Goal: Task Accomplishment & Management: Use online tool/utility

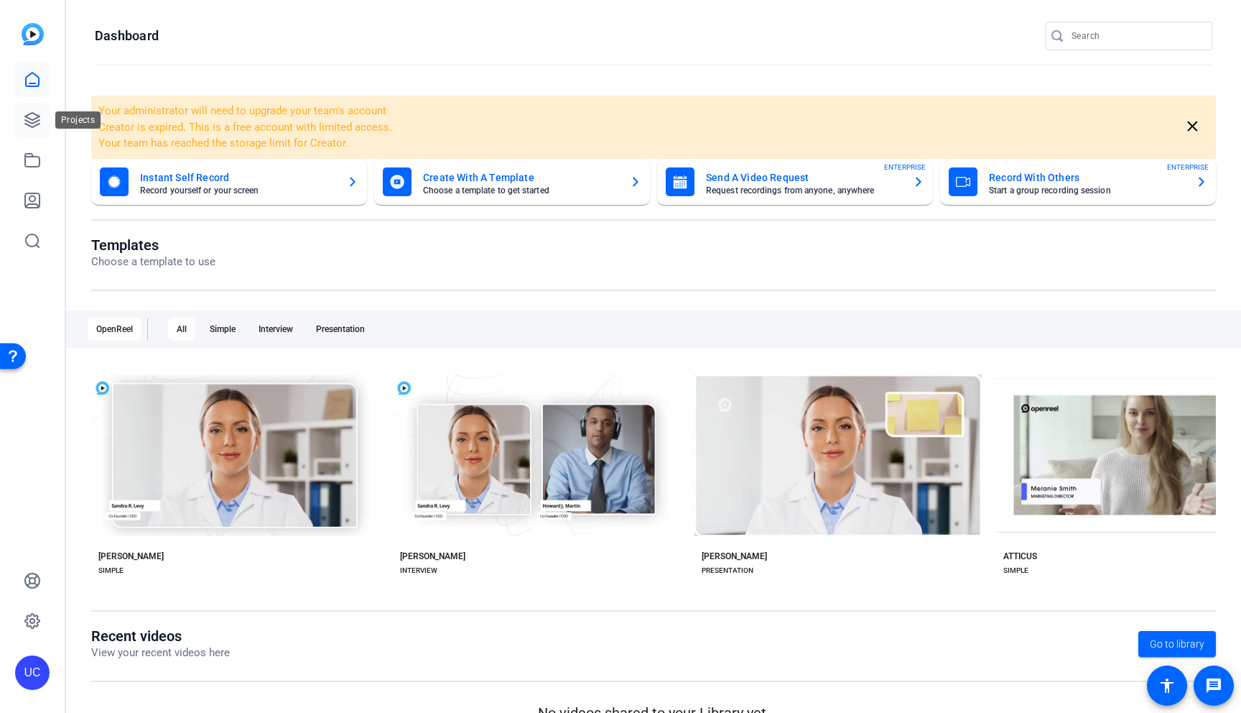
click at [27, 125] on icon at bounding box center [32, 120] width 14 height 14
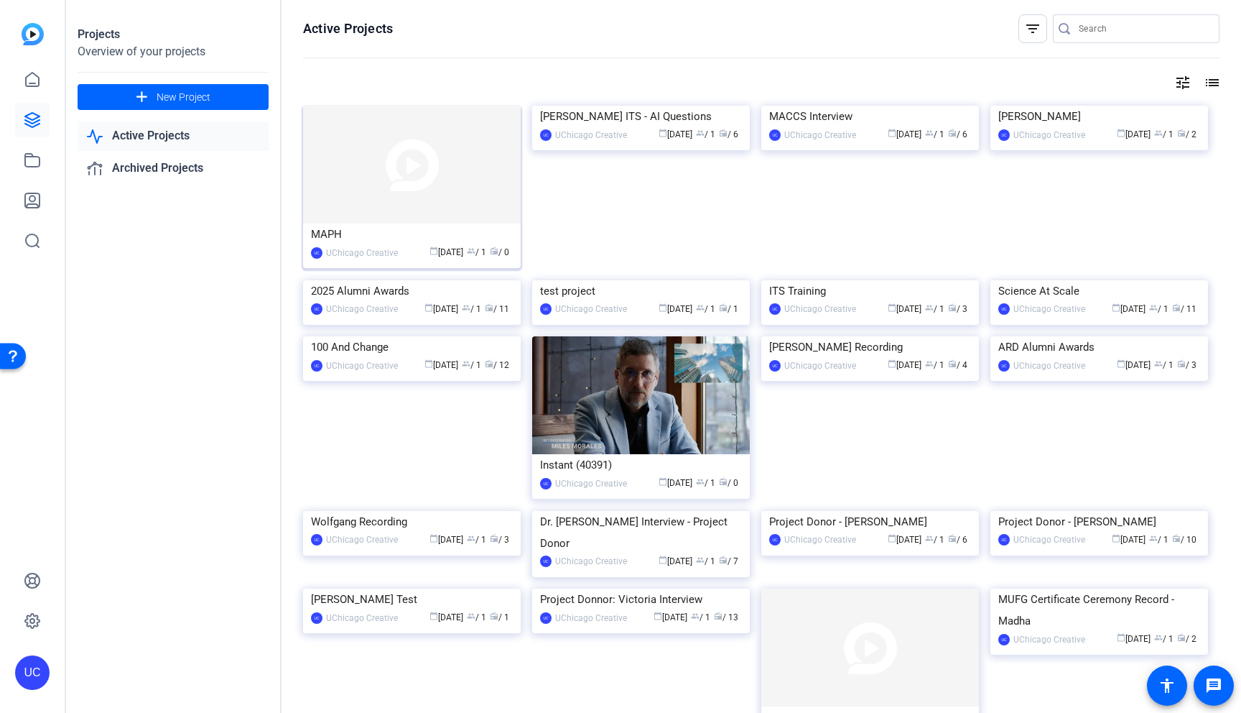
click at [409, 182] on img at bounding box center [412, 165] width 218 height 118
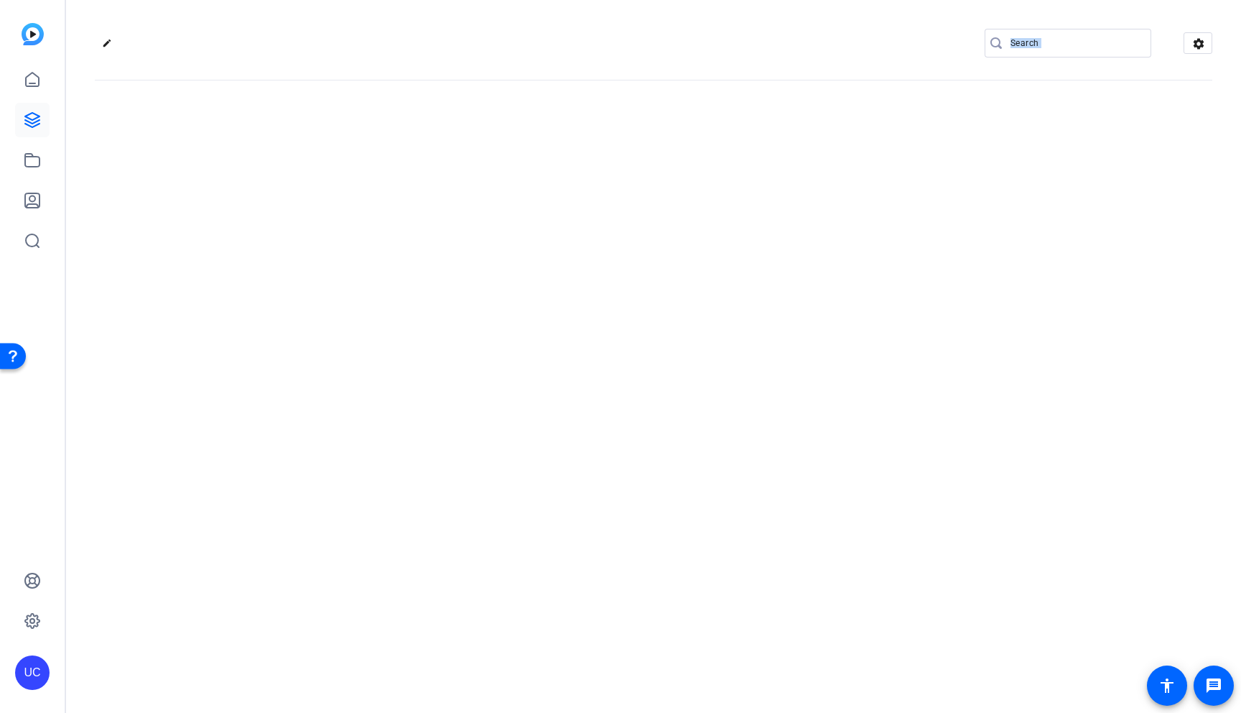
click at [409, 182] on div "edit settings" at bounding box center [653, 356] width 1175 height 713
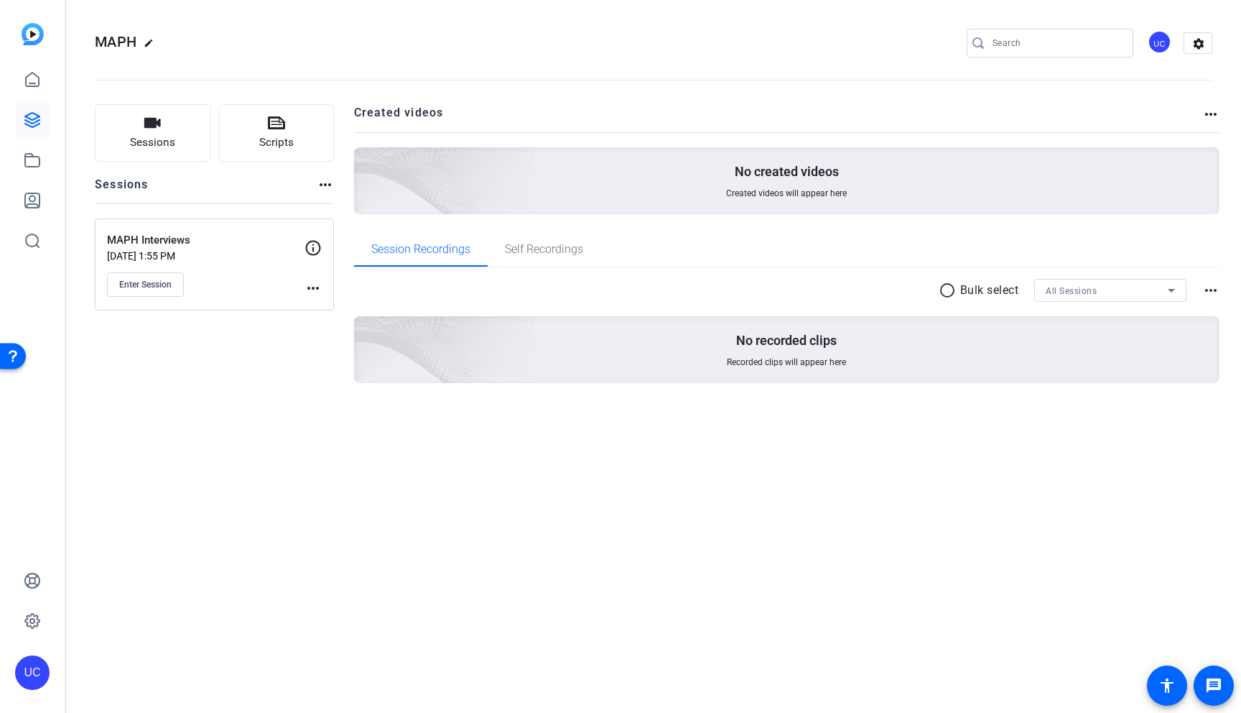
drag, startPoint x: 276, startPoint y: 338, endPoint x: 267, endPoint y: 341, distance: 9.1
click at [276, 338] on div "Sessions Scripts Sessions more_horiz MAPH Interviews Oct 14, 2025 @ 1:55 PM Ent…" at bounding box center [214, 266] width 239 height 325
click at [136, 290] on button "Enter Session" at bounding box center [145, 284] width 77 height 24
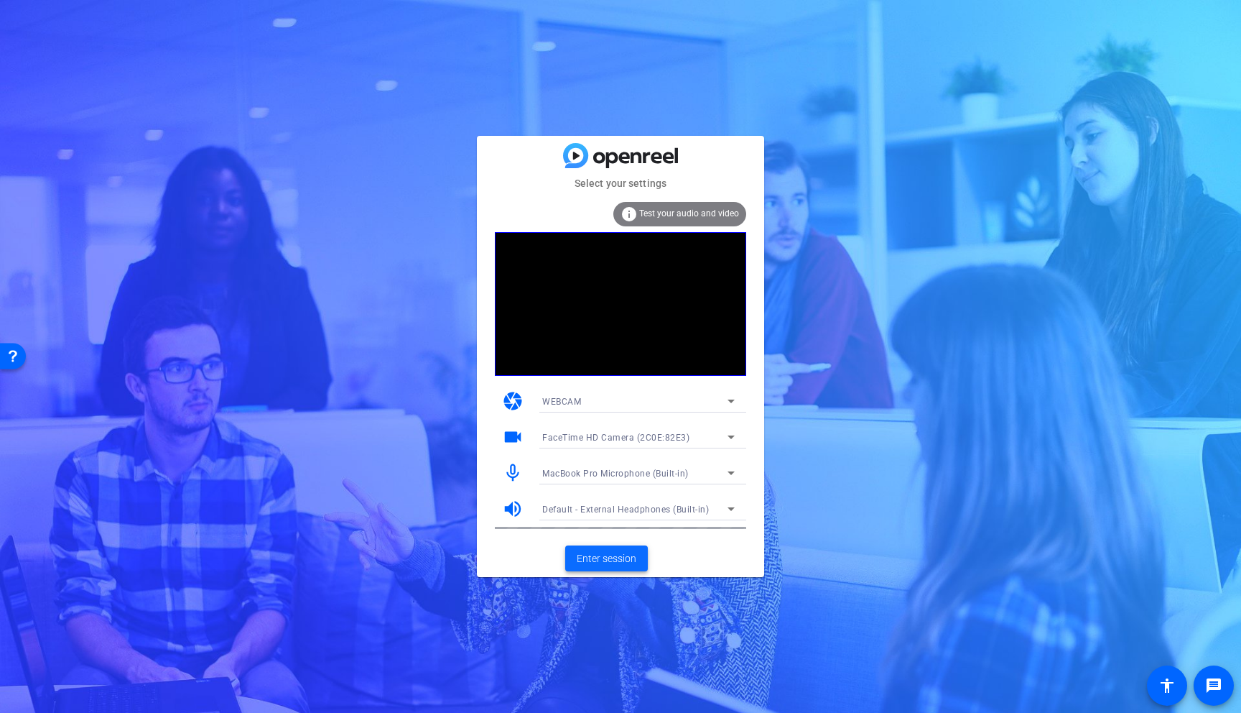
click at [616, 560] on span "Enter session" at bounding box center [607, 558] width 60 height 15
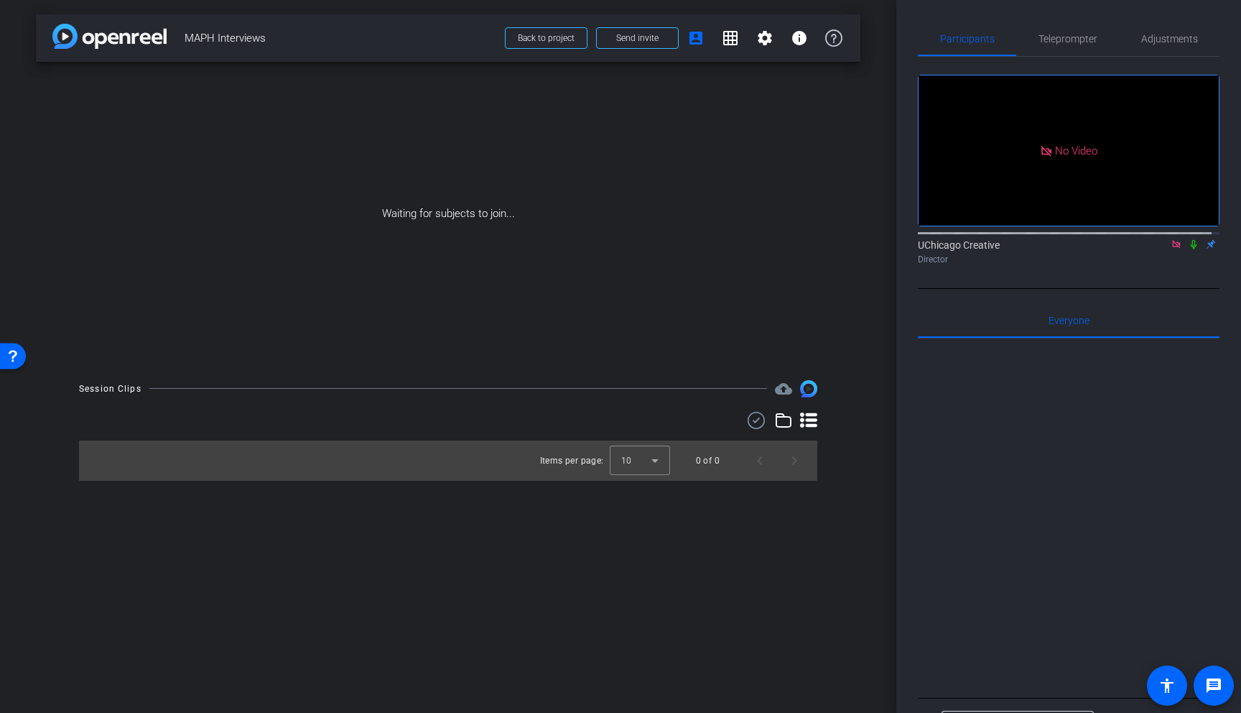
drag, startPoint x: 1182, startPoint y: 260, endPoint x: 1152, endPoint y: 307, distance: 56.2
click at [1188, 249] on icon at bounding box center [1193, 244] width 11 height 10
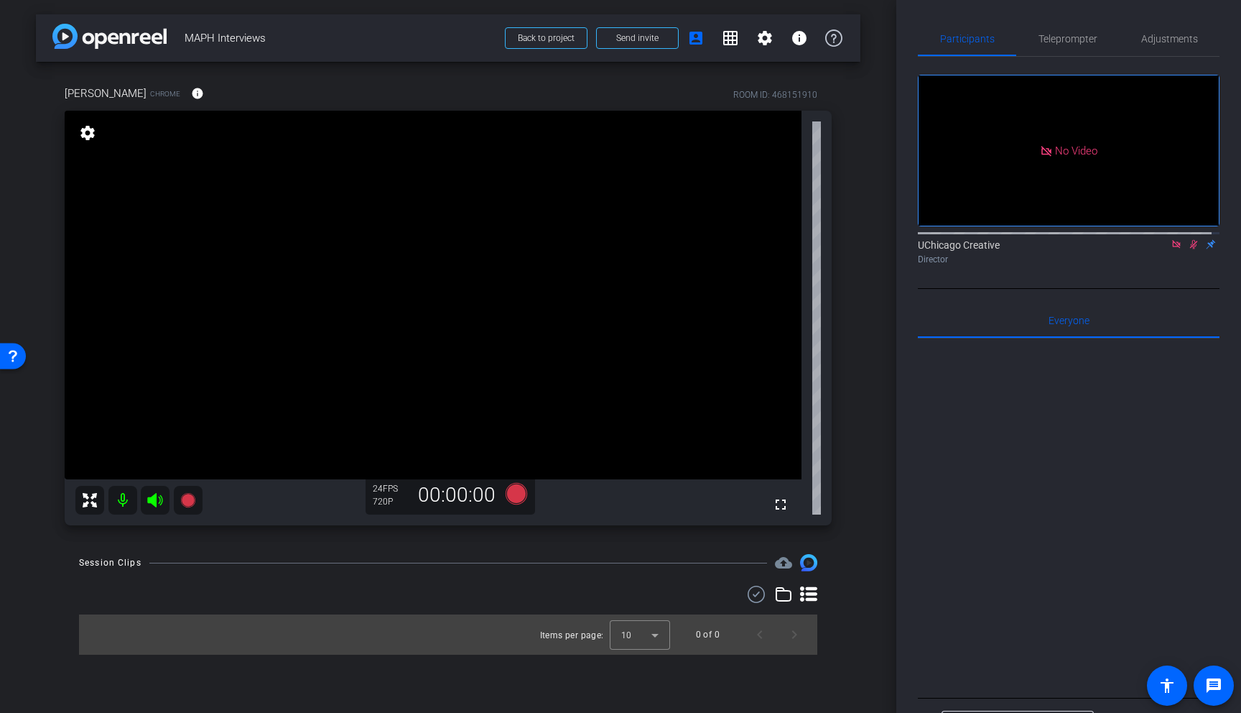
click at [1172, 248] on icon at bounding box center [1176, 244] width 8 height 8
click at [1171, 249] on icon at bounding box center [1176, 244] width 11 height 10
click at [520, 494] on icon at bounding box center [517, 494] width 22 height 22
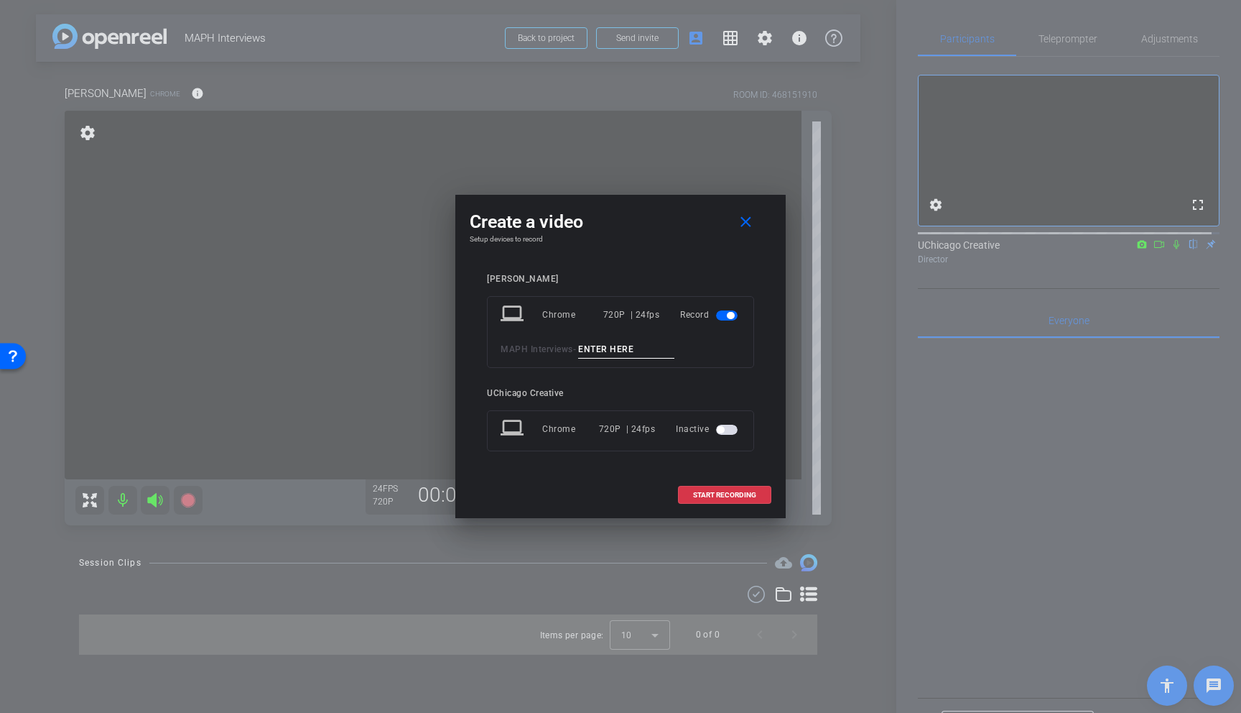
click at [629, 344] on input at bounding box center [626, 350] width 96 height 18
type input "test"
click at [717, 494] on span "START RECORDING" at bounding box center [724, 494] width 63 height 7
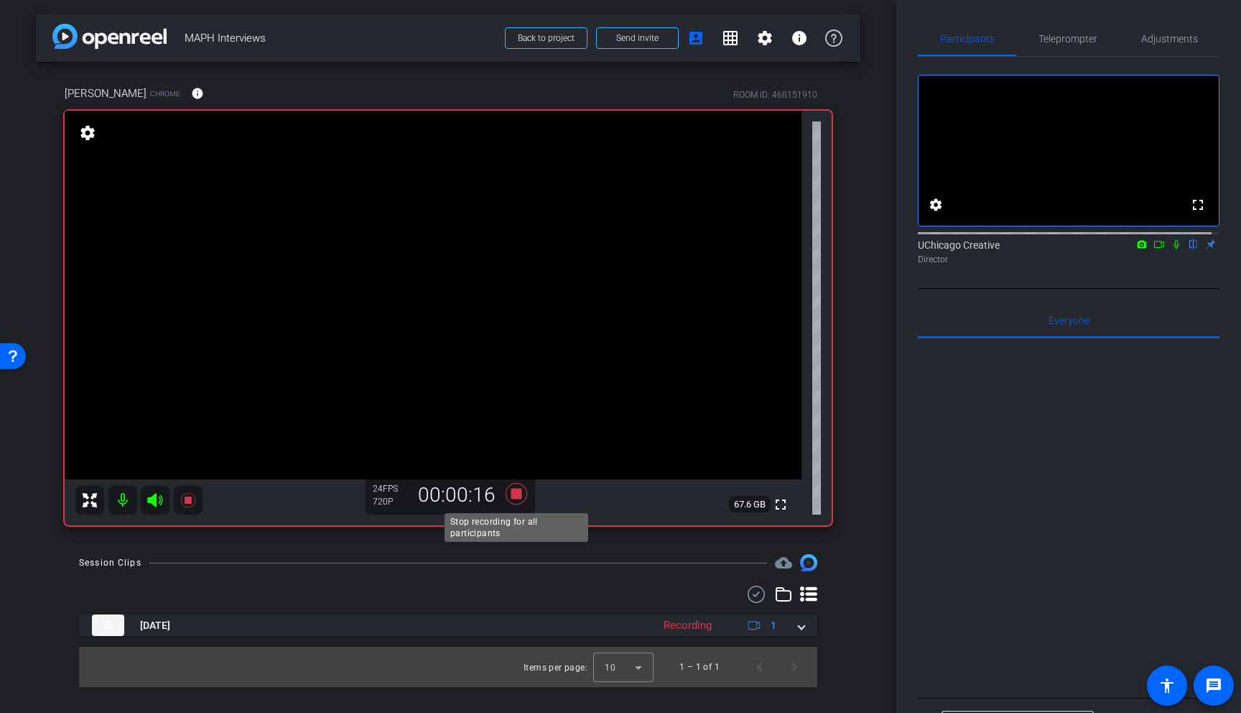
click at [522, 491] on icon at bounding box center [516, 494] width 34 height 26
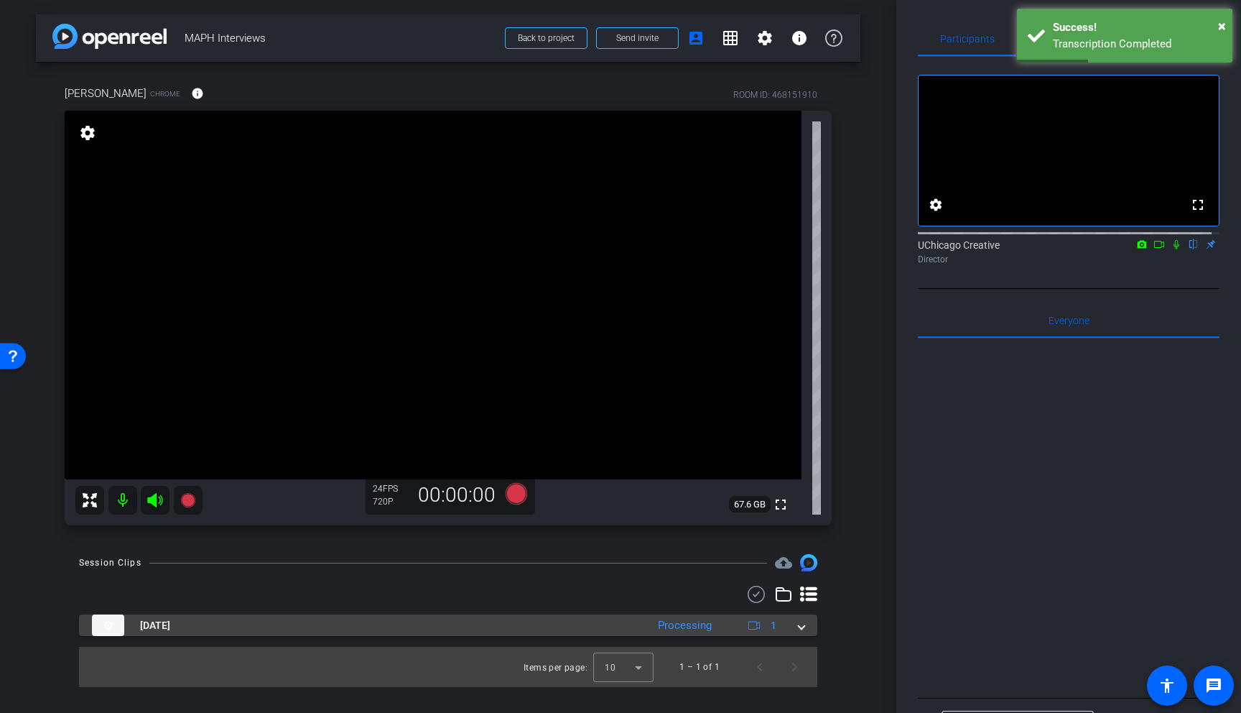
click at [801, 624] on span at bounding box center [802, 625] width 6 height 15
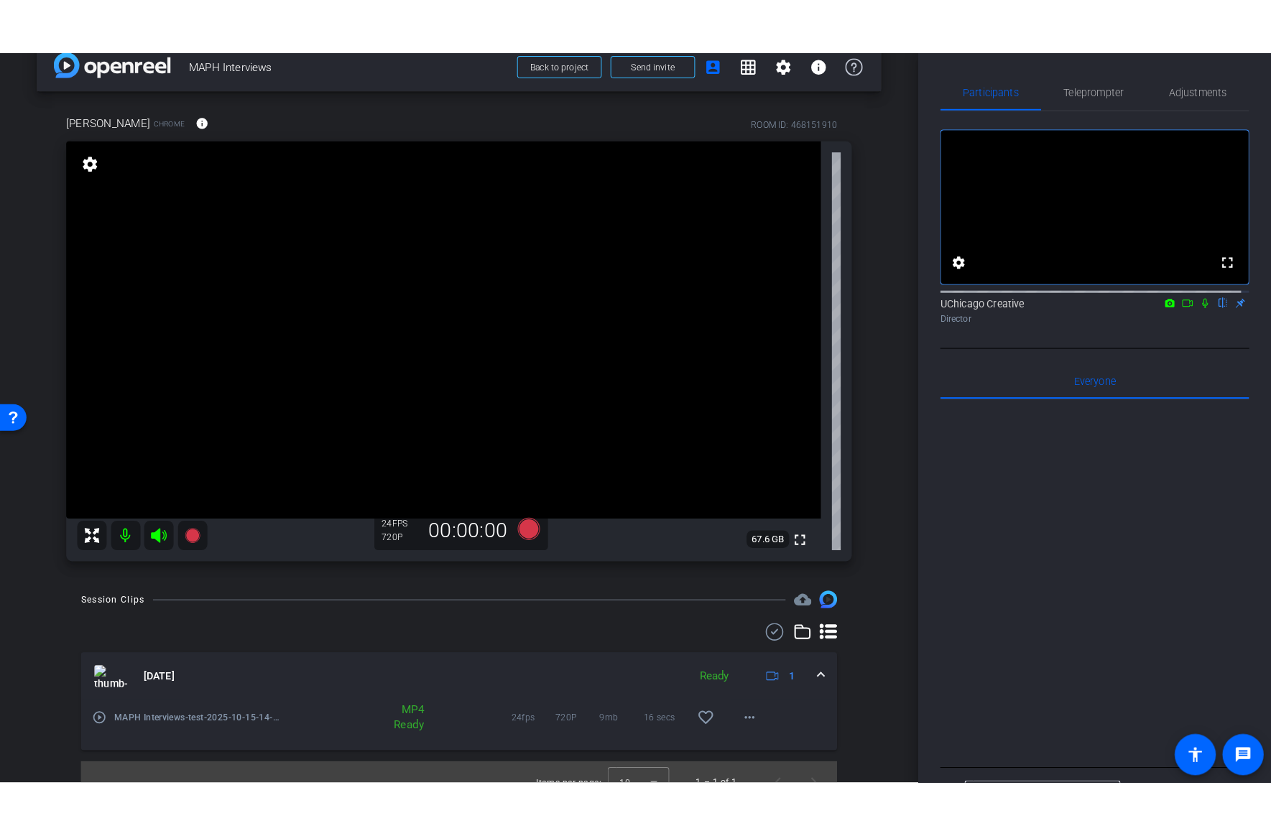
scroll to position [44, 0]
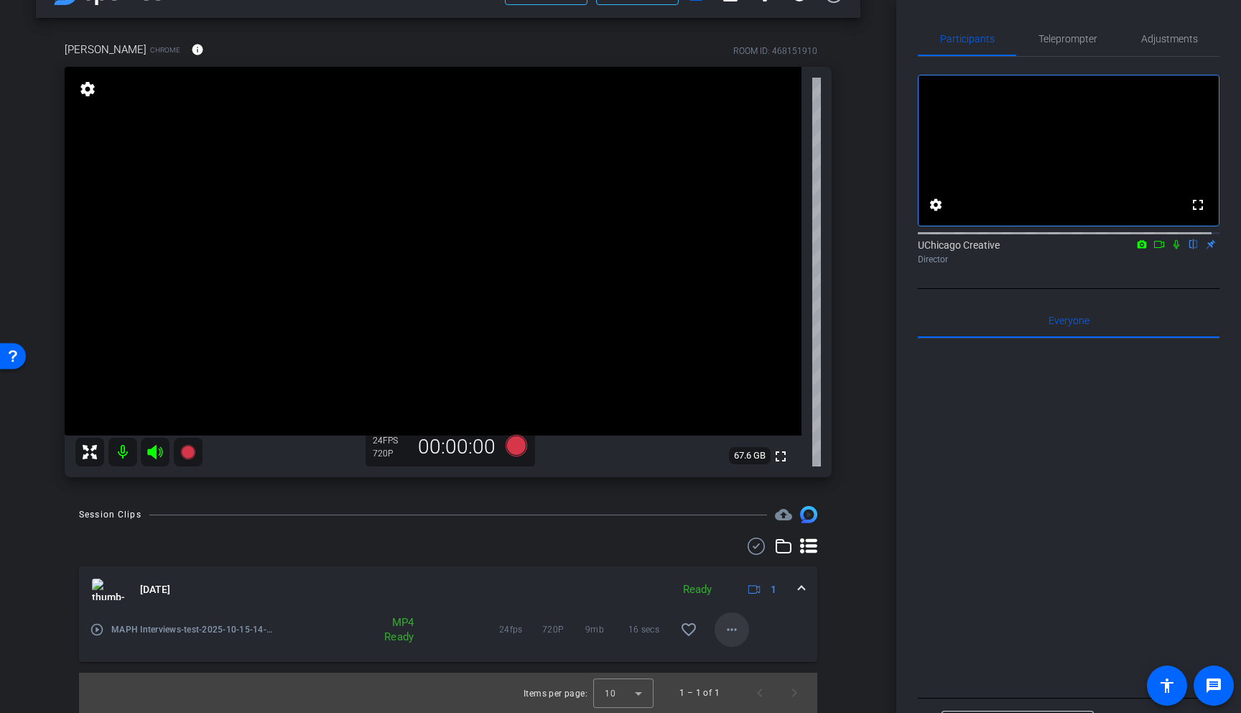
click at [723, 627] on mat-icon "more_horiz" at bounding box center [731, 629] width 17 height 17
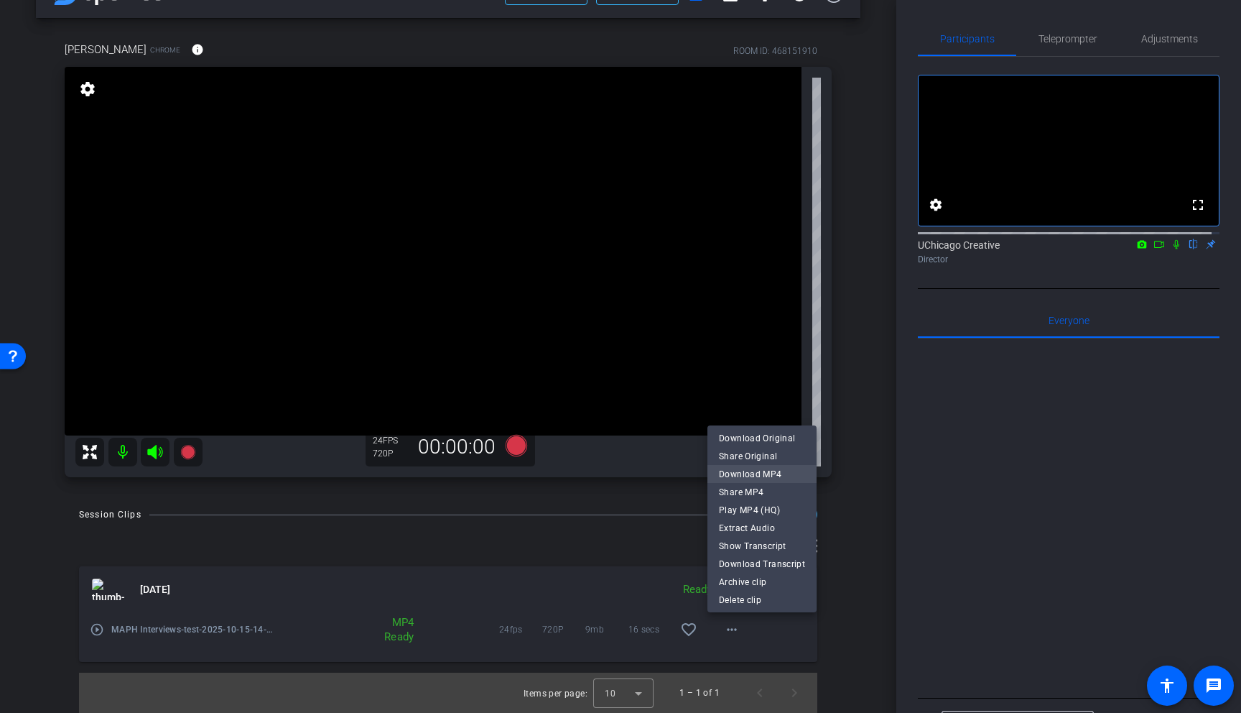
click at [761, 473] on span "Download MP4" at bounding box center [762, 473] width 86 height 17
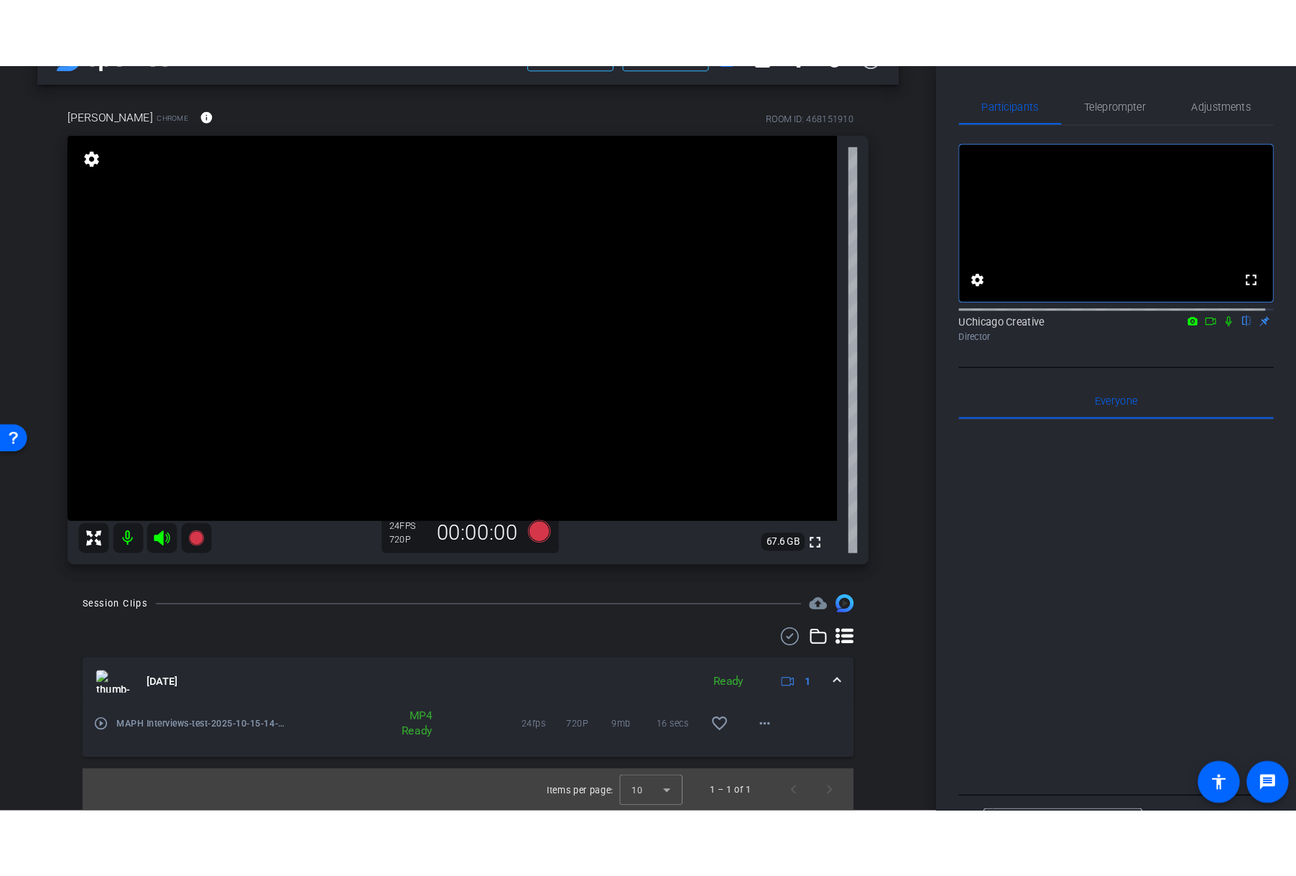
scroll to position [0, 0]
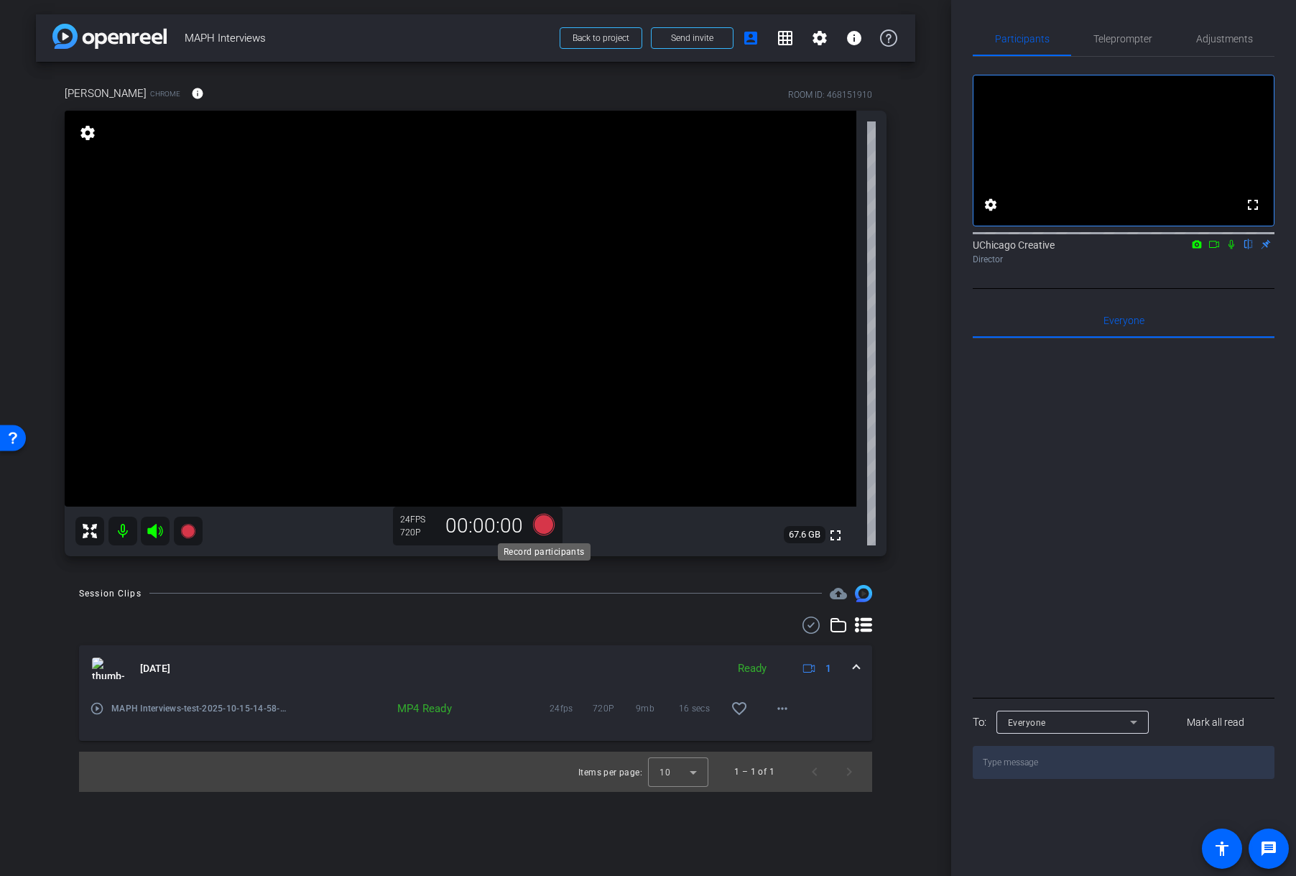
click at [546, 522] on icon at bounding box center [544, 525] width 22 height 22
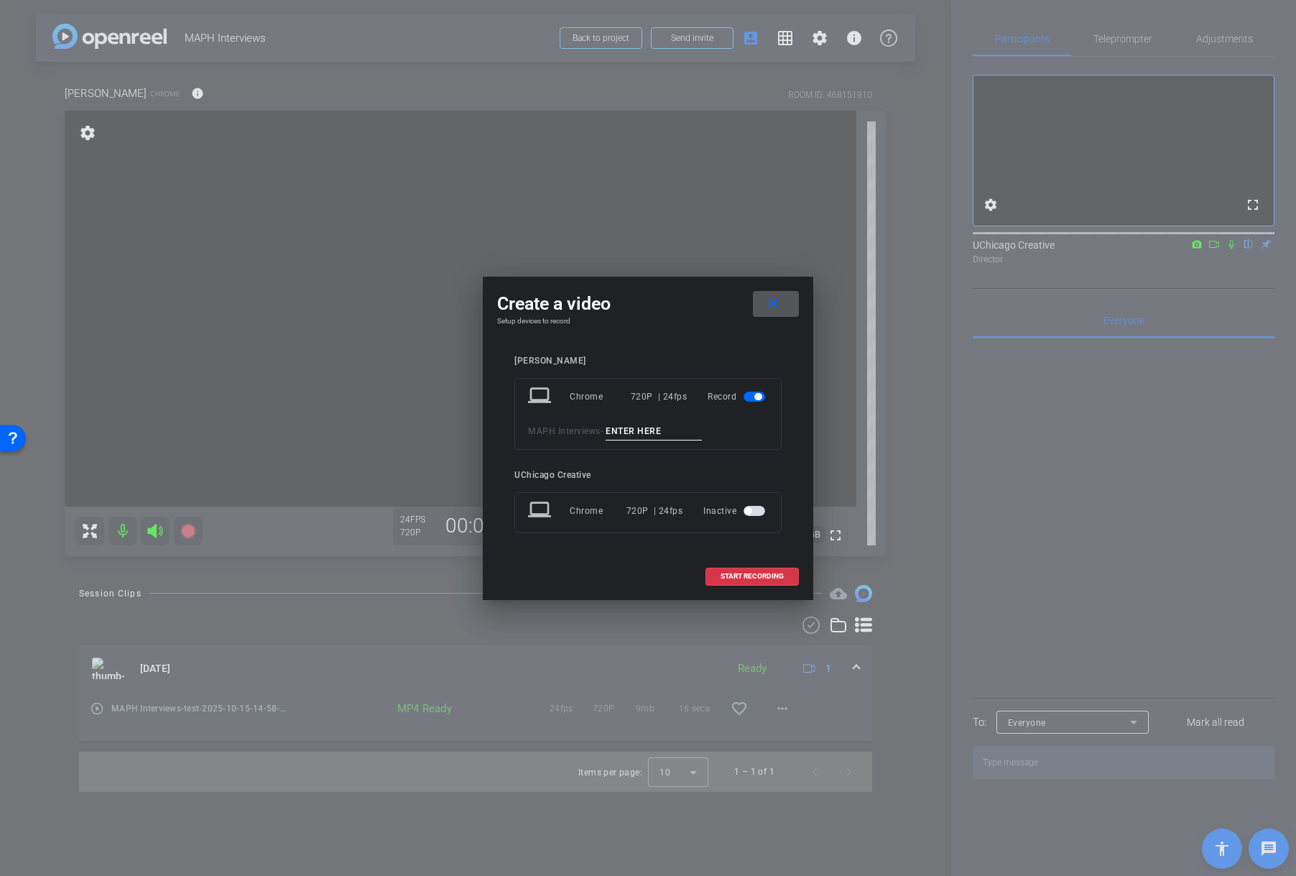
click at [637, 438] on input at bounding box center [654, 431] width 96 height 18
type input "question 1"
click at [767, 574] on span "START RECORDING" at bounding box center [752, 576] width 63 height 7
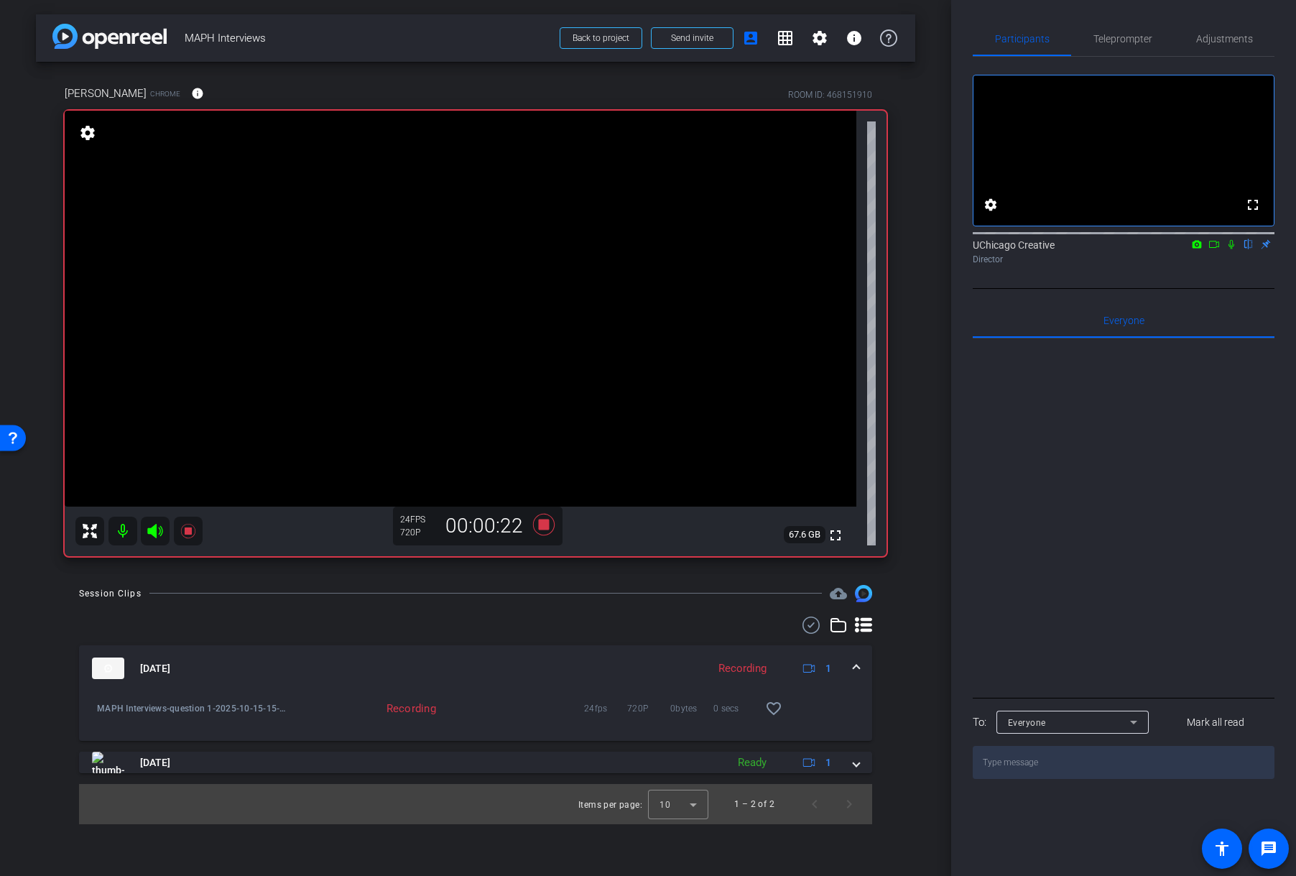
click at [1230, 249] on icon at bounding box center [1231, 244] width 6 height 9
click at [1229, 249] on icon at bounding box center [1232, 244] width 8 height 9
click at [1234, 249] on icon at bounding box center [1231, 244] width 11 height 10
click at [1236, 249] on icon at bounding box center [1231, 244] width 11 height 10
click at [1231, 249] on icon at bounding box center [1231, 244] width 6 height 9
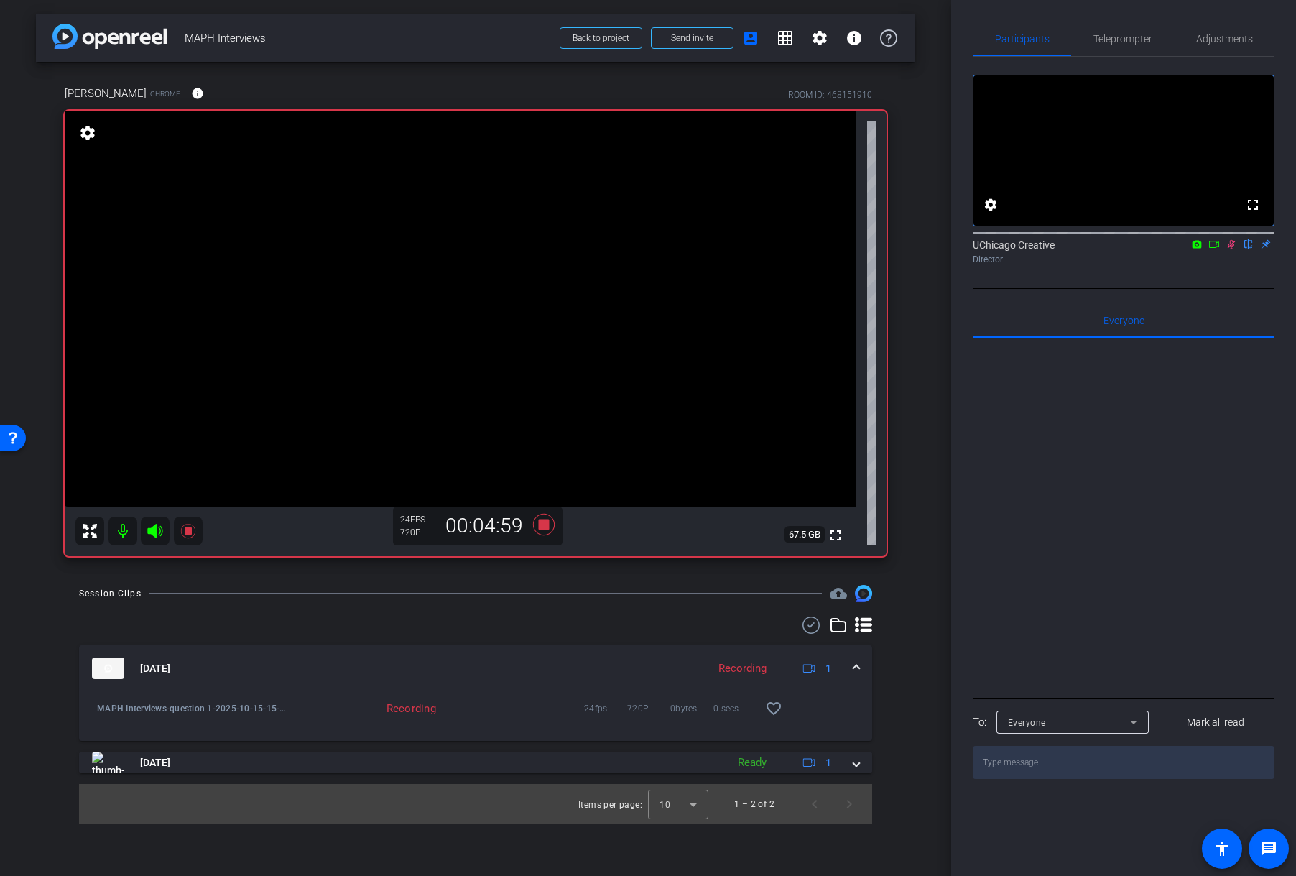
click at [1233, 249] on icon at bounding box center [1231, 244] width 11 height 10
click at [547, 525] on icon at bounding box center [544, 525] width 22 height 22
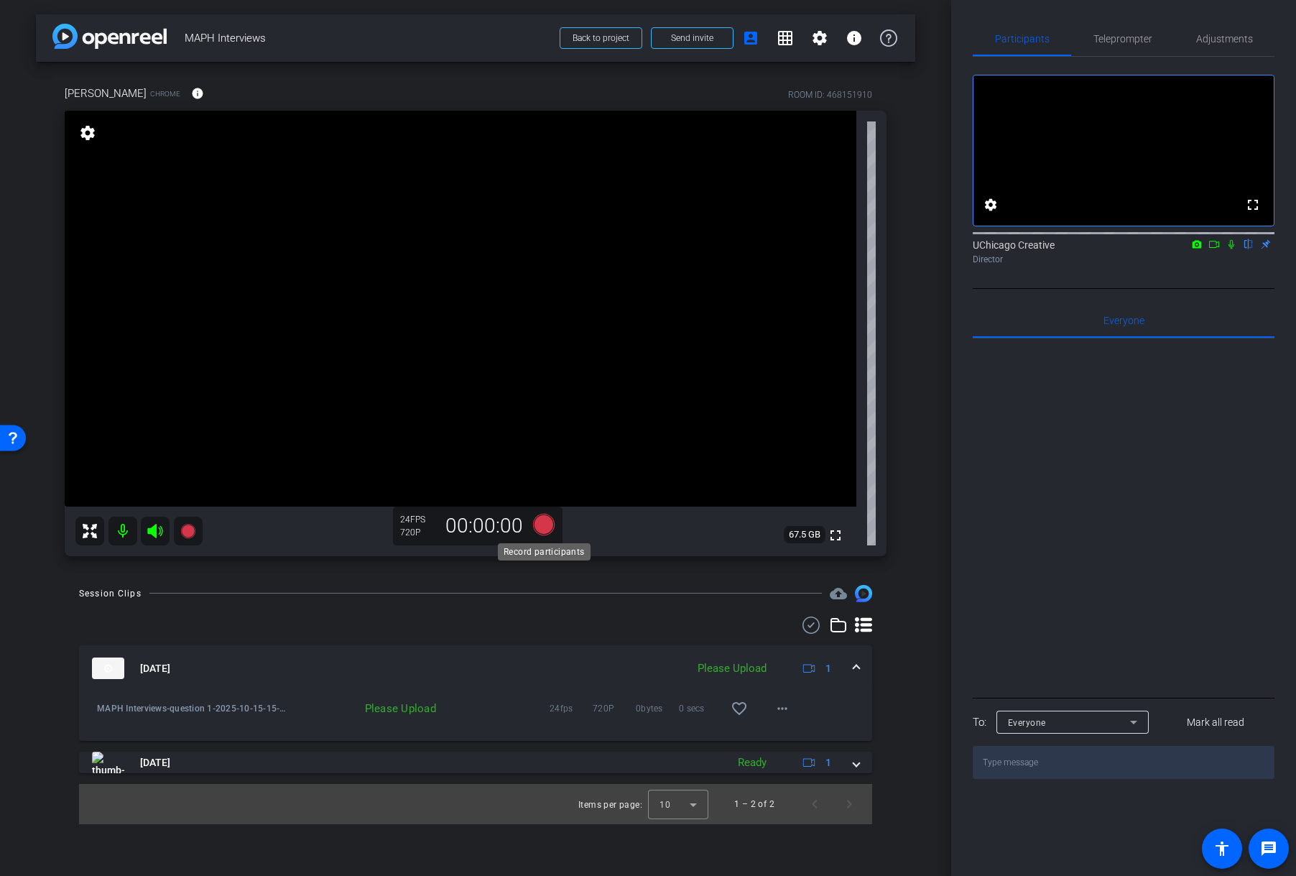
click at [547, 527] on icon at bounding box center [544, 525] width 22 height 22
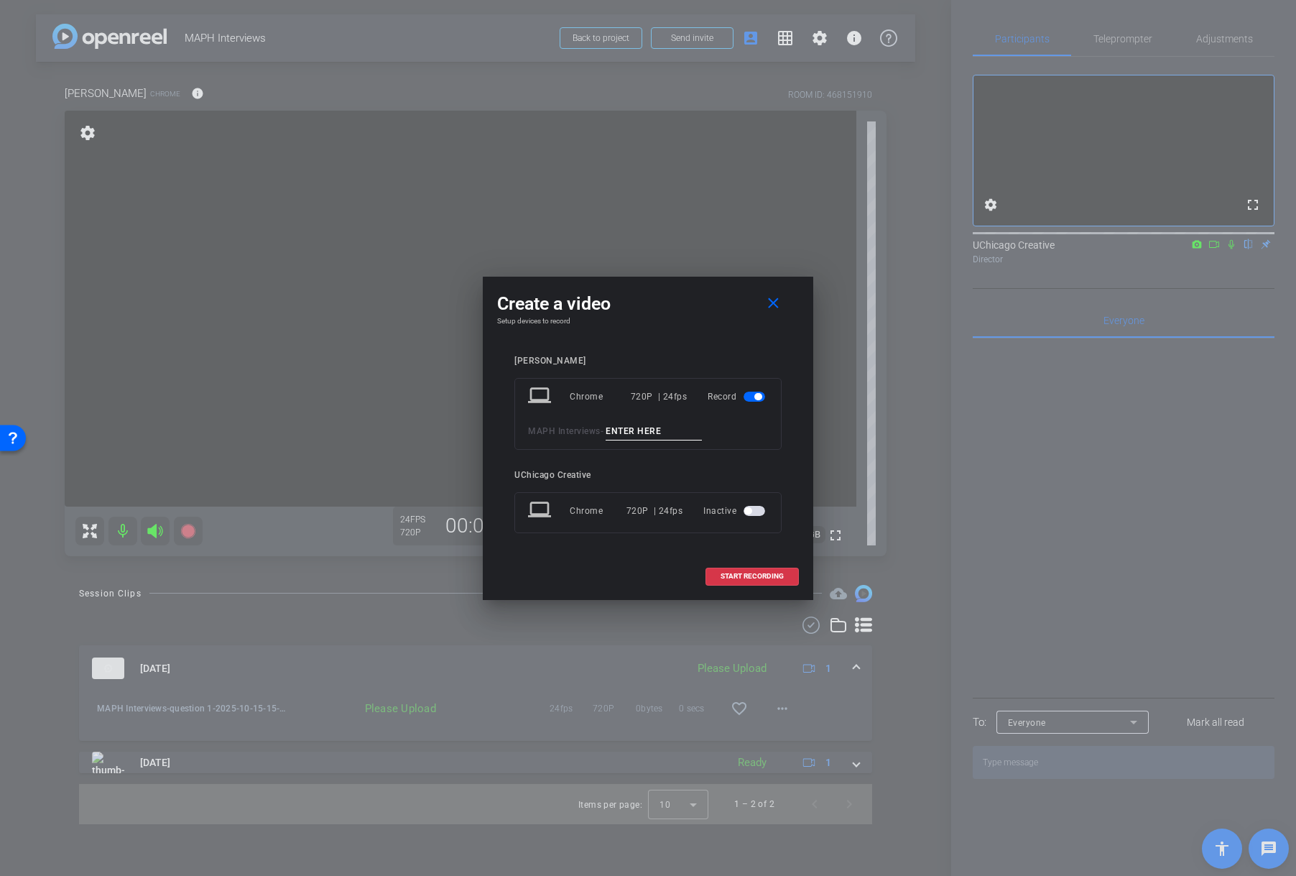
click at [650, 435] on input at bounding box center [654, 431] width 96 height 18
type input "question 2"
click at [761, 570] on span at bounding box center [752, 576] width 92 height 34
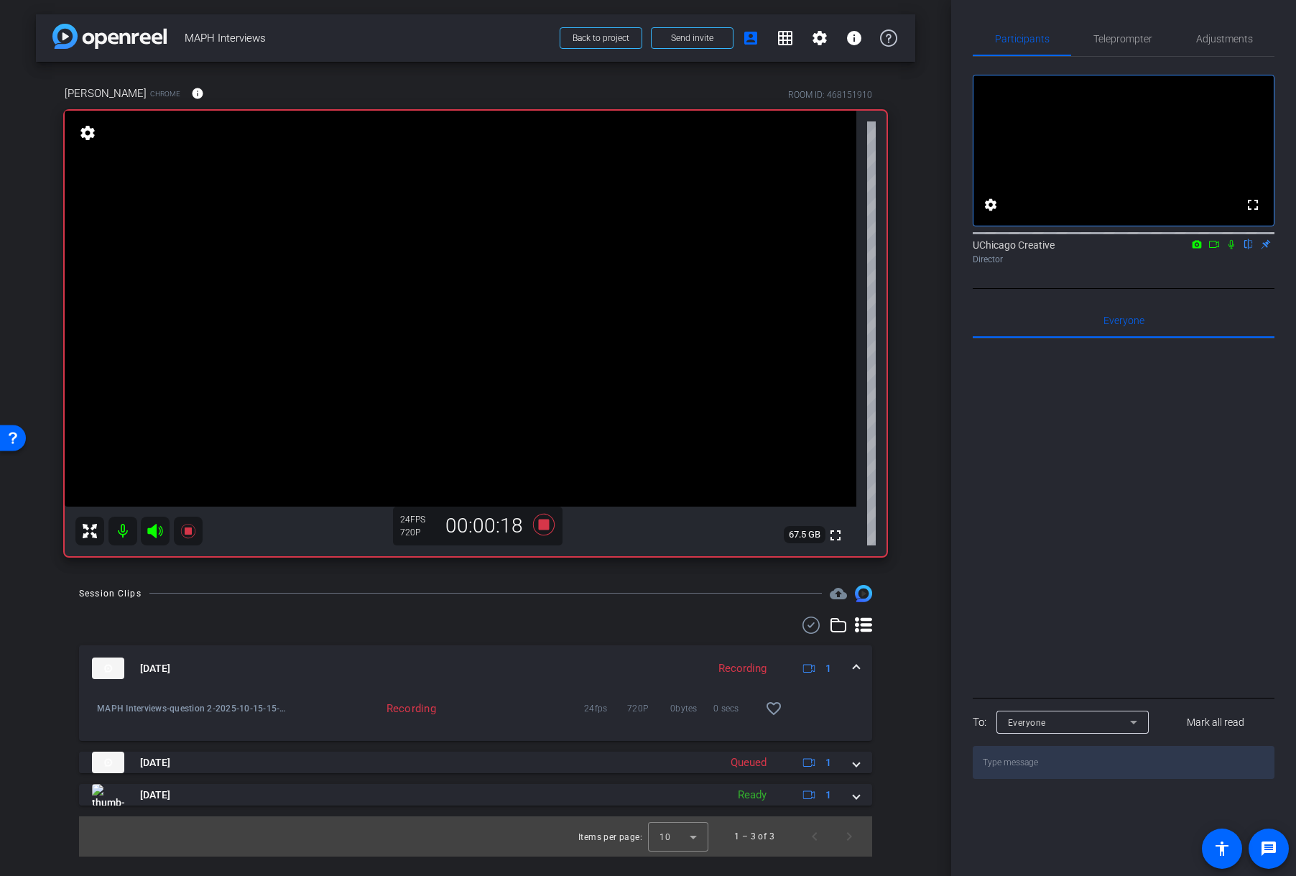
click at [1231, 249] on icon at bounding box center [1231, 244] width 11 height 10
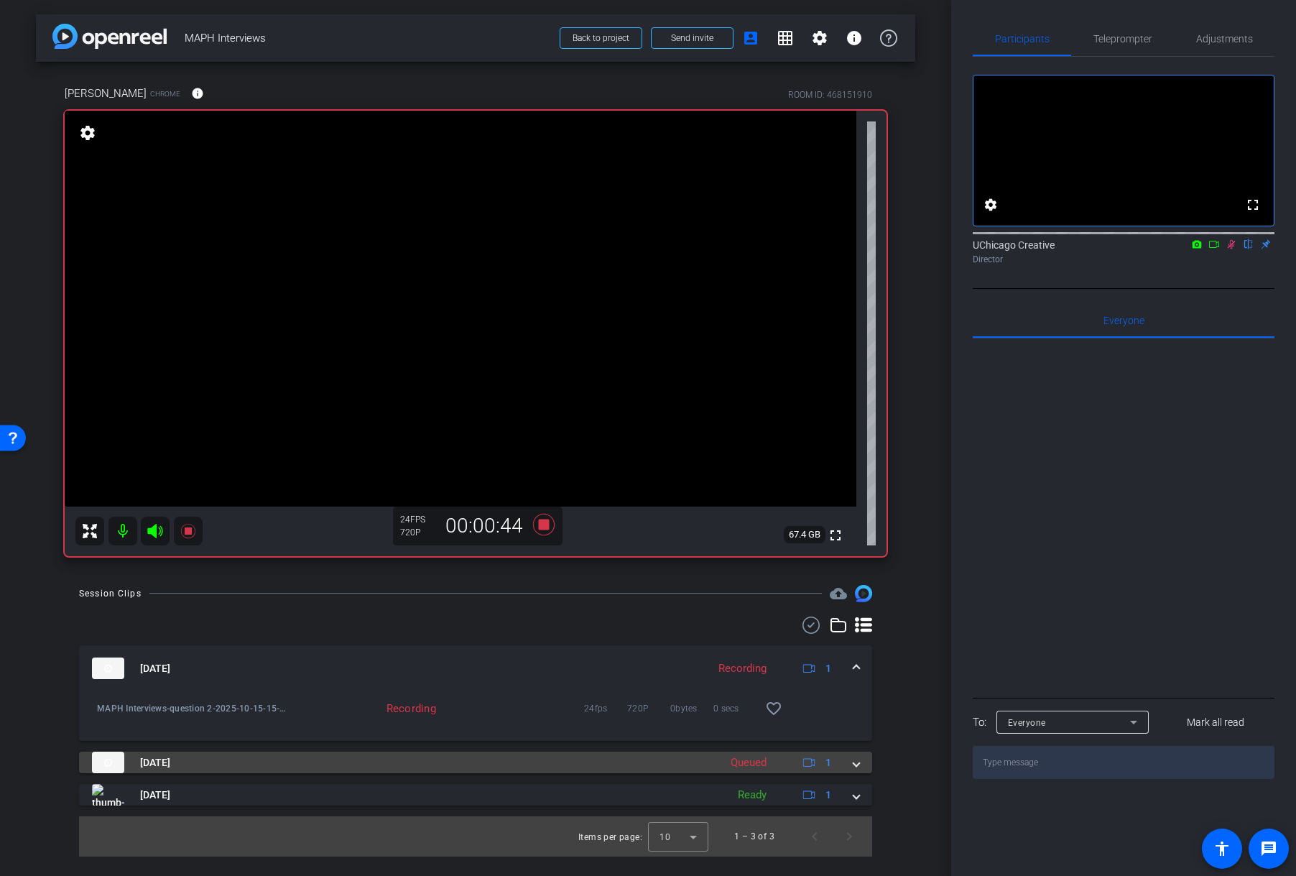
click at [856, 712] on span at bounding box center [856, 762] width 6 height 15
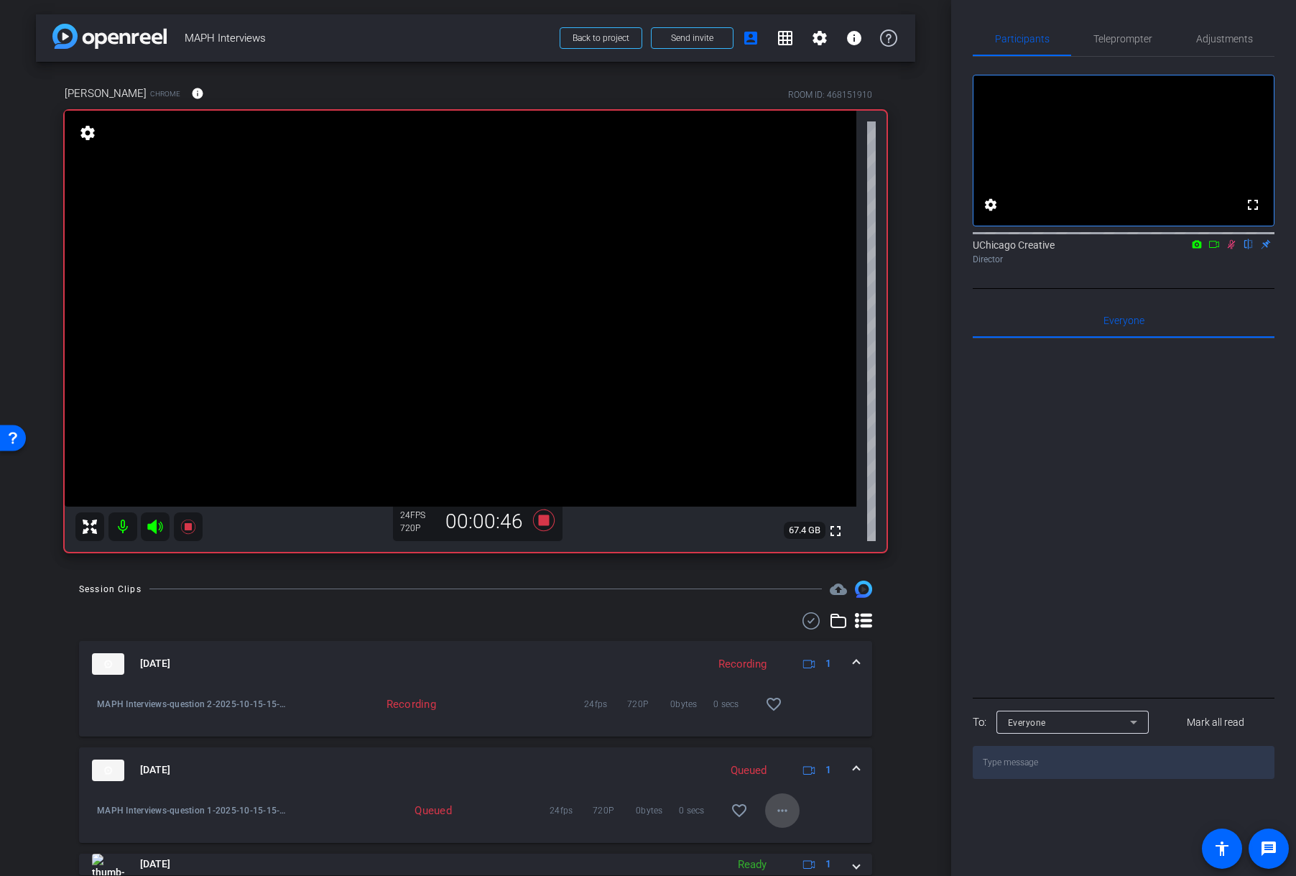
click at [781, 712] on mat-icon "more_horiz" at bounding box center [782, 810] width 17 height 17
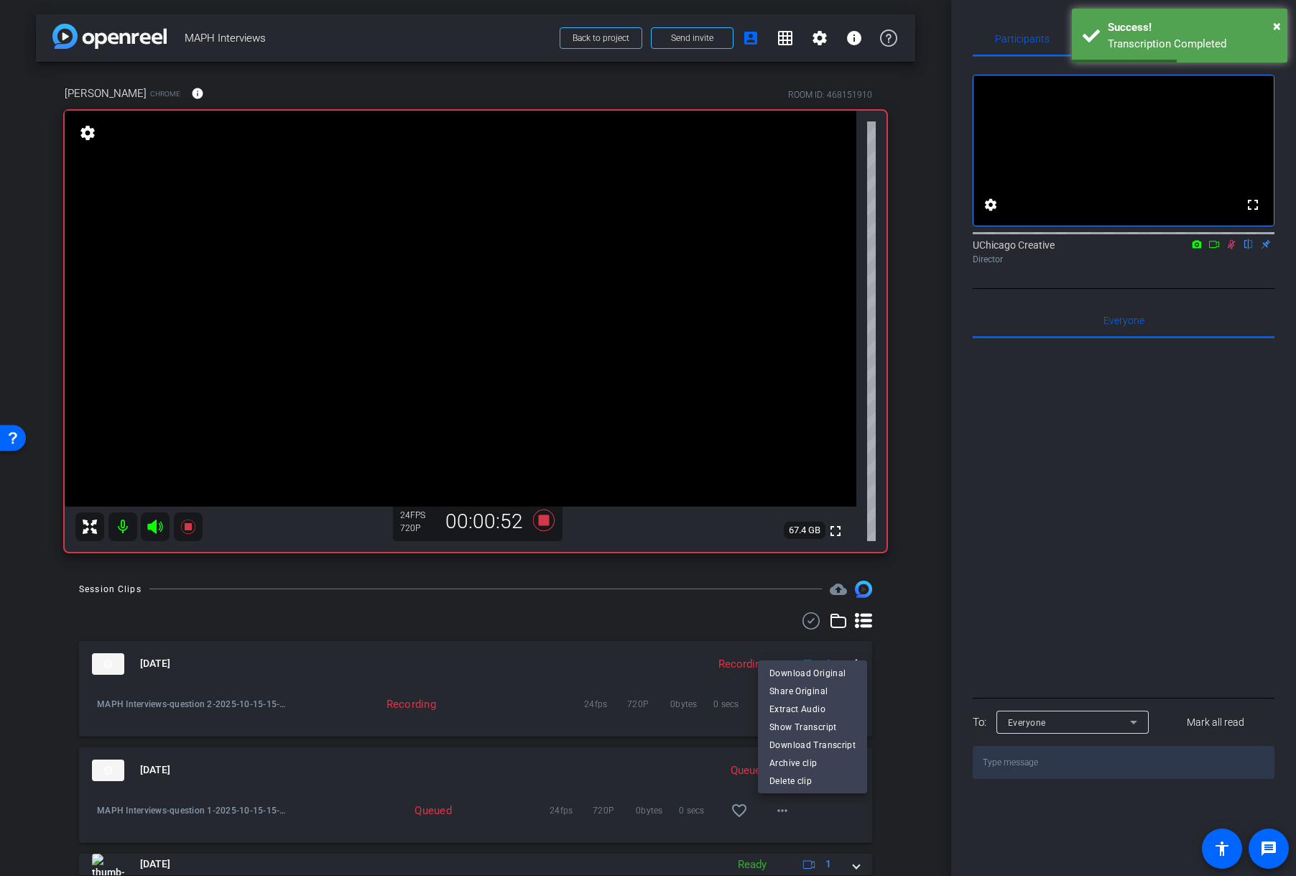
click at [909, 712] on div at bounding box center [648, 438] width 1296 height 876
click at [851, 712] on mat-expansion-panel-header "[DATE] Queued 1" at bounding box center [475, 770] width 793 height 46
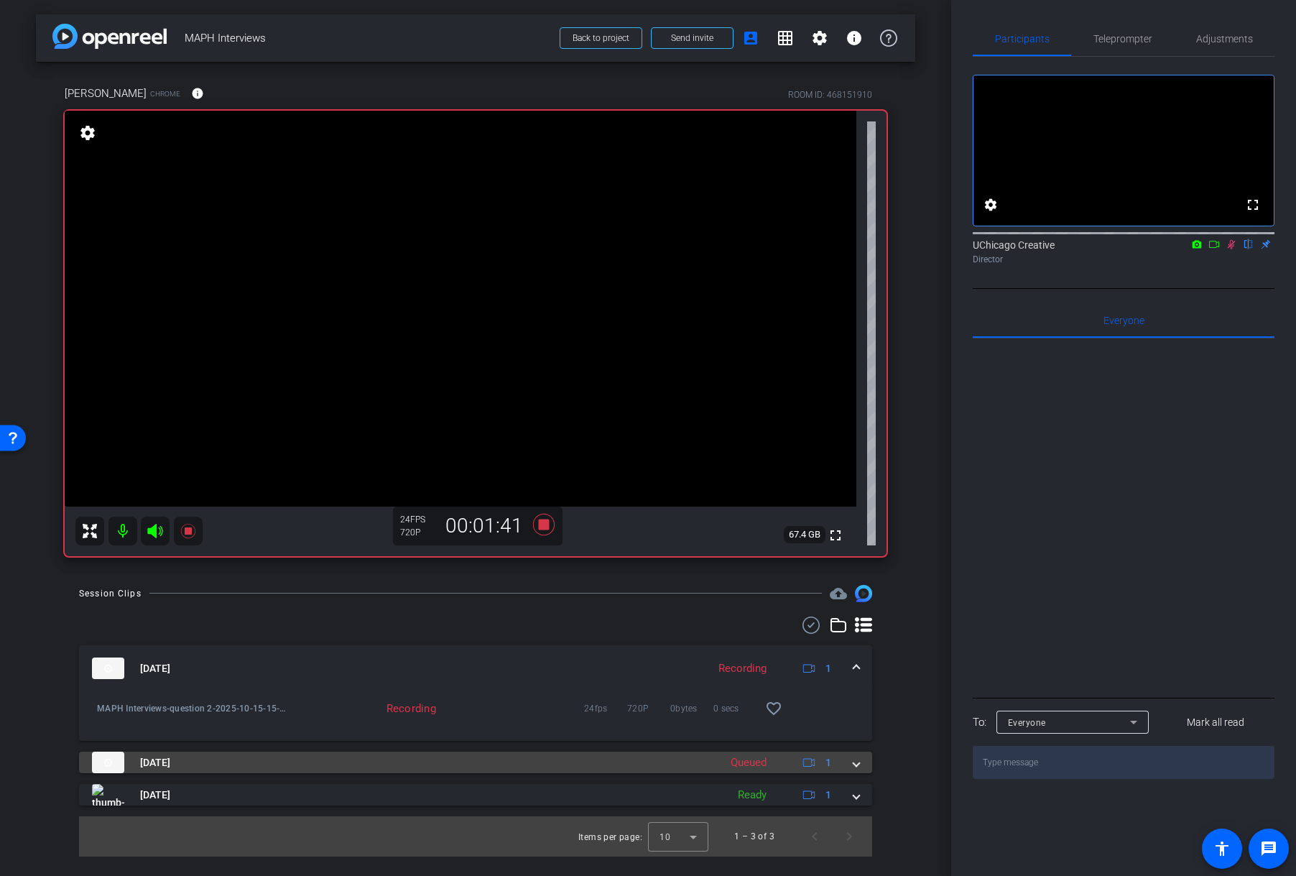
click at [861, 712] on mat-expansion-panel-header "[DATE] Queued 1" at bounding box center [475, 762] width 793 height 22
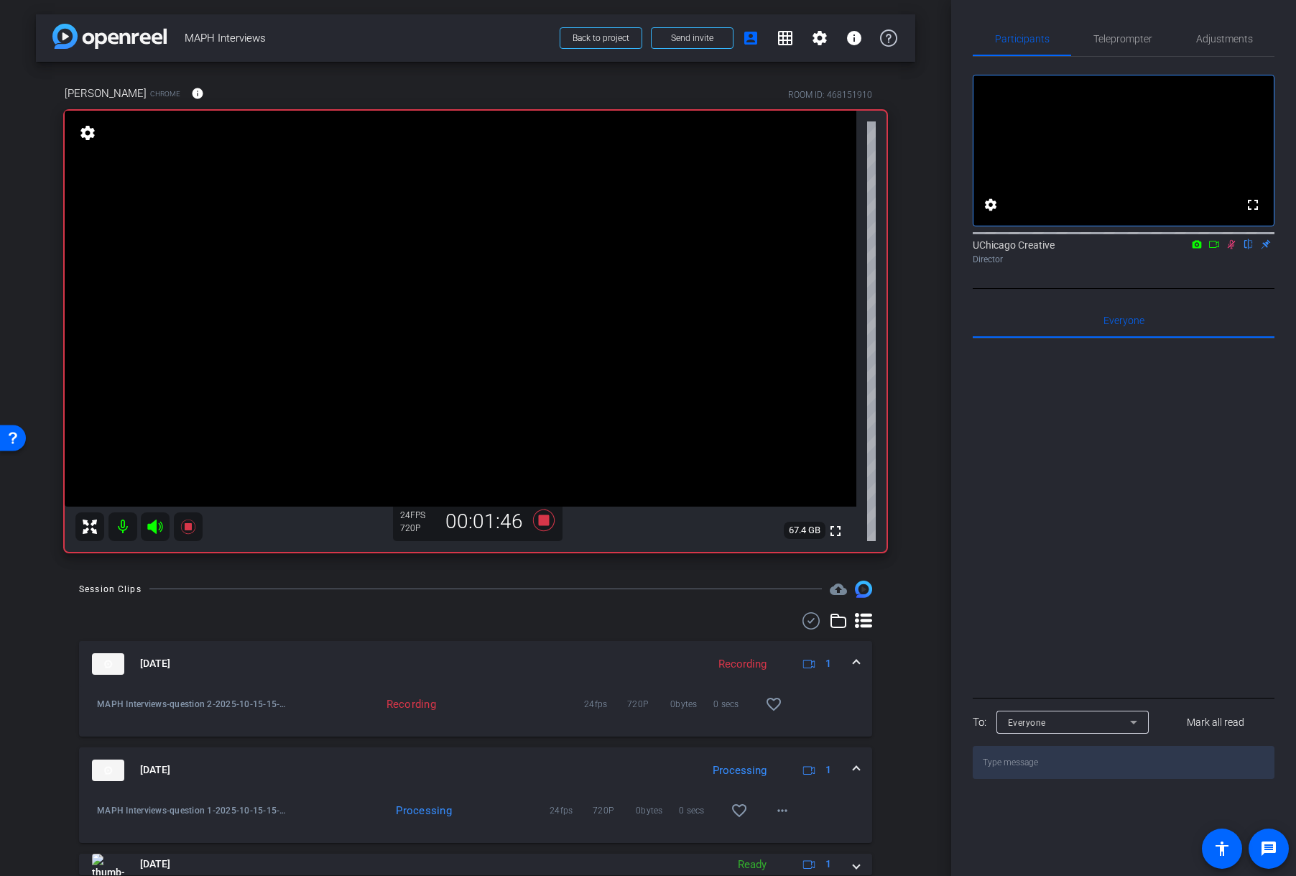
click at [853, 712] on mat-expansion-panel-header "[DATE] Processing 1" at bounding box center [475, 770] width 793 height 46
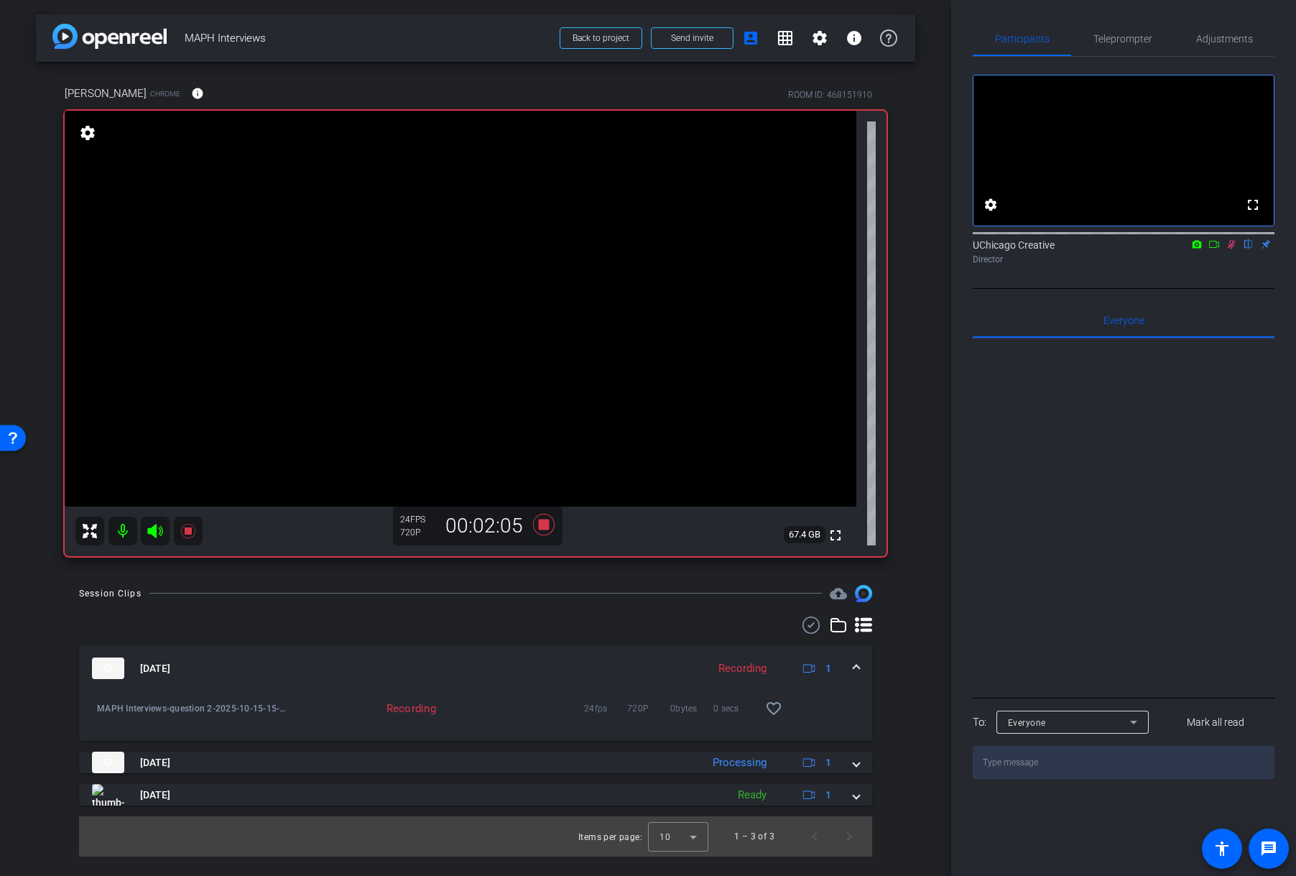
click at [1232, 249] on icon at bounding box center [1232, 244] width 8 height 9
click at [1229, 249] on icon at bounding box center [1231, 244] width 11 height 10
click at [1236, 249] on icon at bounding box center [1231, 244] width 11 height 10
click at [542, 528] on icon at bounding box center [544, 525] width 22 height 22
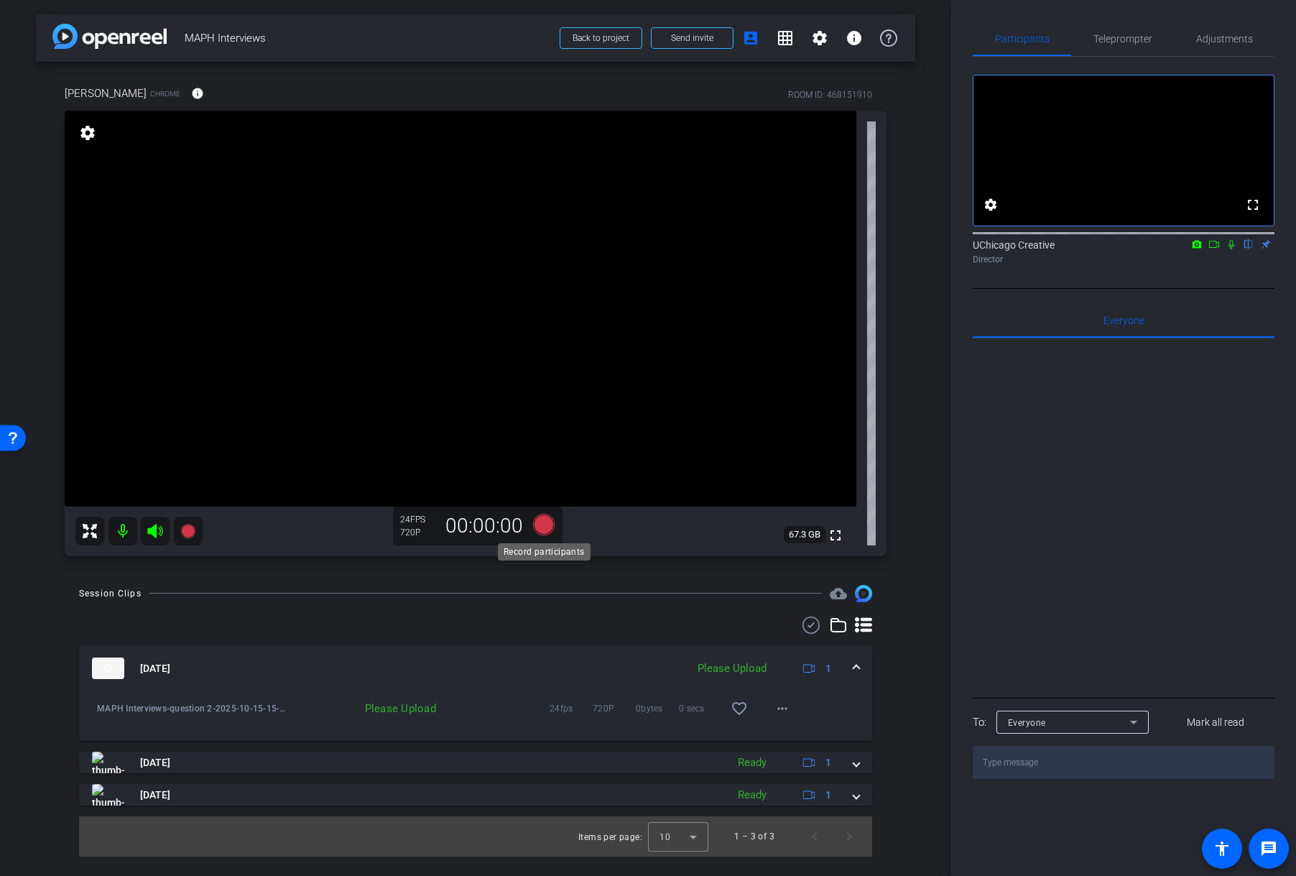
click at [547, 524] on icon at bounding box center [544, 525] width 22 height 22
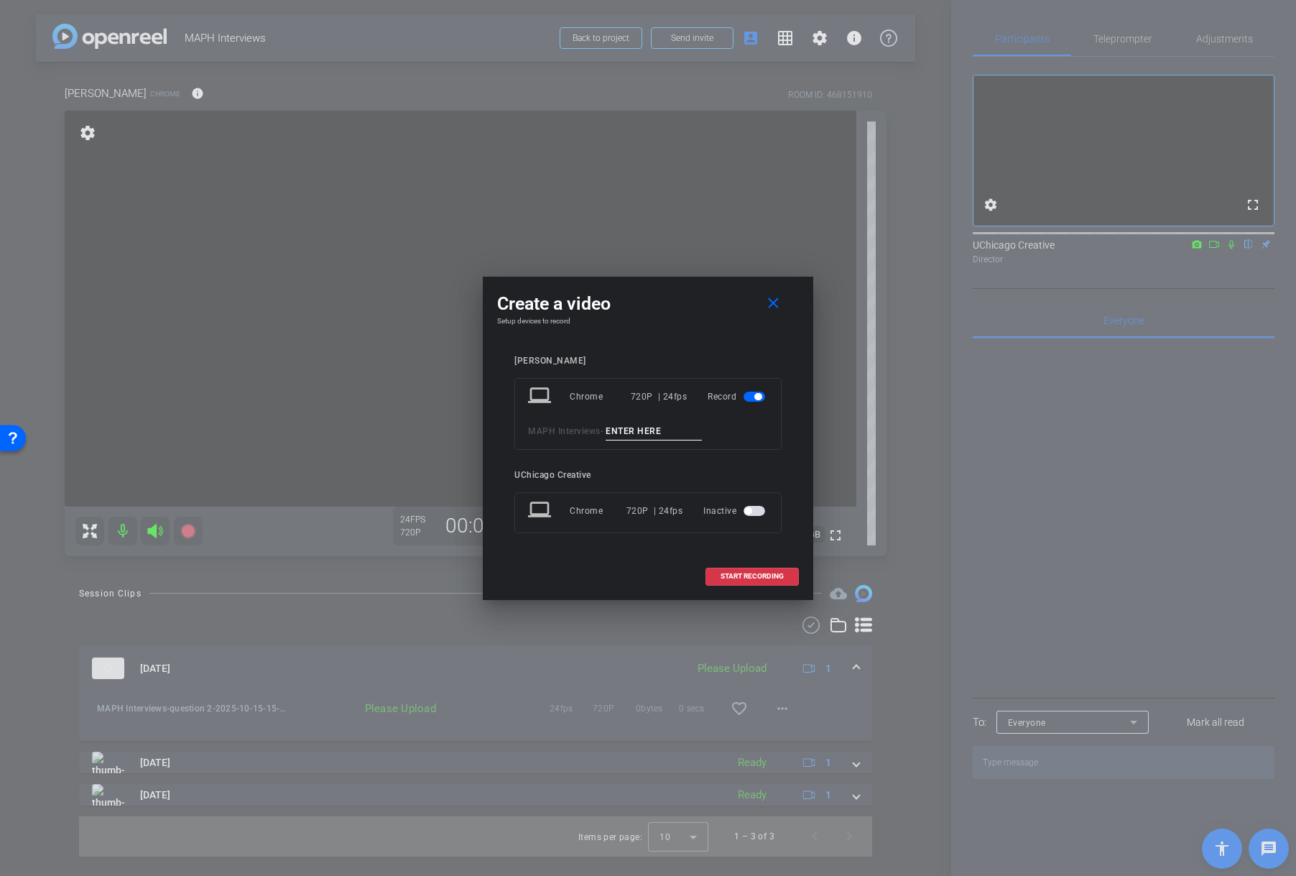
click at [659, 420] on div "laptop Chrome 720P | 24fps Record MAPH Interviews -" at bounding box center [647, 414] width 267 height 72
click at [659, 435] on input at bounding box center [654, 431] width 96 height 18
type input "question 3"
drag, startPoint x: 751, startPoint y: 578, endPoint x: 736, endPoint y: 576, distance: 14.5
click at [751, 578] on span "START RECORDING" at bounding box center [752, 576] width 63 height 7
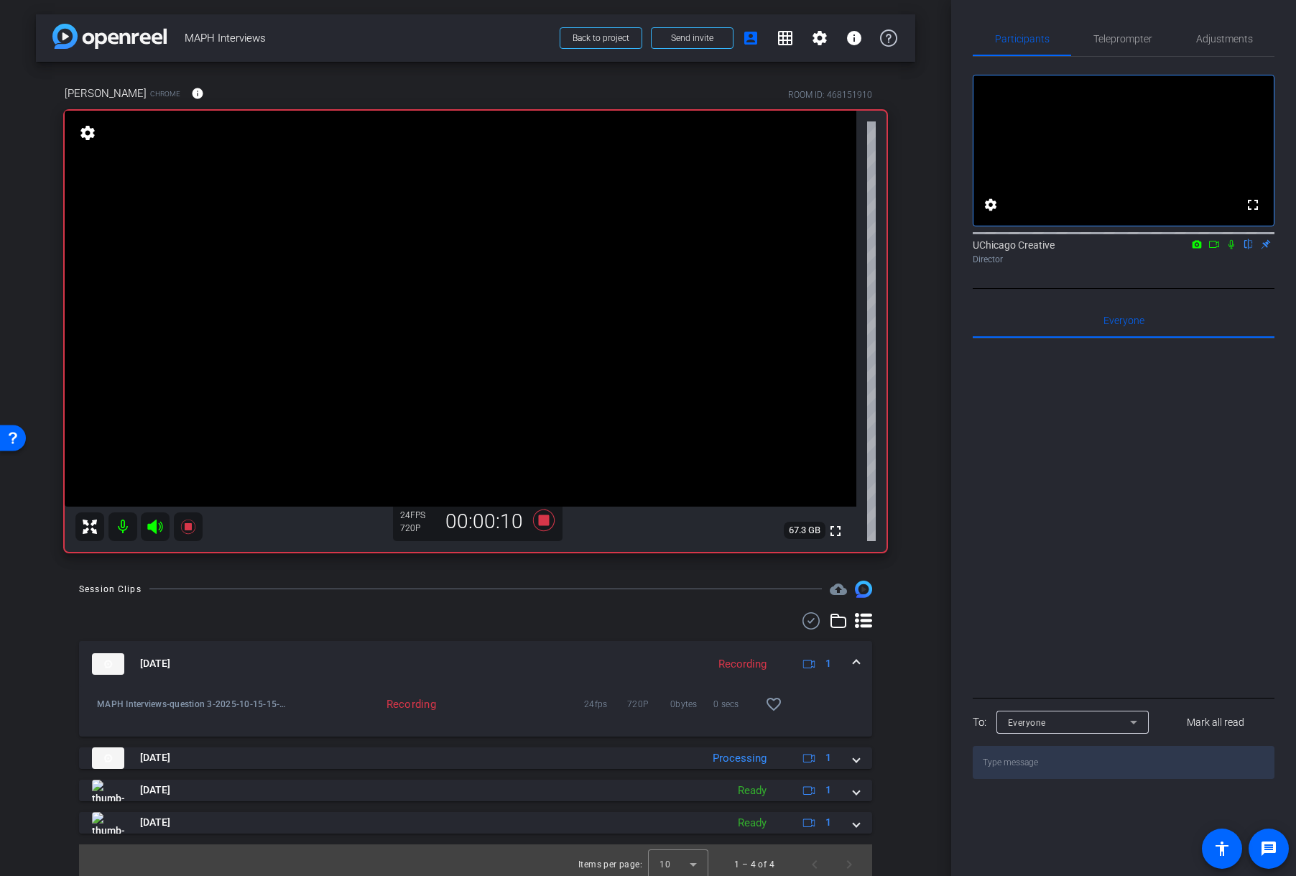
click at [1233, 249] on icon at bounding box center [1231, 244] width 11 height 10
click at [1236, 249] on icon at bounding box center [1231, 244] width 11 height 10
click at [1231, 249] on icon at bounding box center [1231, 244] width 11 height 10
click at [1230, 249] on icon at bounding box center [1232, 244] width 8 height 9
click at [541, 522] on icon at bounding box center [544, 520] width 22 height 22
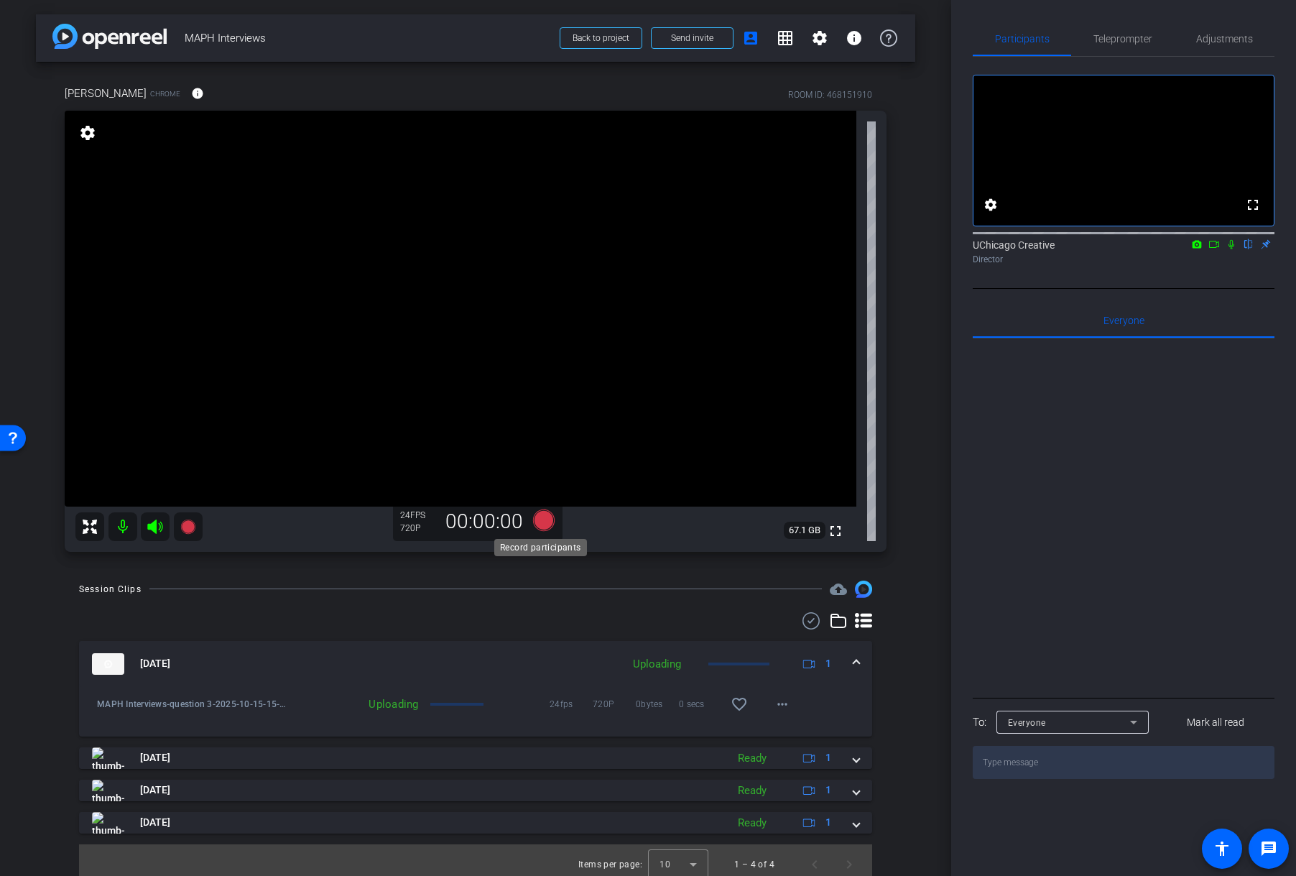
click at [538, 522] on icon at bounding box center [544, 520] width 22 height 22
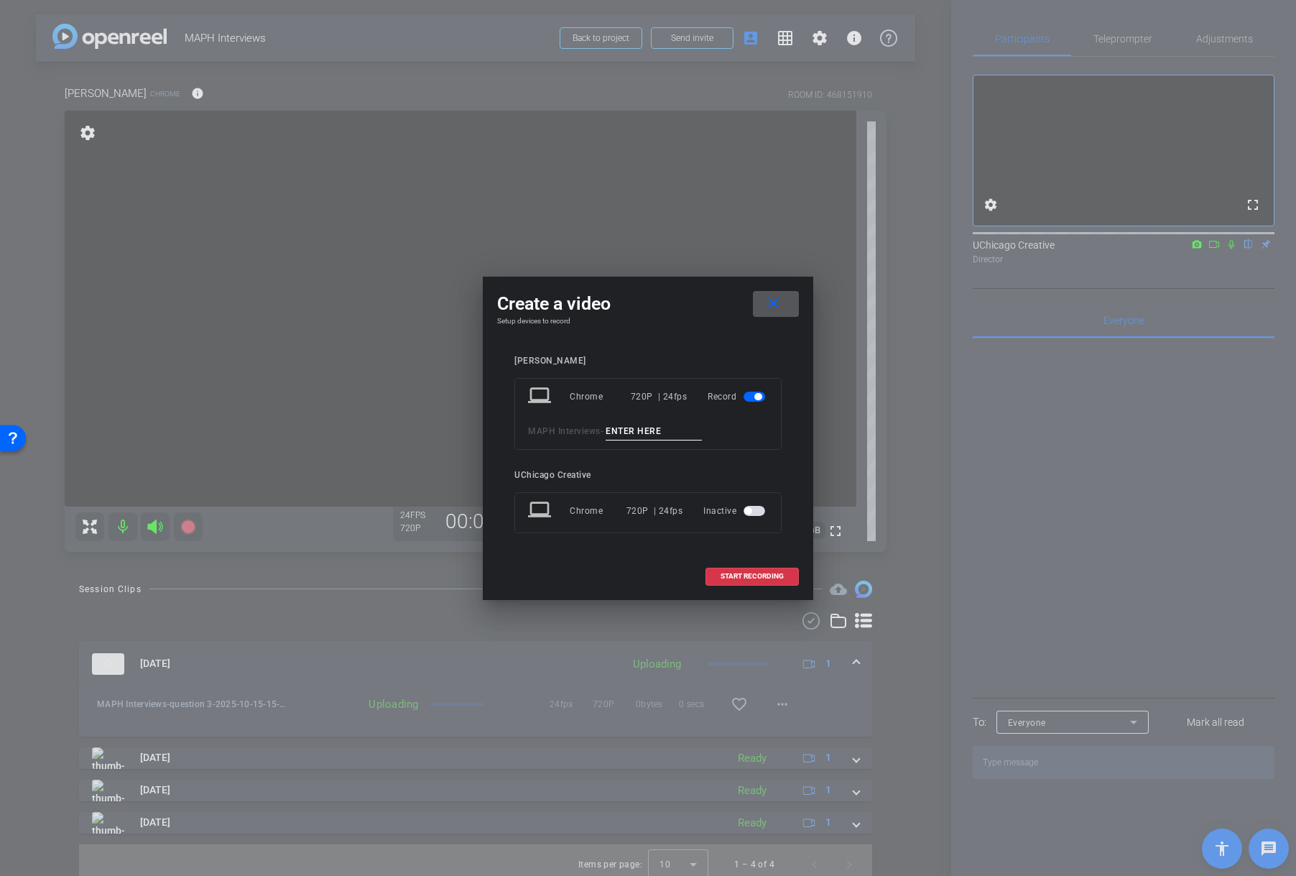
click at [659, 433] on input at bounding box center [654, 431] width 96 height 18
type input "question 5"
click at [750, 575] on span "START RECORDING" at bounding box center [752, 576] width 63 height 7
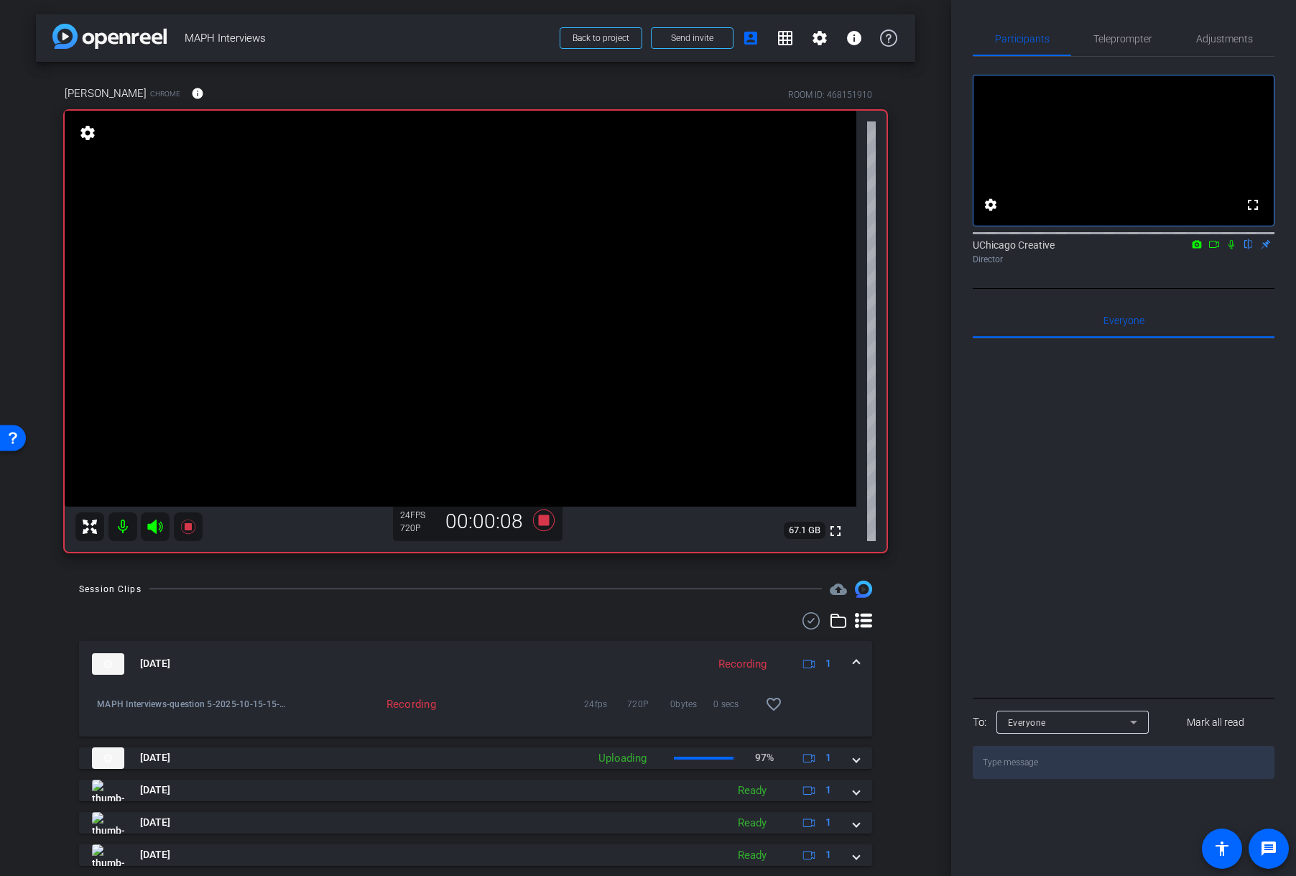
click at [1235, 249] on icon at bounding box center [1231, 244] width 11 height 10
click at [1232, 249] on icon at bounding box center [1231, 244] width 11 height 10
click at [549, 521] on icon at bounding box center [544, 520] width 34 height 26
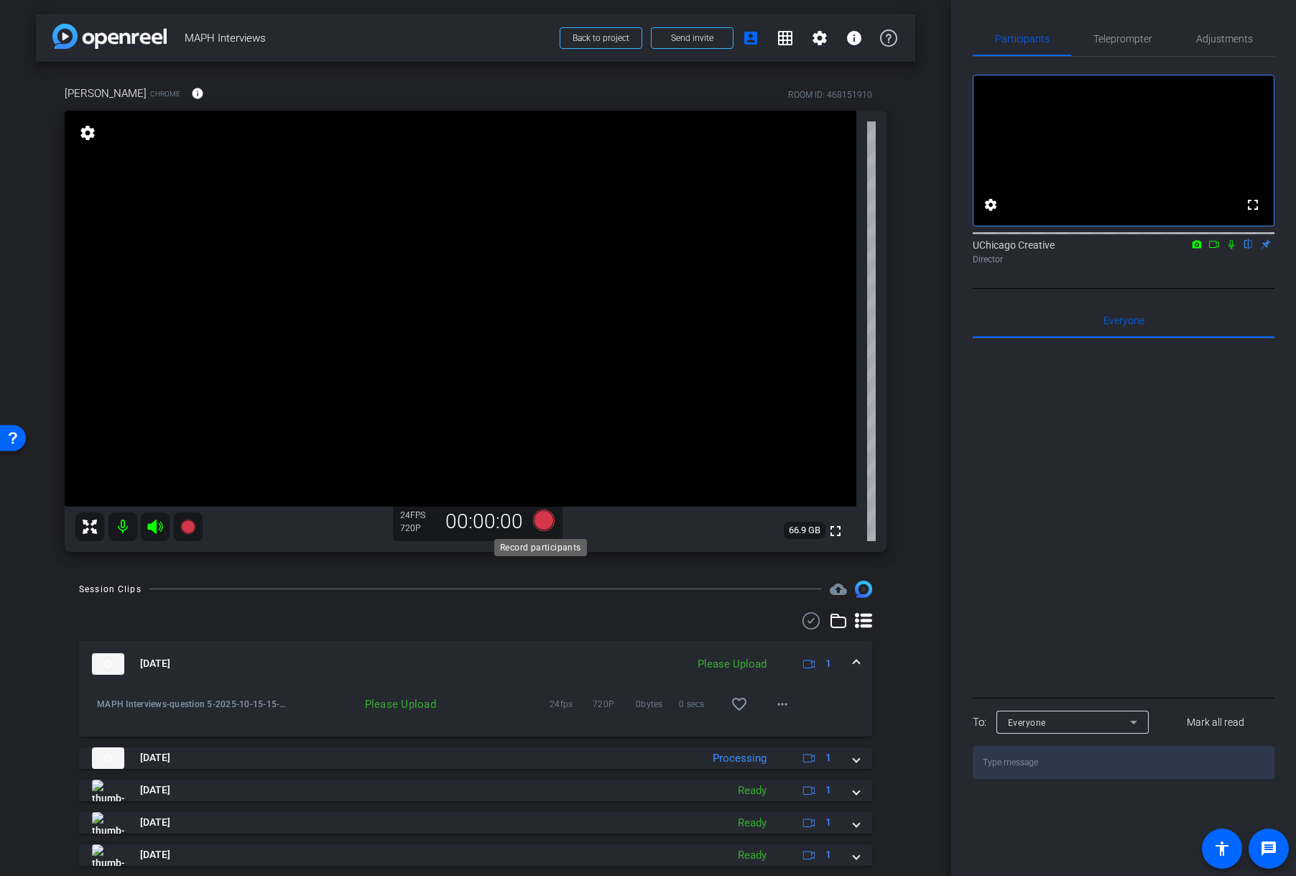
click at [542, 522] on icon at bounding box center [544, 520] width 22 height 22
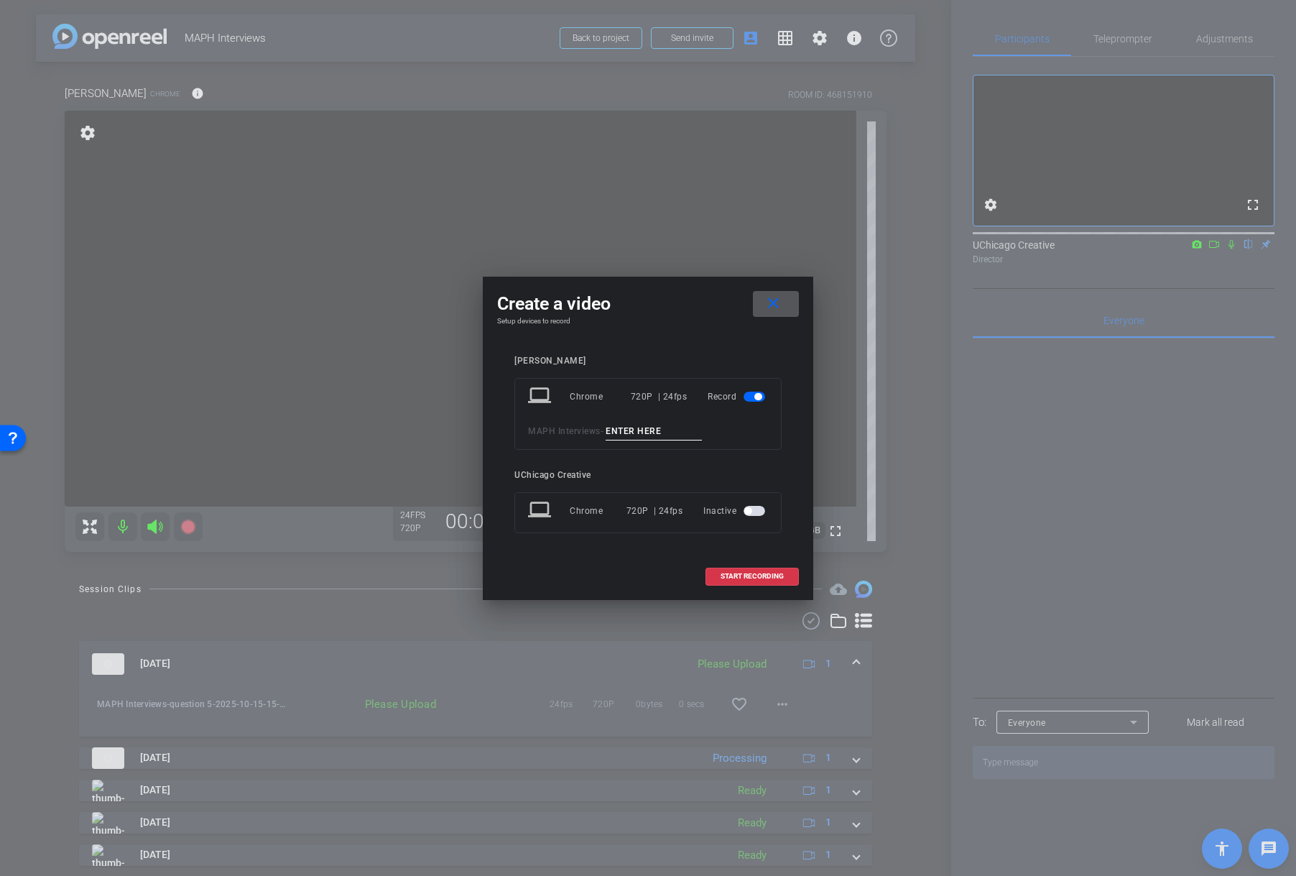
click at [639, 432] on input at bounding box center [654, 431] width 96 height 18
type input "question 7"
click at [744, 577] on span "START RECORDING" at bounding box center [752, 576] width 63 height 7
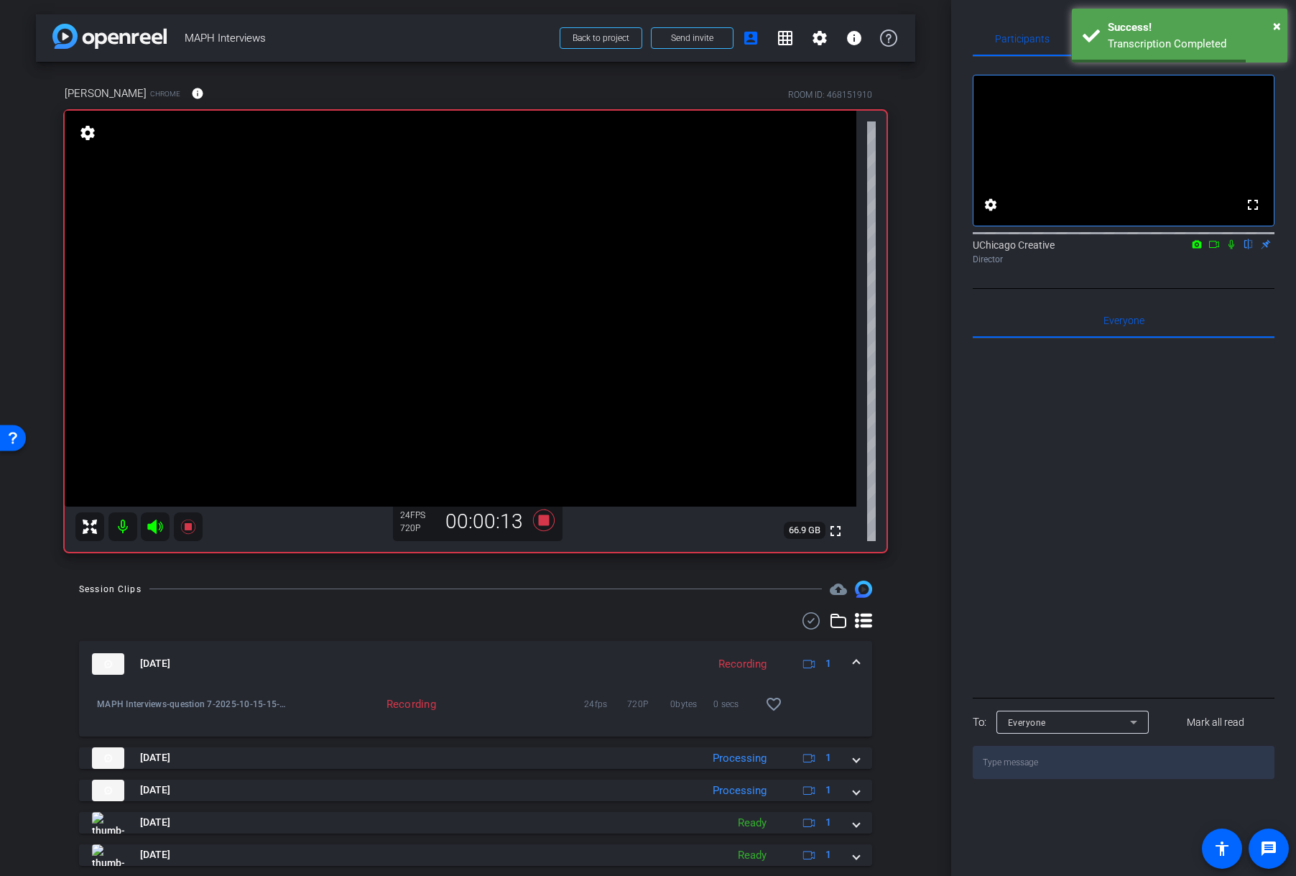
click at [1231, 249] on icon at bounding box center [1231, 244] width 11 height 10
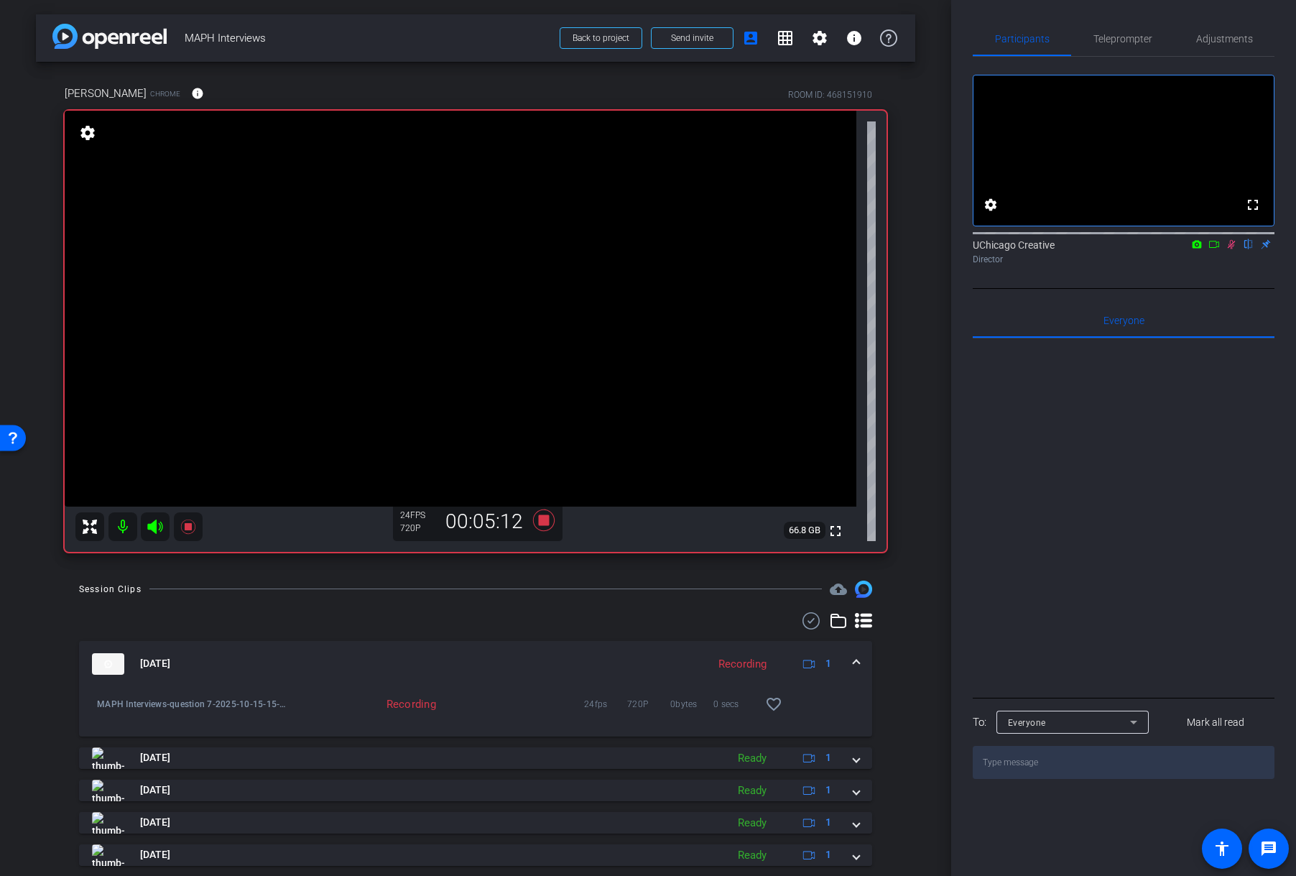
click at [1229, 249] on icon at bounding box center [1231, 244] width 11 height 10
click at [1235, 249] on icon at bounding box center [1231, 244] width 11 height 10
click at [1230, 249] on icon at bounding box center [1231, 244] width 11 height 10
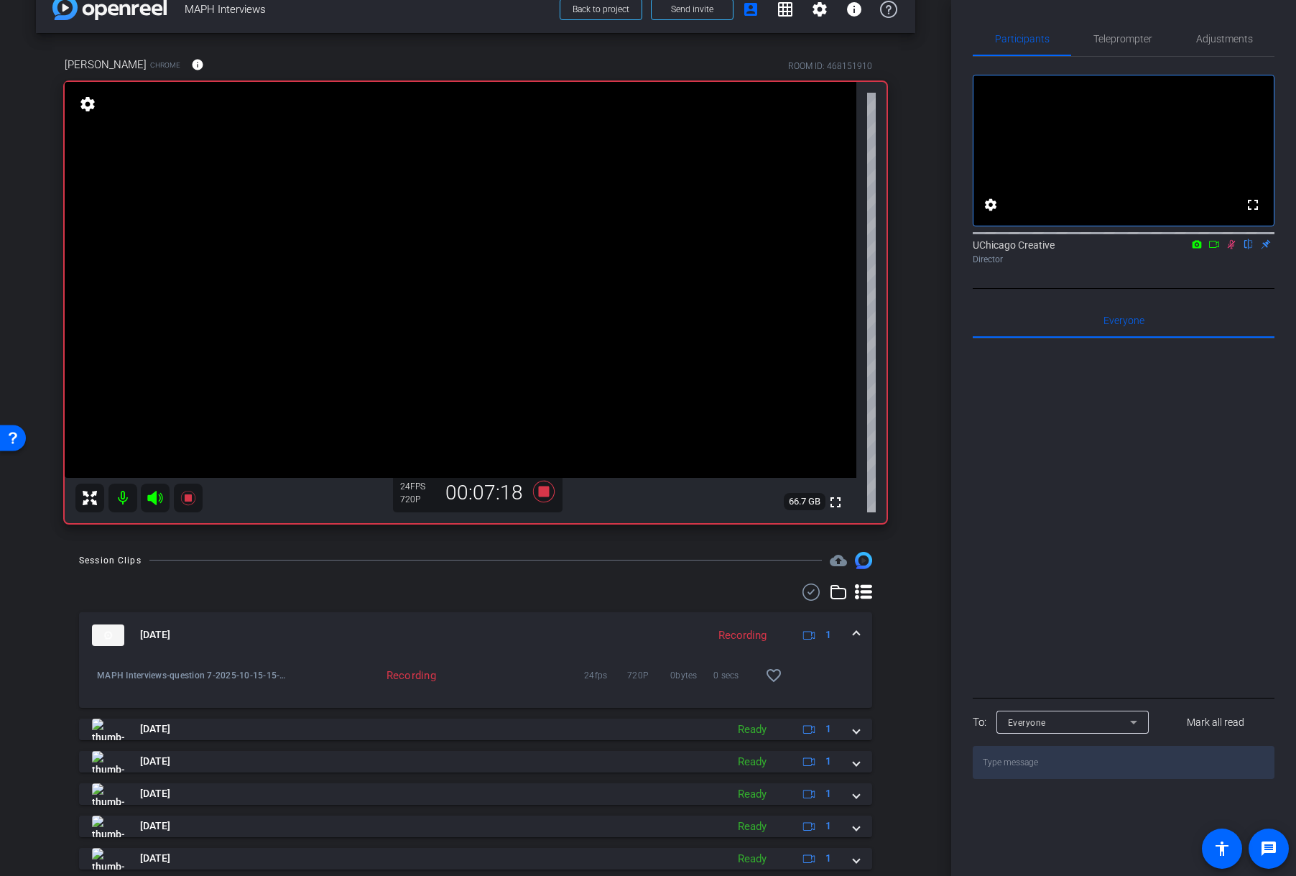
scroll to position [73, 0]
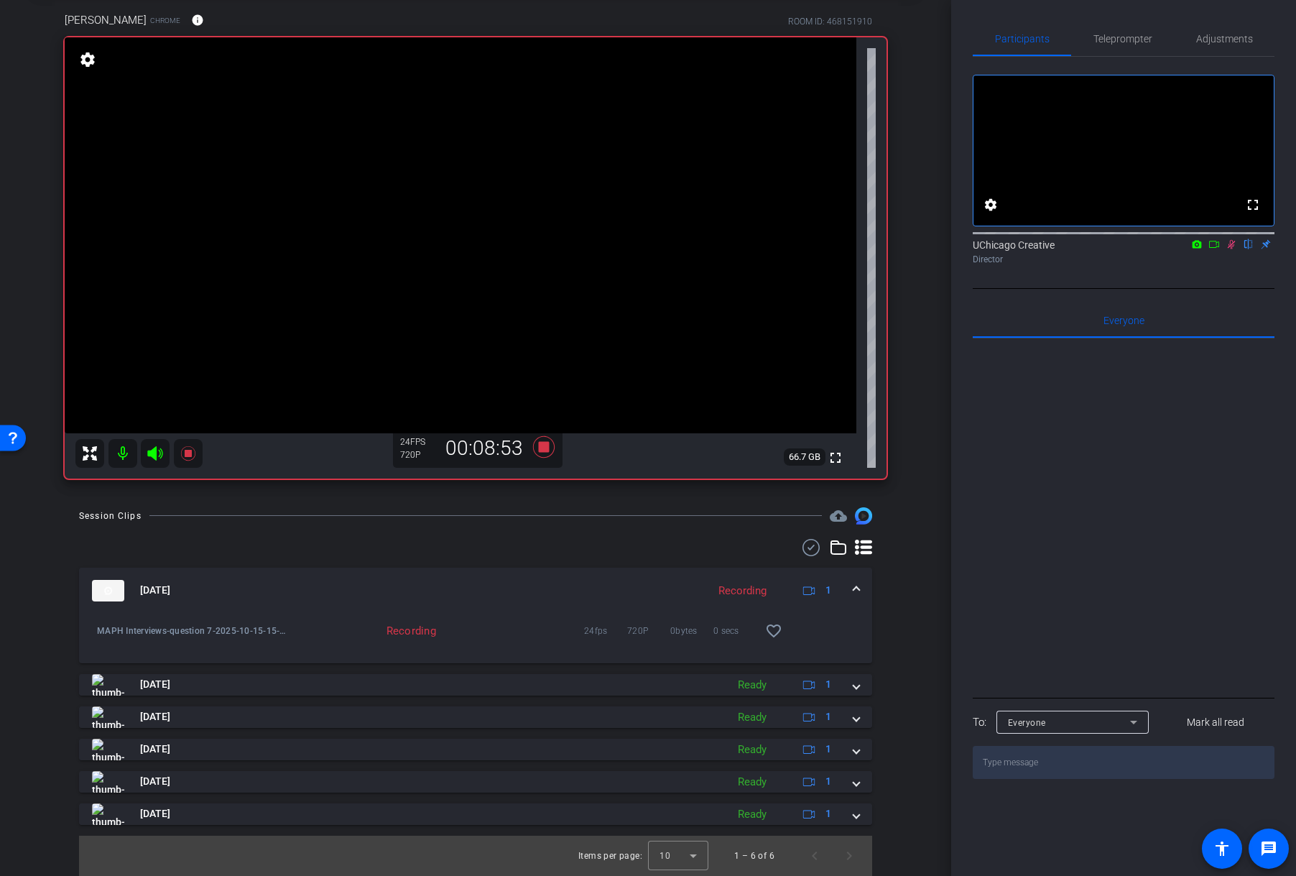
click at [1228, 249] on icon at bounding box center [1232, 244] width 8 height 9
click at [540, 449] on icon at bounding box center [544, 446] width 22 height 22
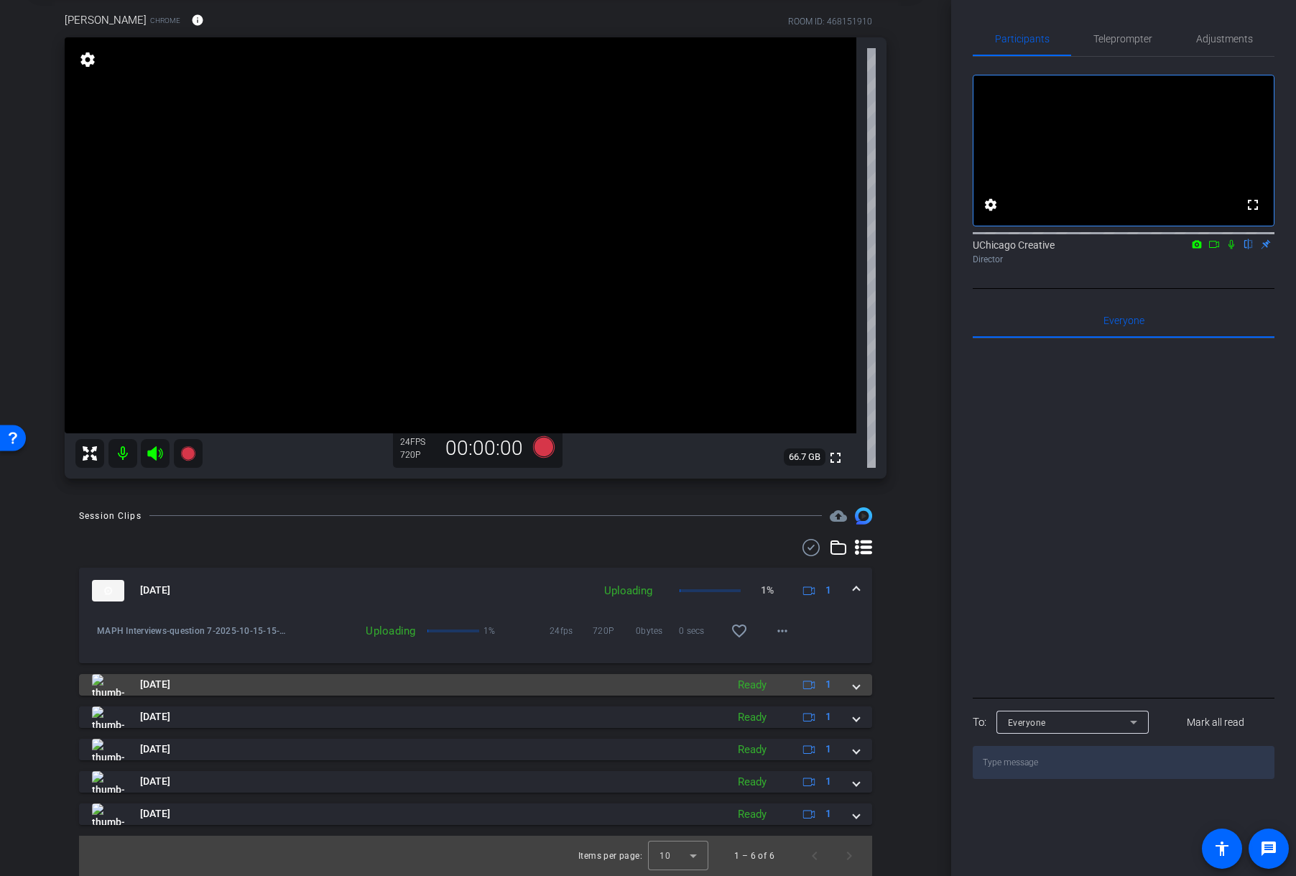
click at [855, 687] on mat-expansion-panel-header "[DATE] Ready 1" at bounding box center [475, 685] width 793 height 22
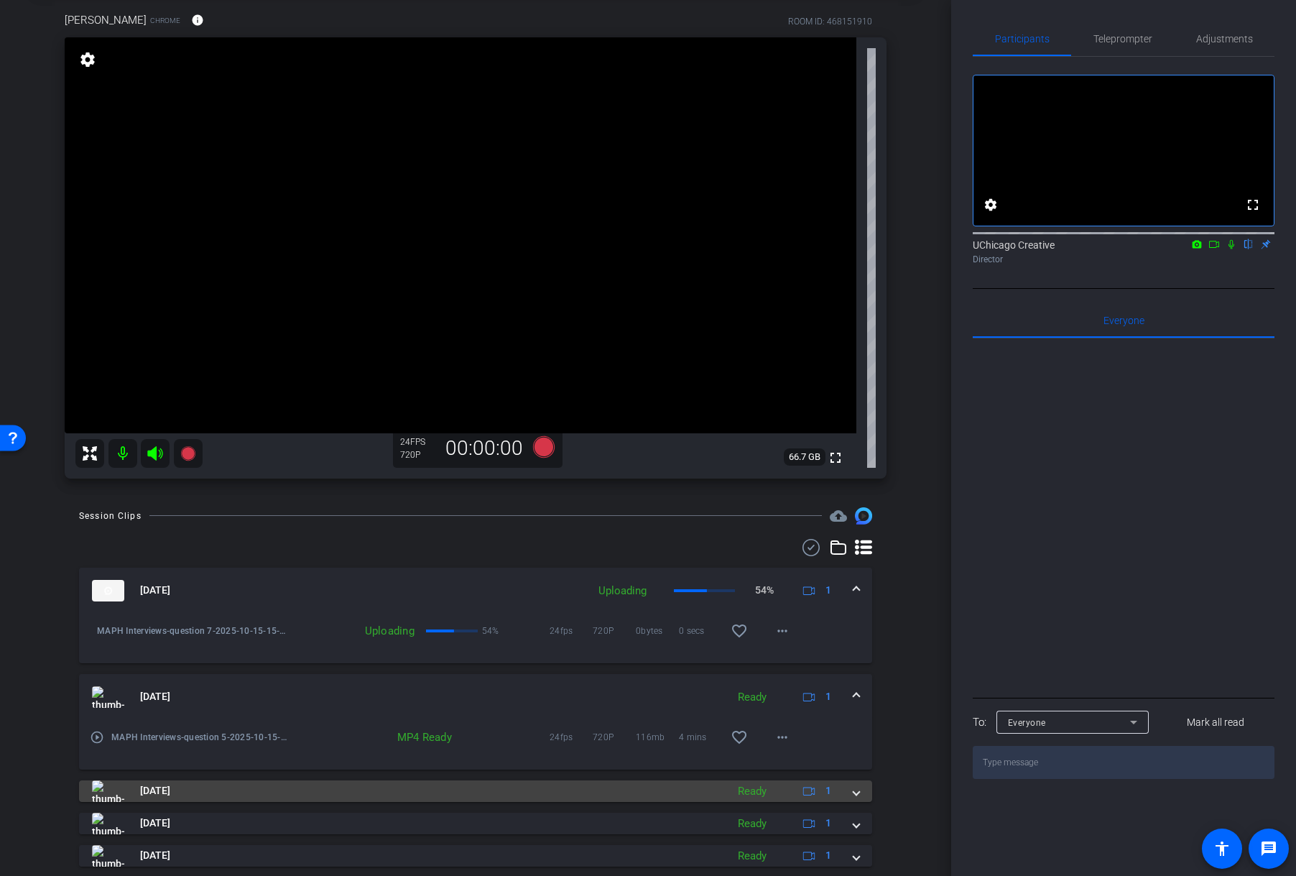
click at [853, 712] on span at bounding box center [856, 790] width 6 height 15
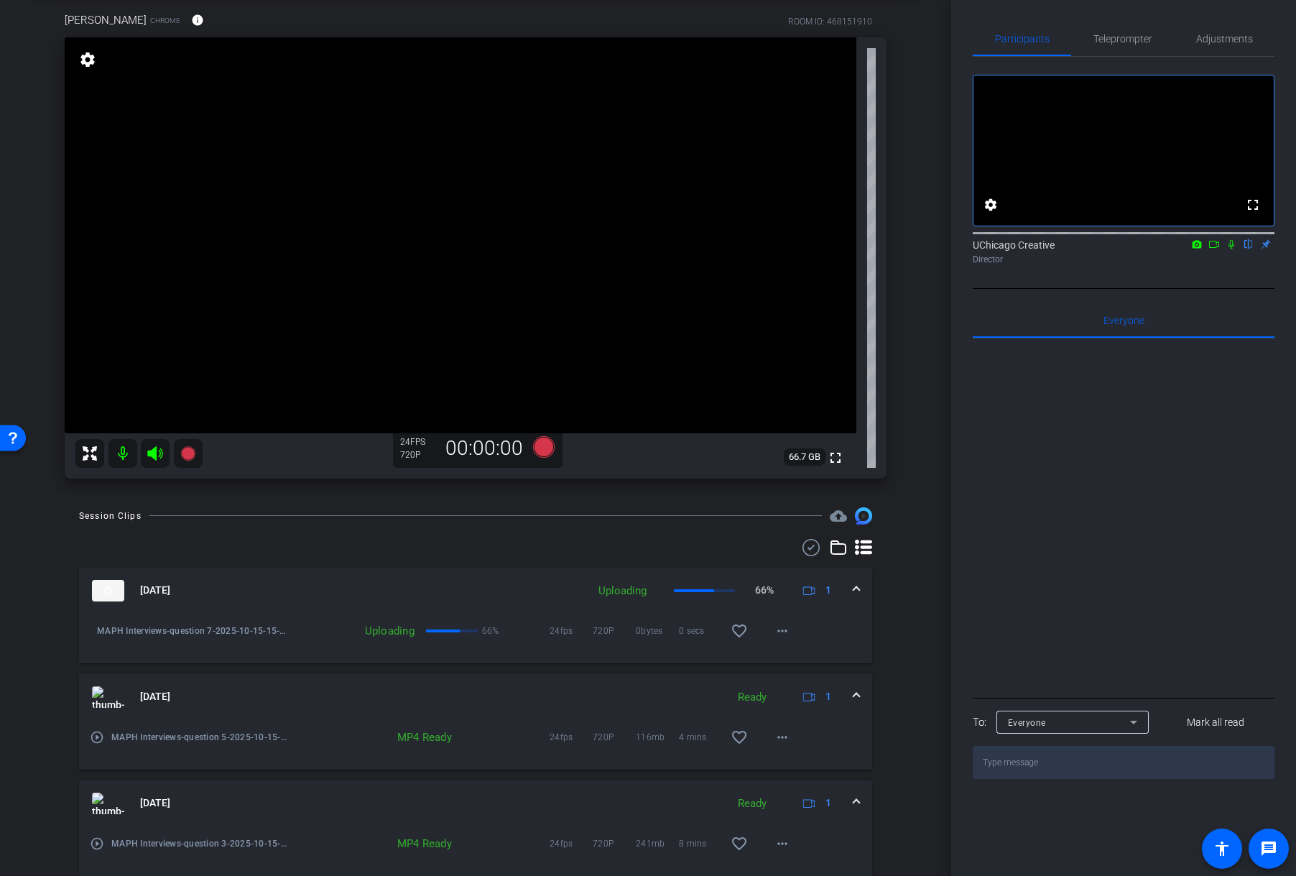
click at [853, 712] on span at bounding box center [856, 802] width 6 height 15
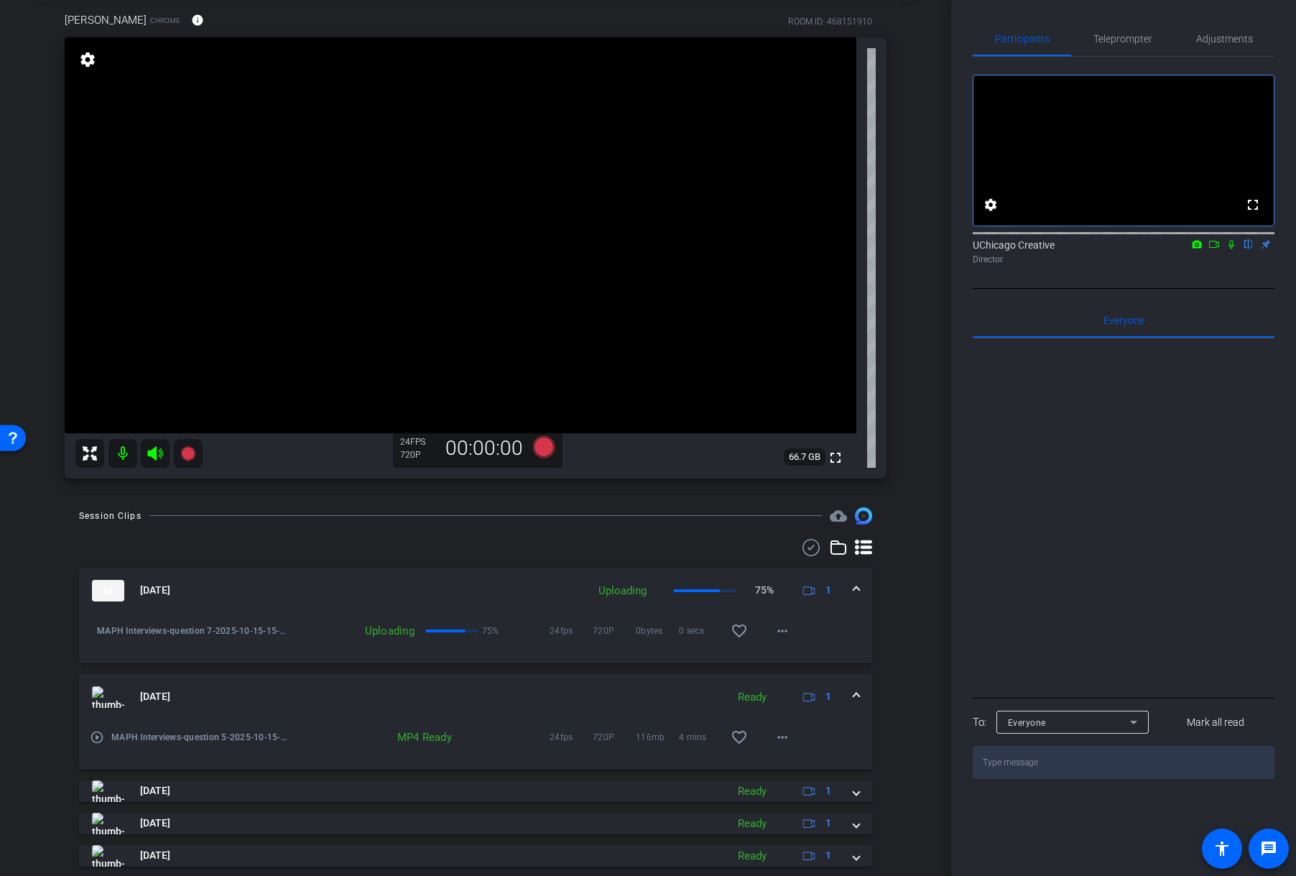
click at [853, 694] on mat-expansion-panel-header "[DATE] Ready 1" at bounding box center [475, 697] width 793 height 46
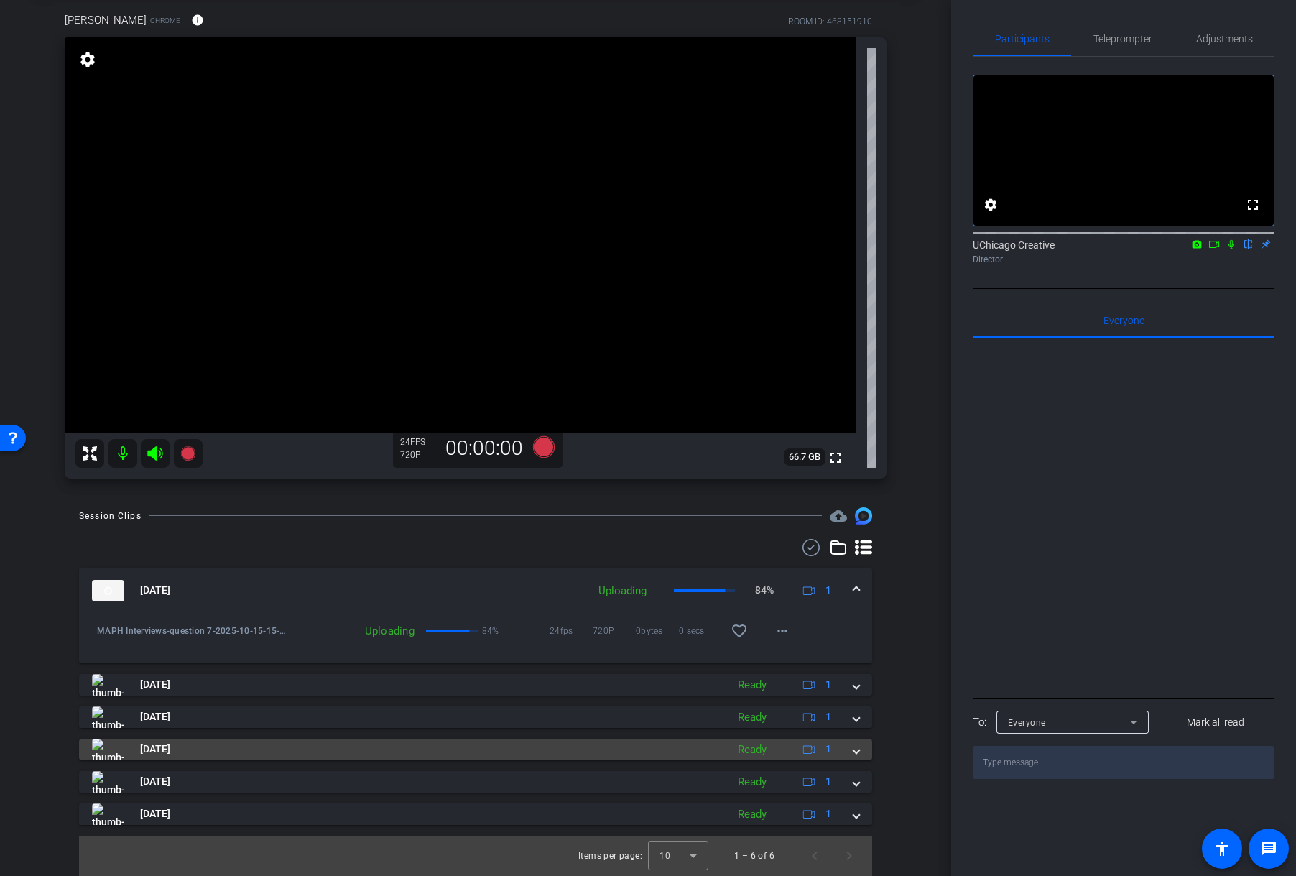
click at [853, 712] on span at bounding box center [856, 748] width 6 height 15
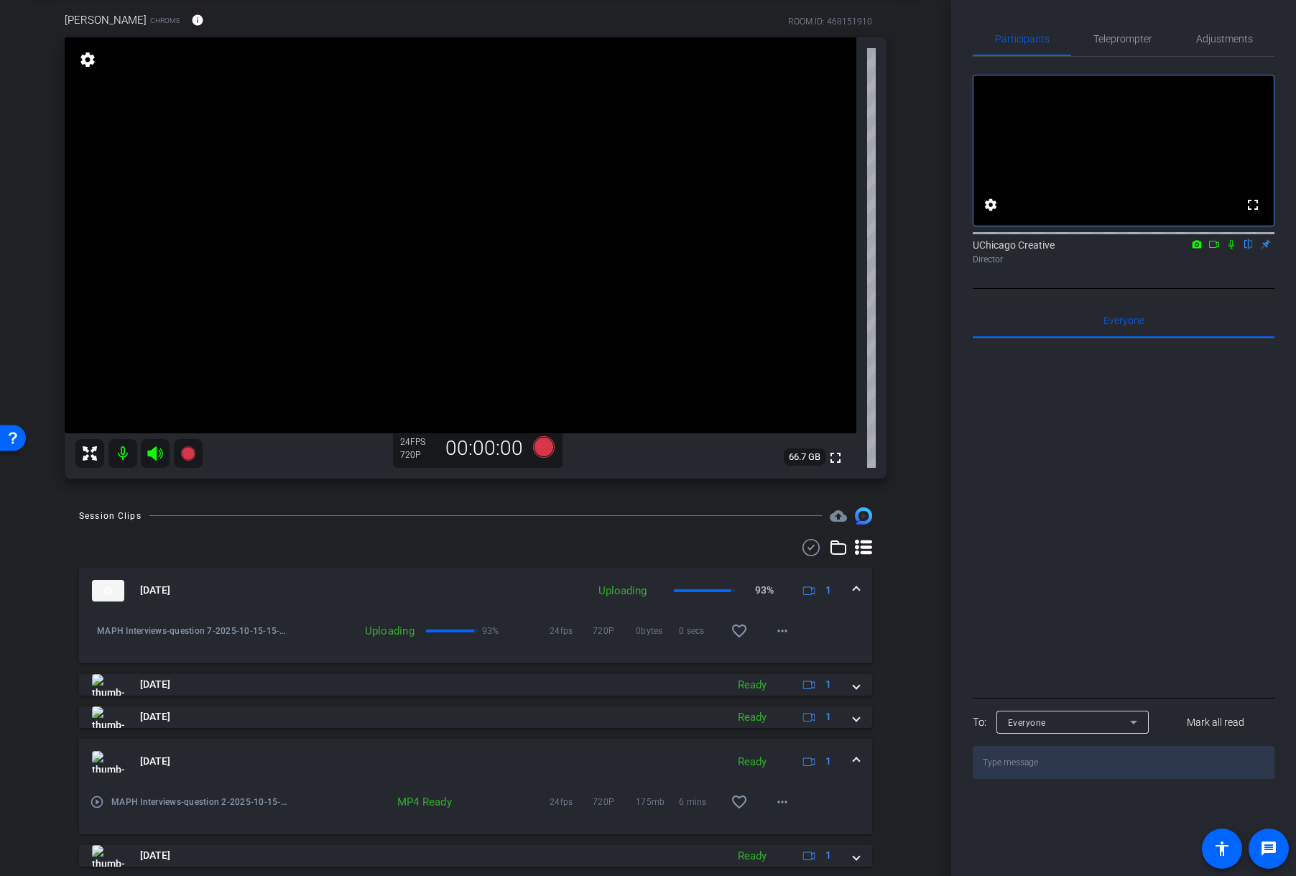
click at [853, 712] on span at bounding box center [856, 761] width 6 height 15
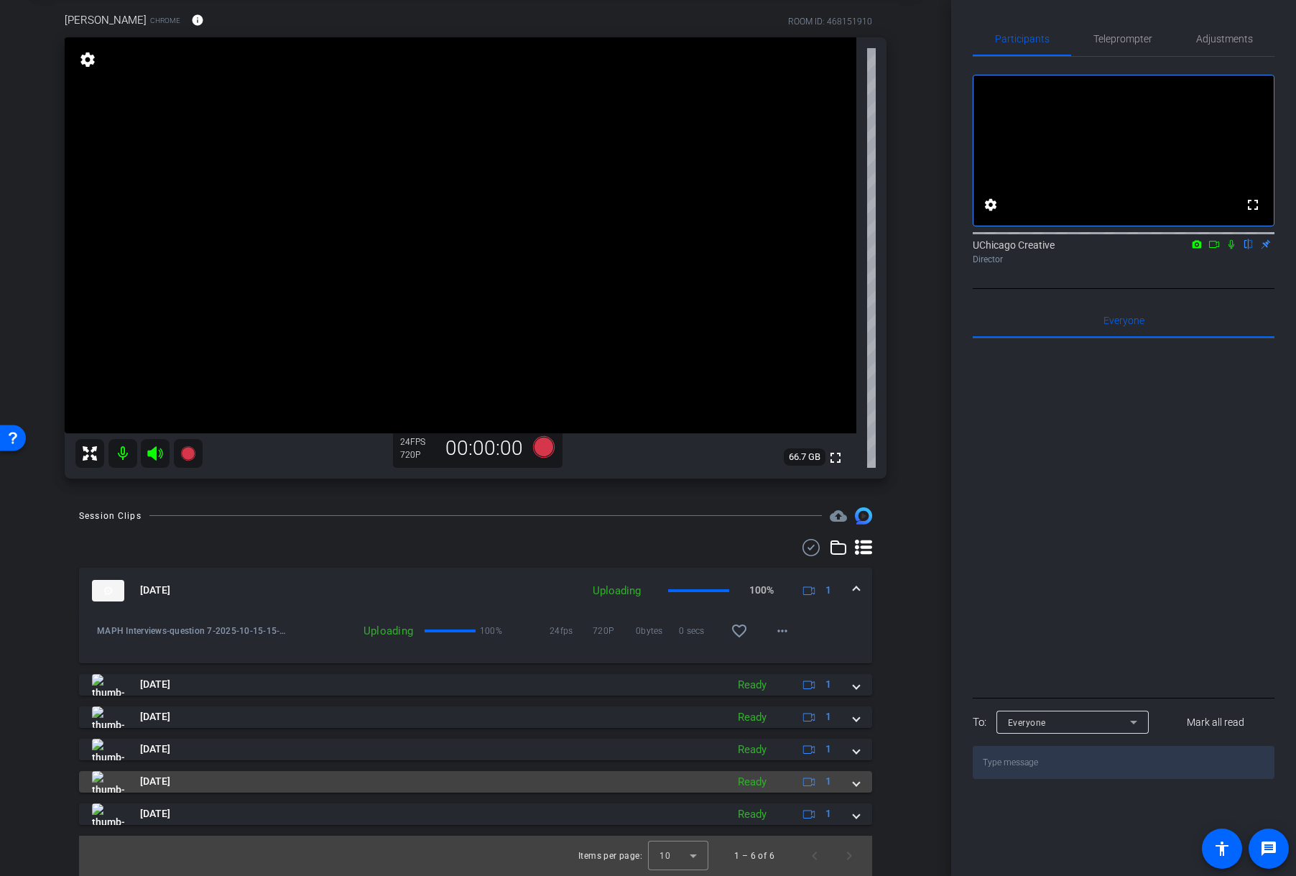
click at [853, 712] on span at bounding box center [856, 781] width 6 height 15
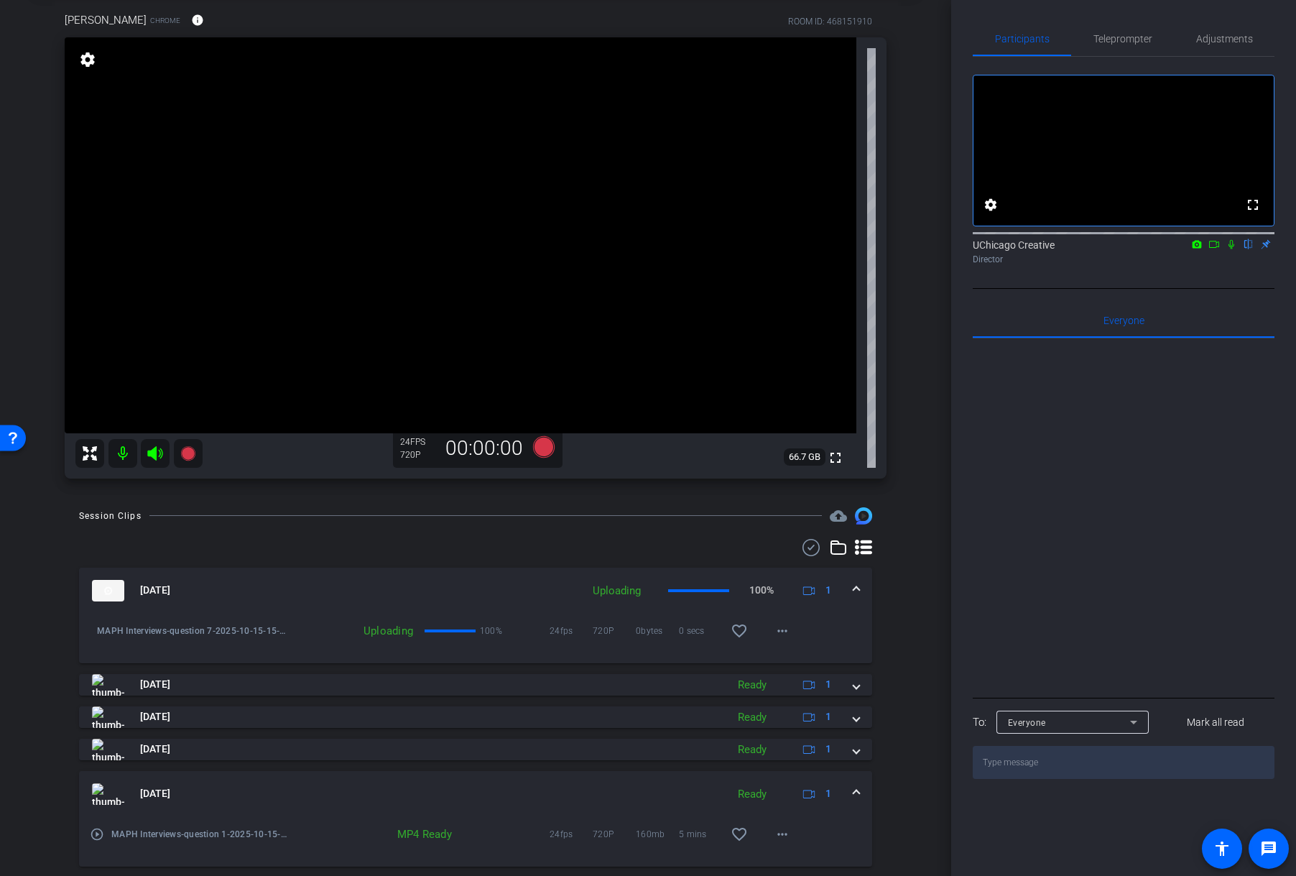
click at [847, 712] on mat-expansion-panel-header "[DATE] Ready 1" at bounding box center [475, 794] width 793 height 46
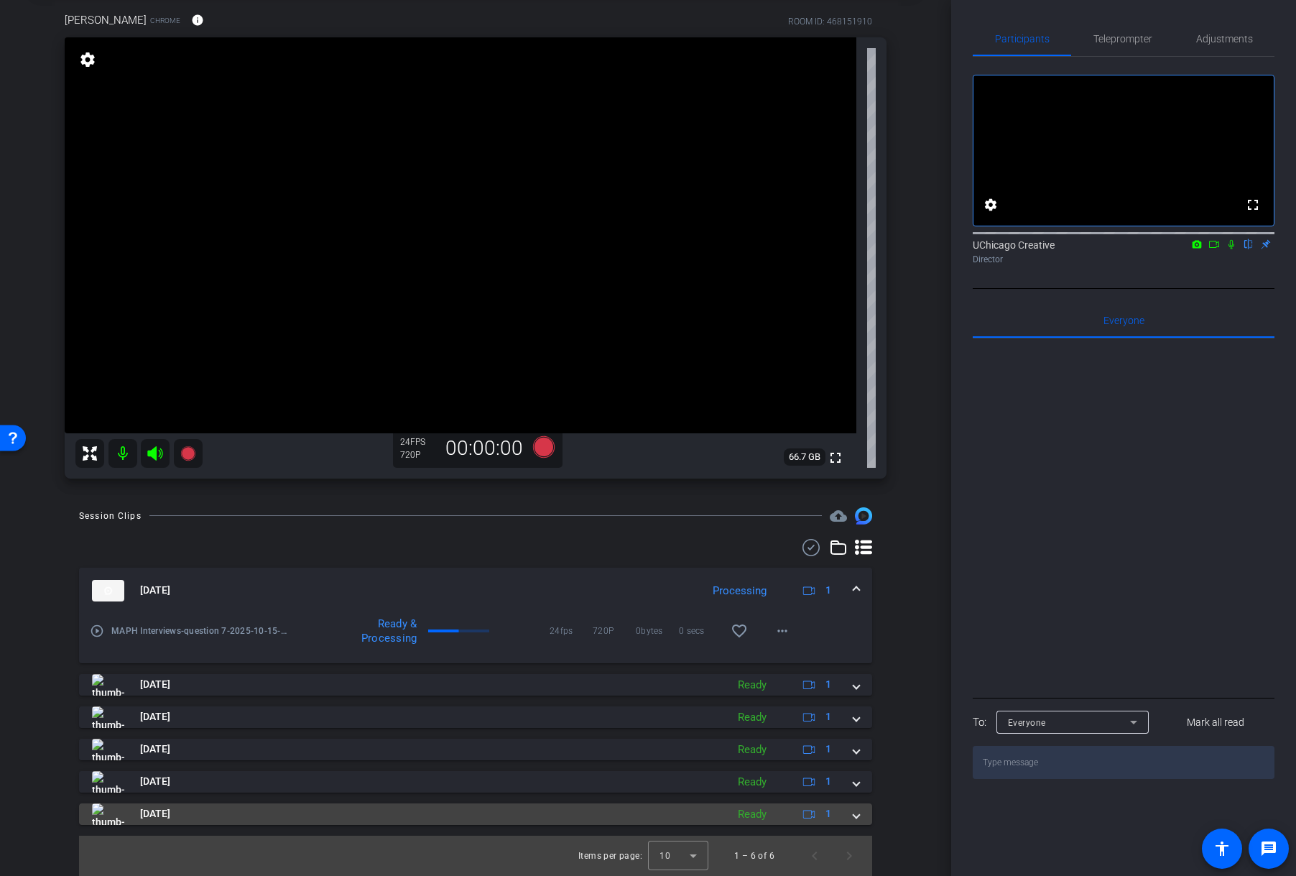
click at [853, 712] on span at bounding box center [856, 813] width 6 height 15
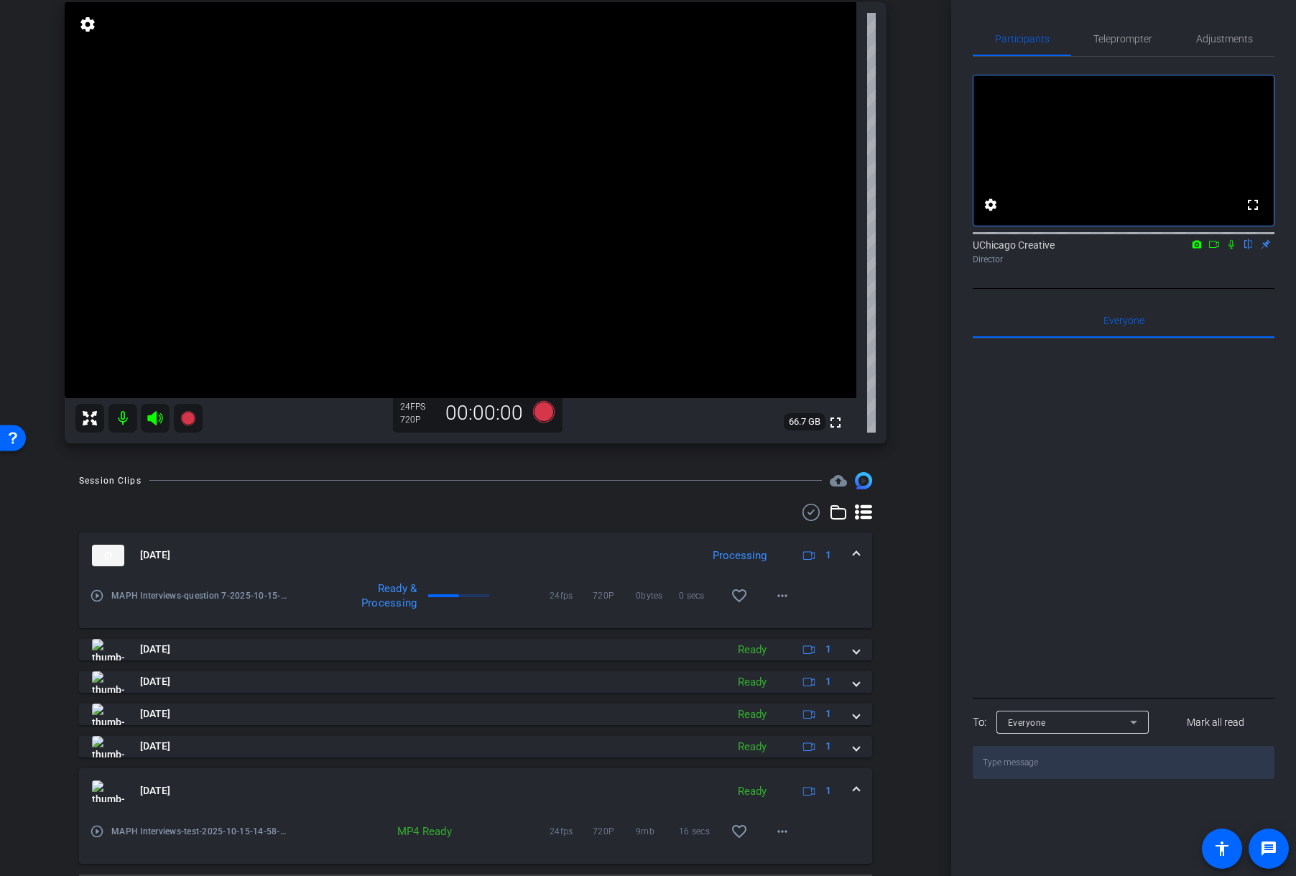
scroll to position [147, 0]
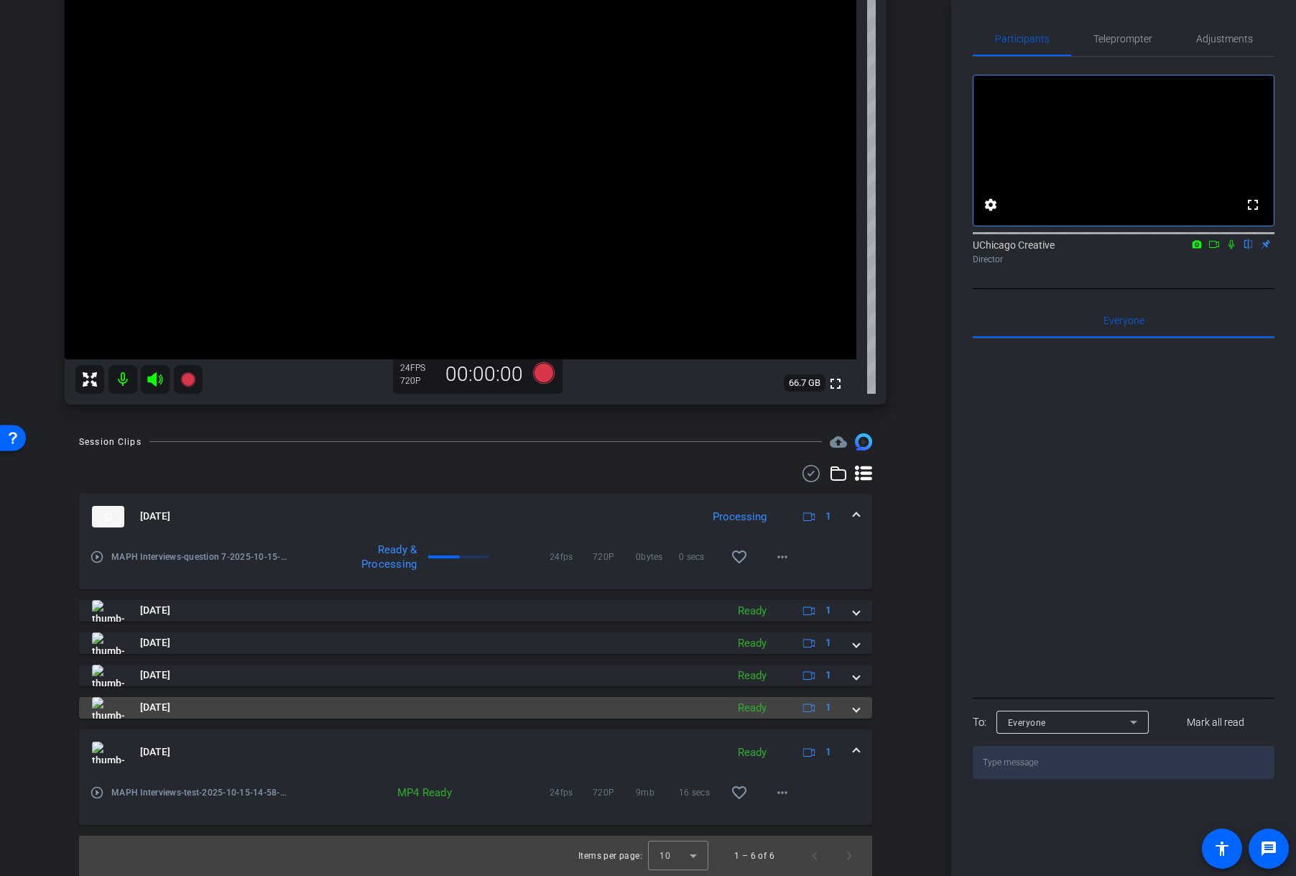
click at [853, 711] on span at bounding box center [856, 707] width 6 height 15
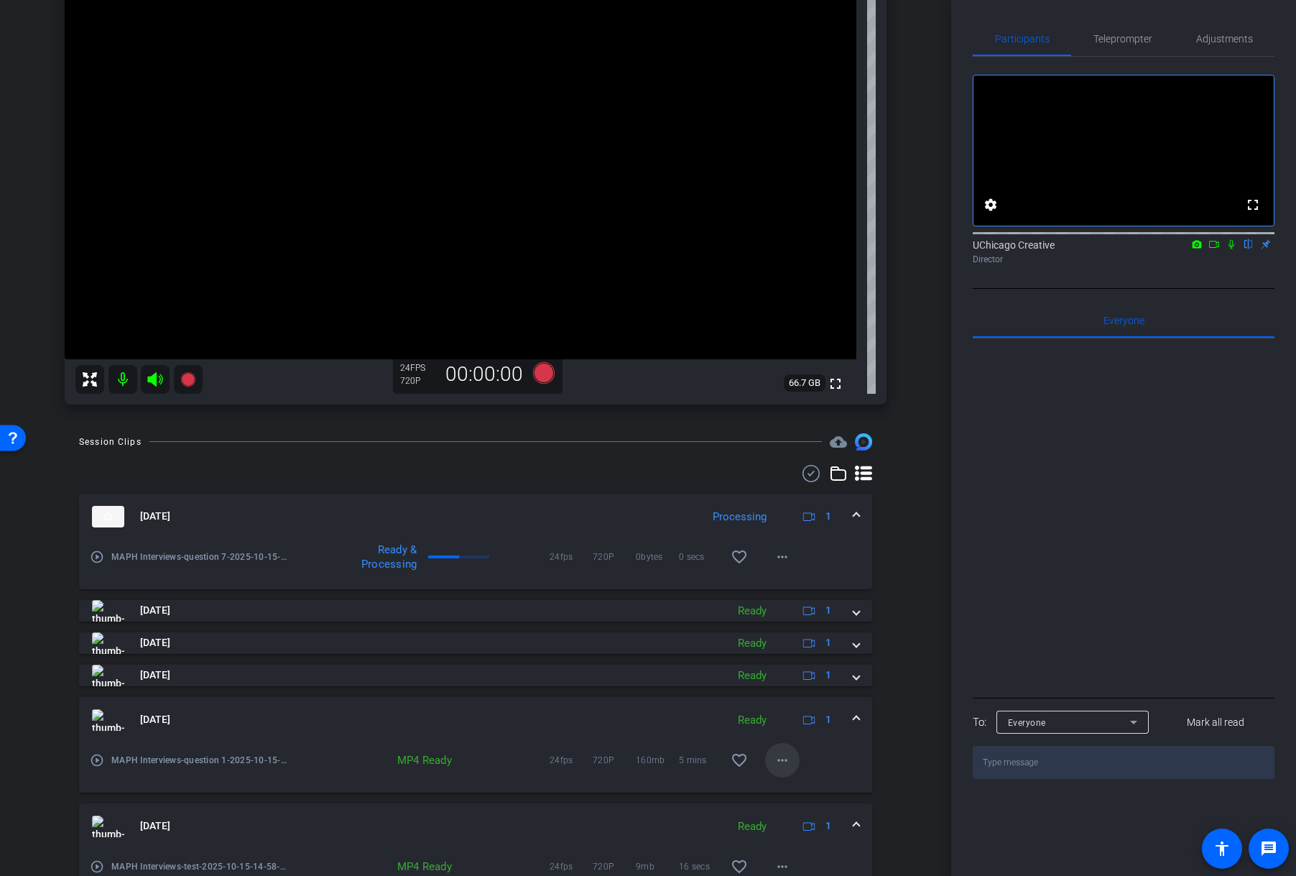
click at [774, 712] on mat-icon "more_horiz" at bounding box center [782, 759] width 17 height 17
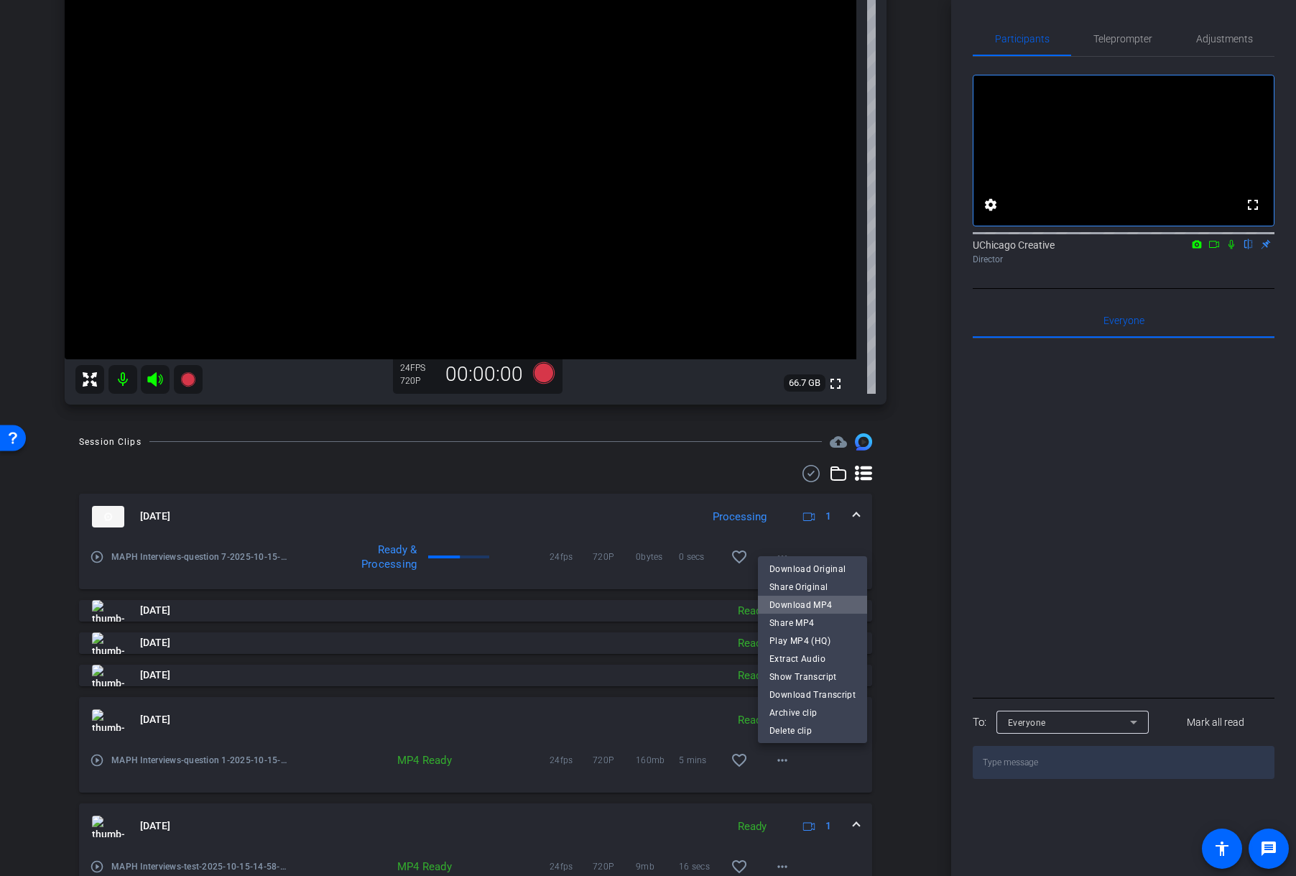
click at [830, 598] on span "Download MP4" at bounding box center [812, 604] width 86 height 17
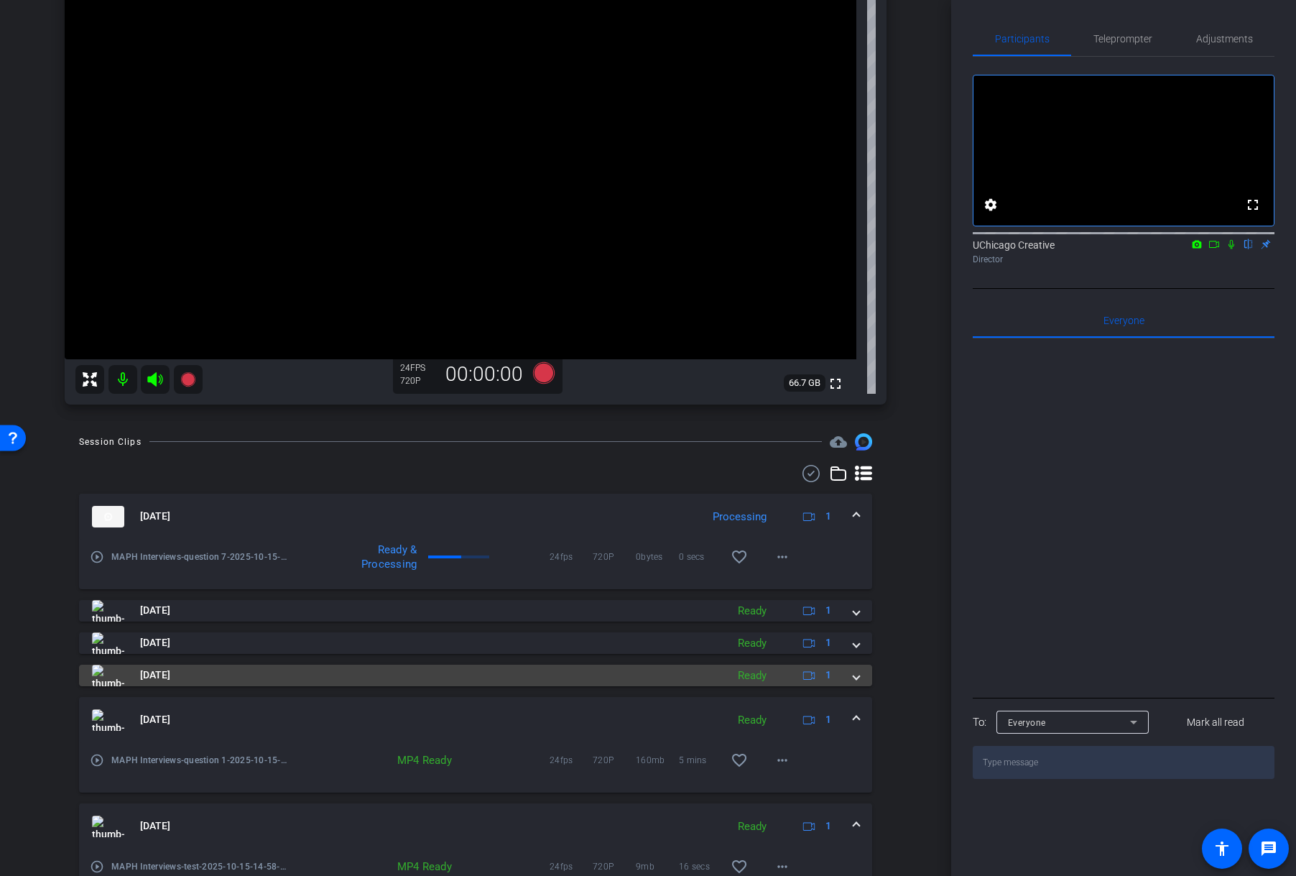
click at [853, 680] on span at bounding box center [856, 674] width 6 height 15
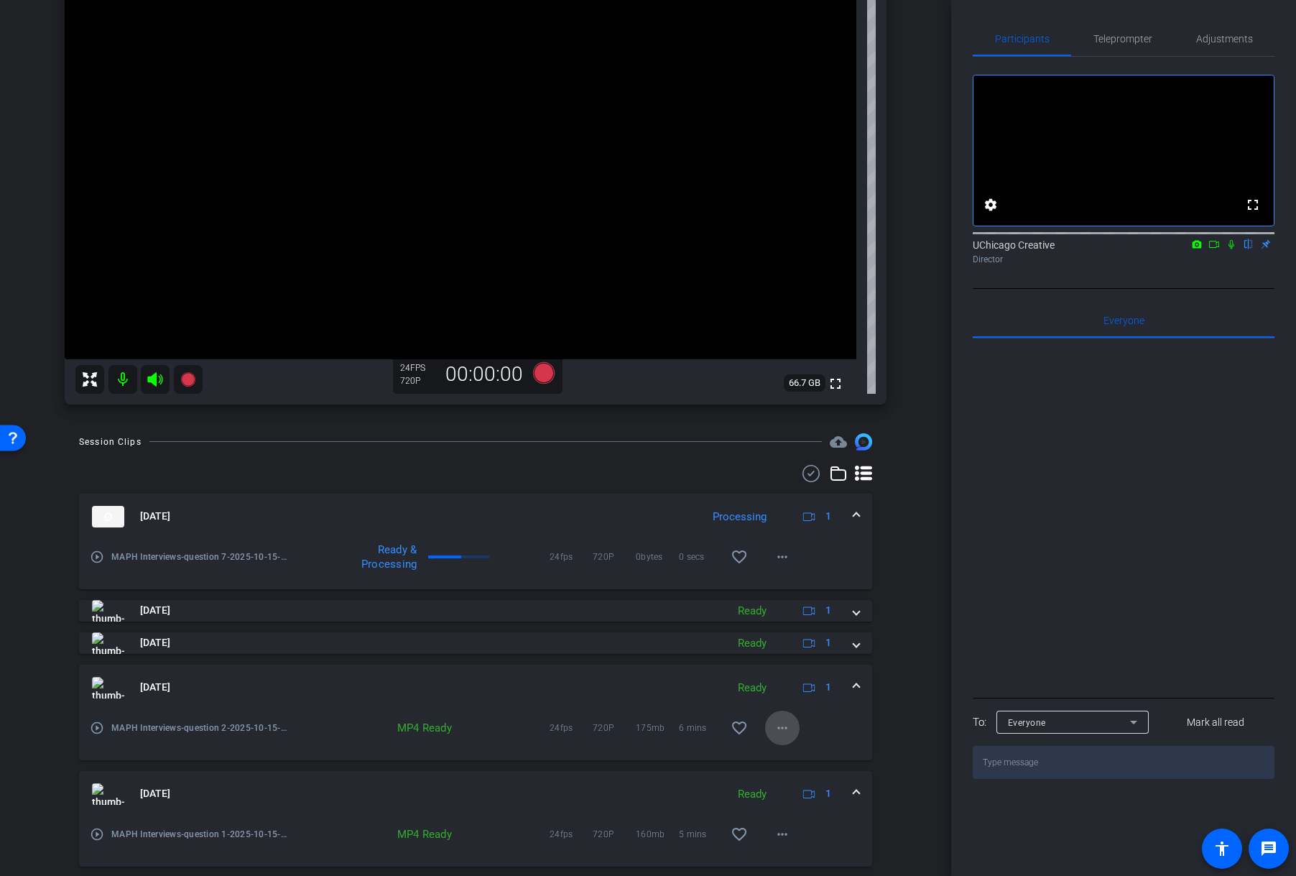
click at [781, 712] on mat-icon "more_horiz" at bounding box center [782, 727] width 17 height 17
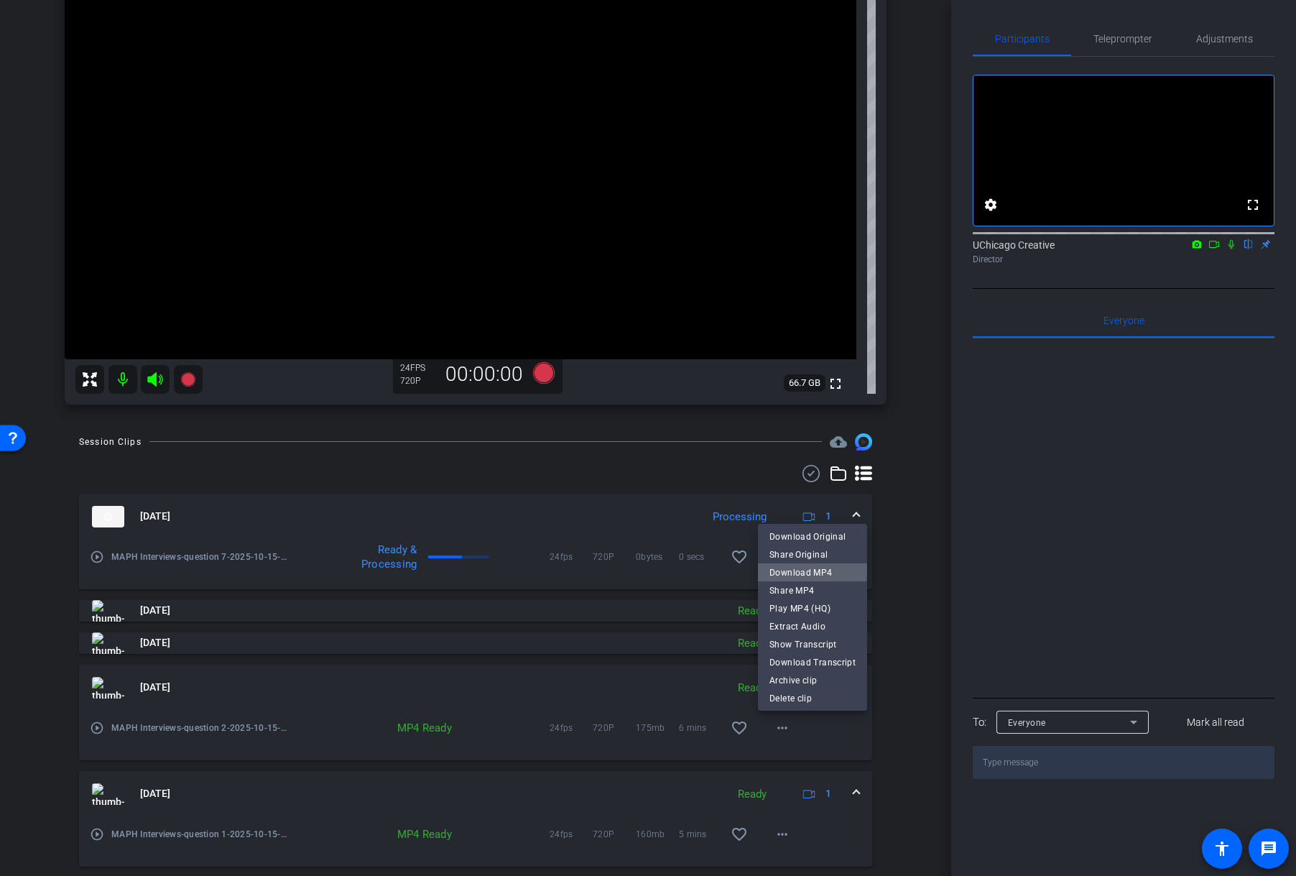
click at [812, 569] on span "Download MP4" at bounding box center [812, 572] width 86 height 17
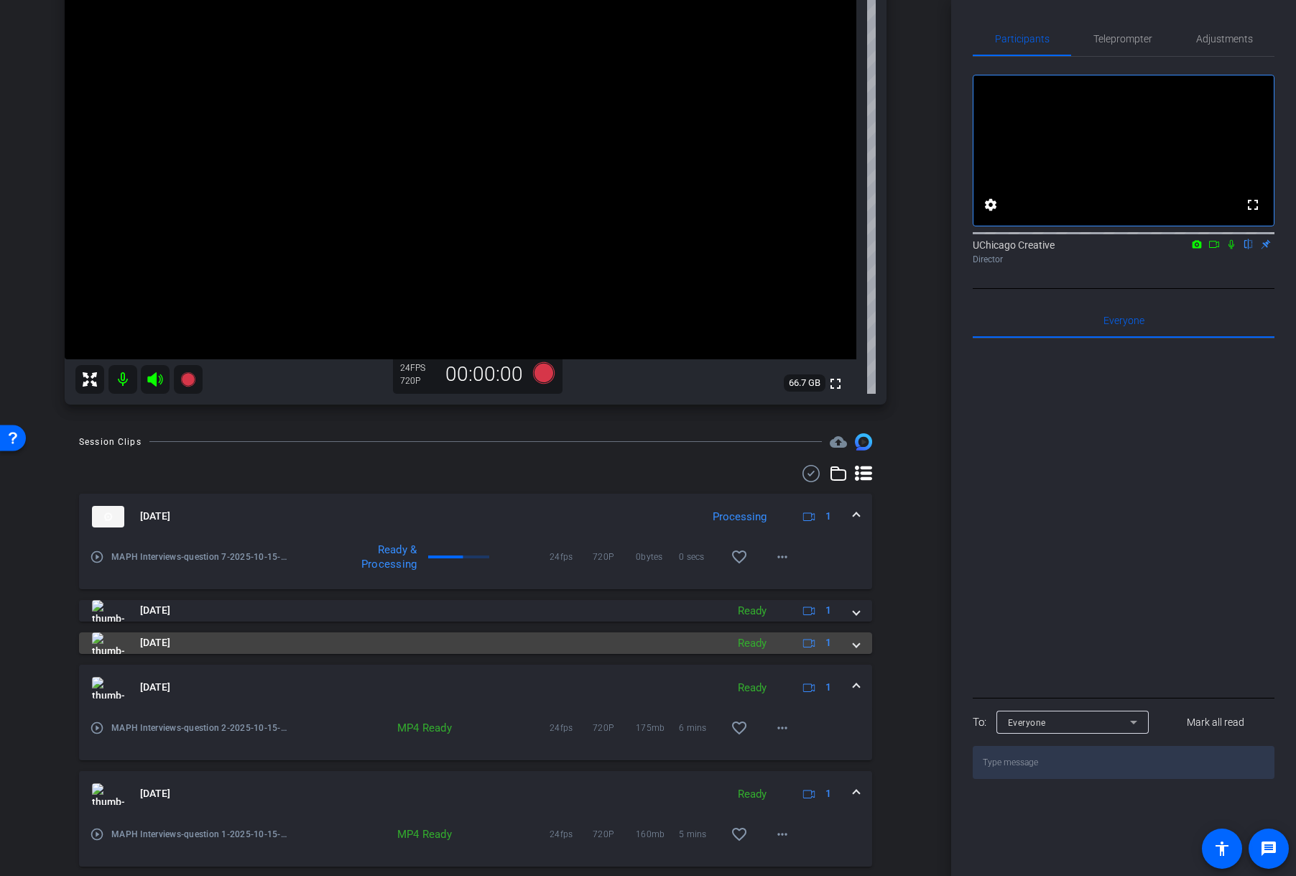
click at [852, 644] on mat-expansion-panel-header "[DATE] Ready 1" at bounding box center [475, 643] width 793 height 22
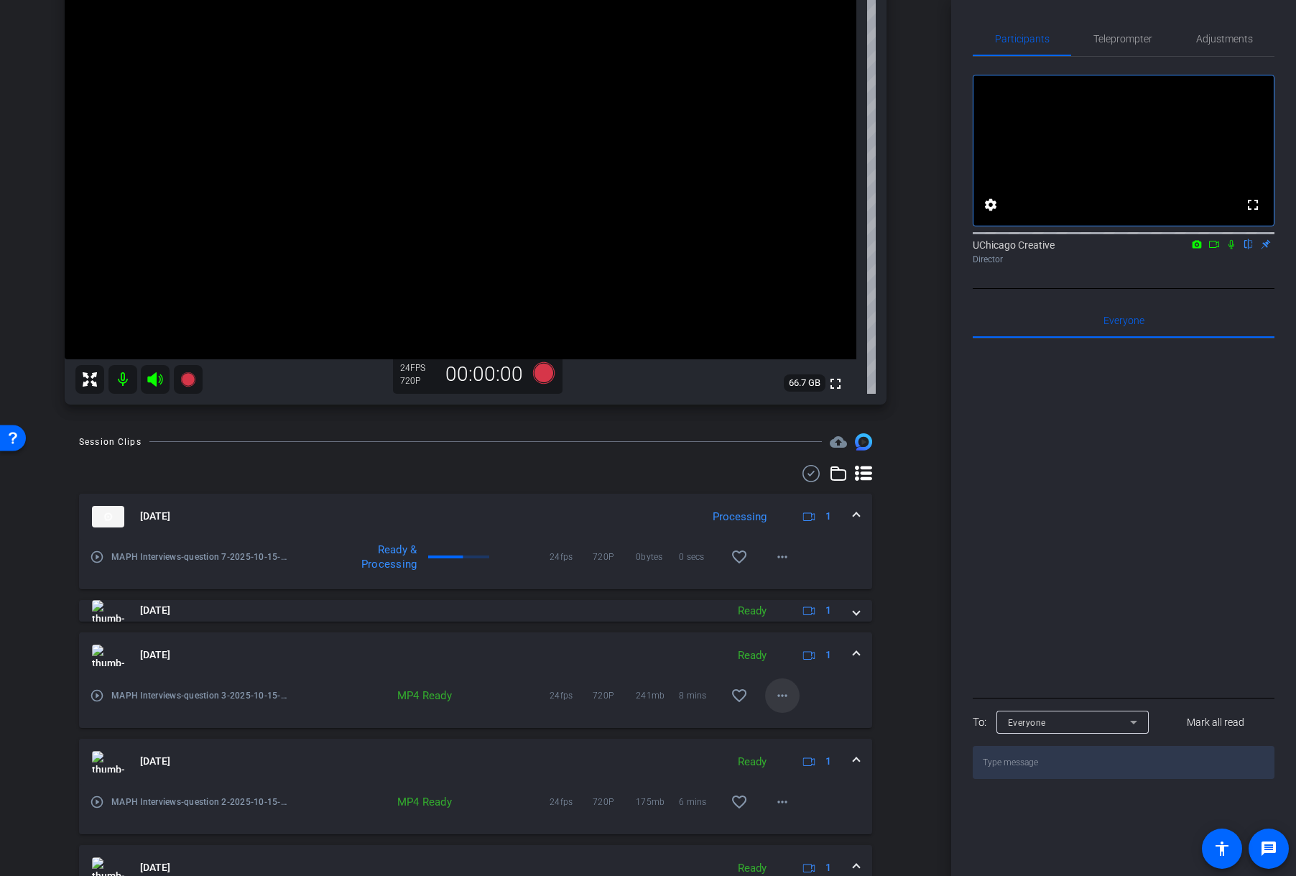
click at [779, 693] on mat-icon "more_horiz" at bounding box center [782, 695] width 17 height 17
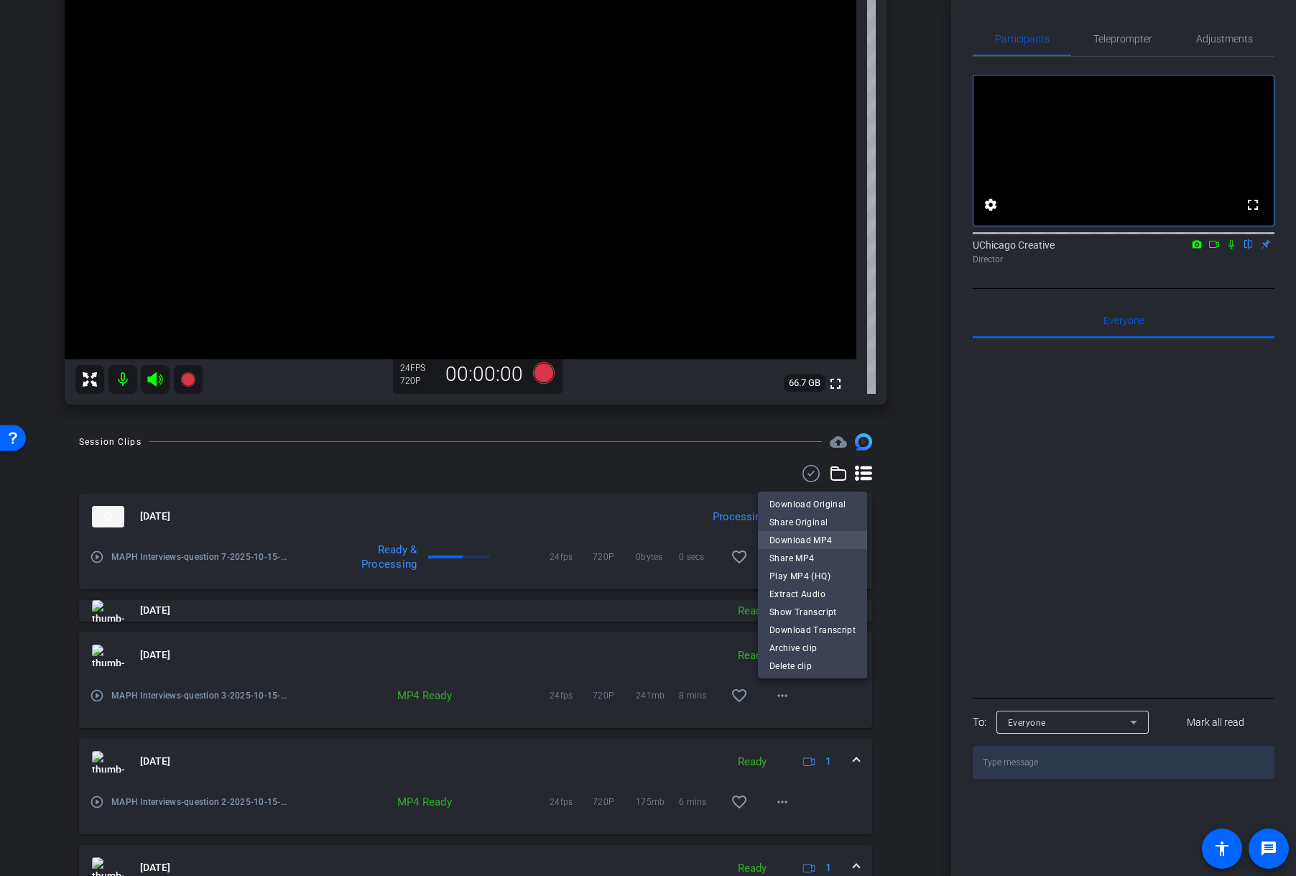
click at [807, 540] on span "Download MP4" at bounding box center [812, 540] width 86 height 17
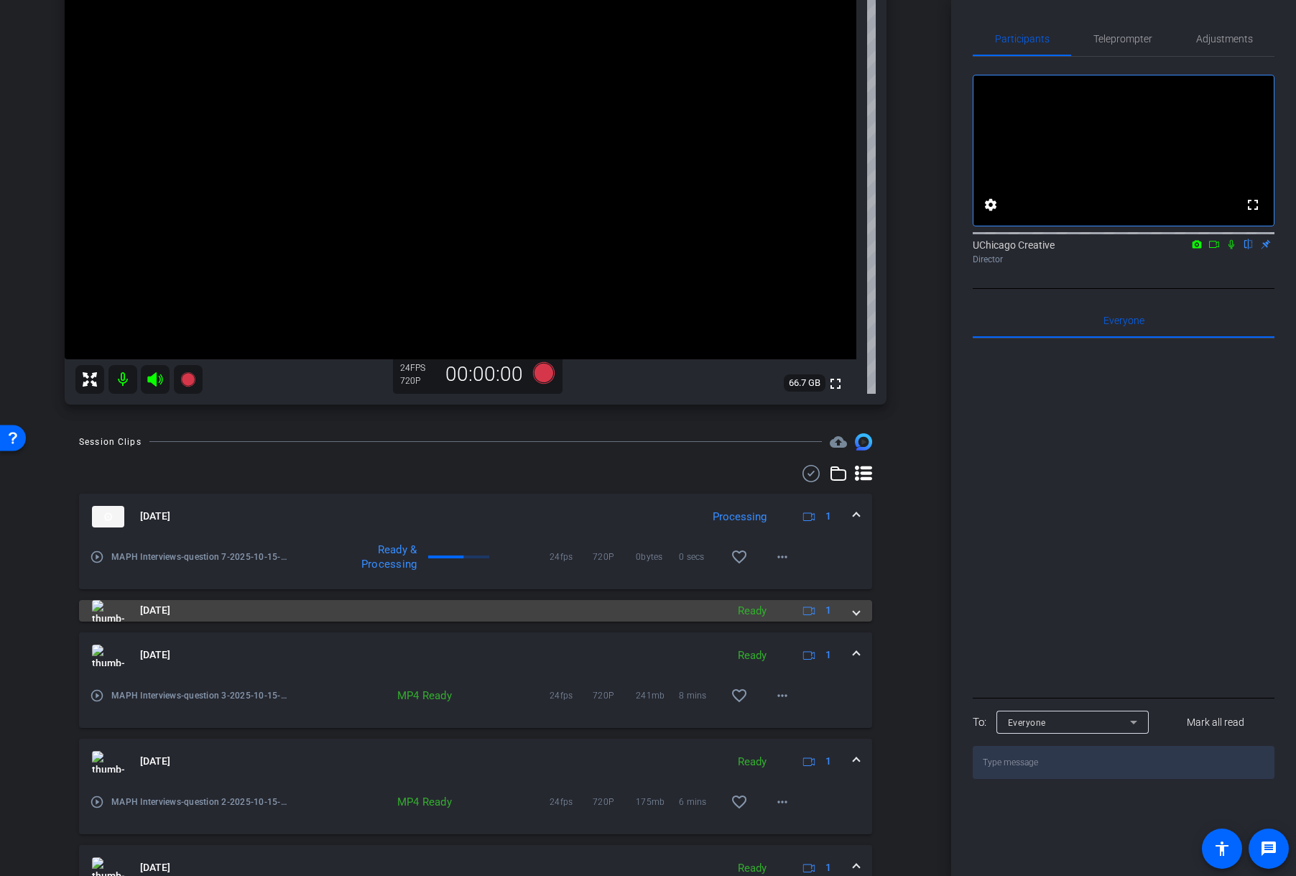
click at [852, 613] on mat-expansion-panel-header "[DATE] Ready 1" at bounding box center [475, 611] width 793 height 22
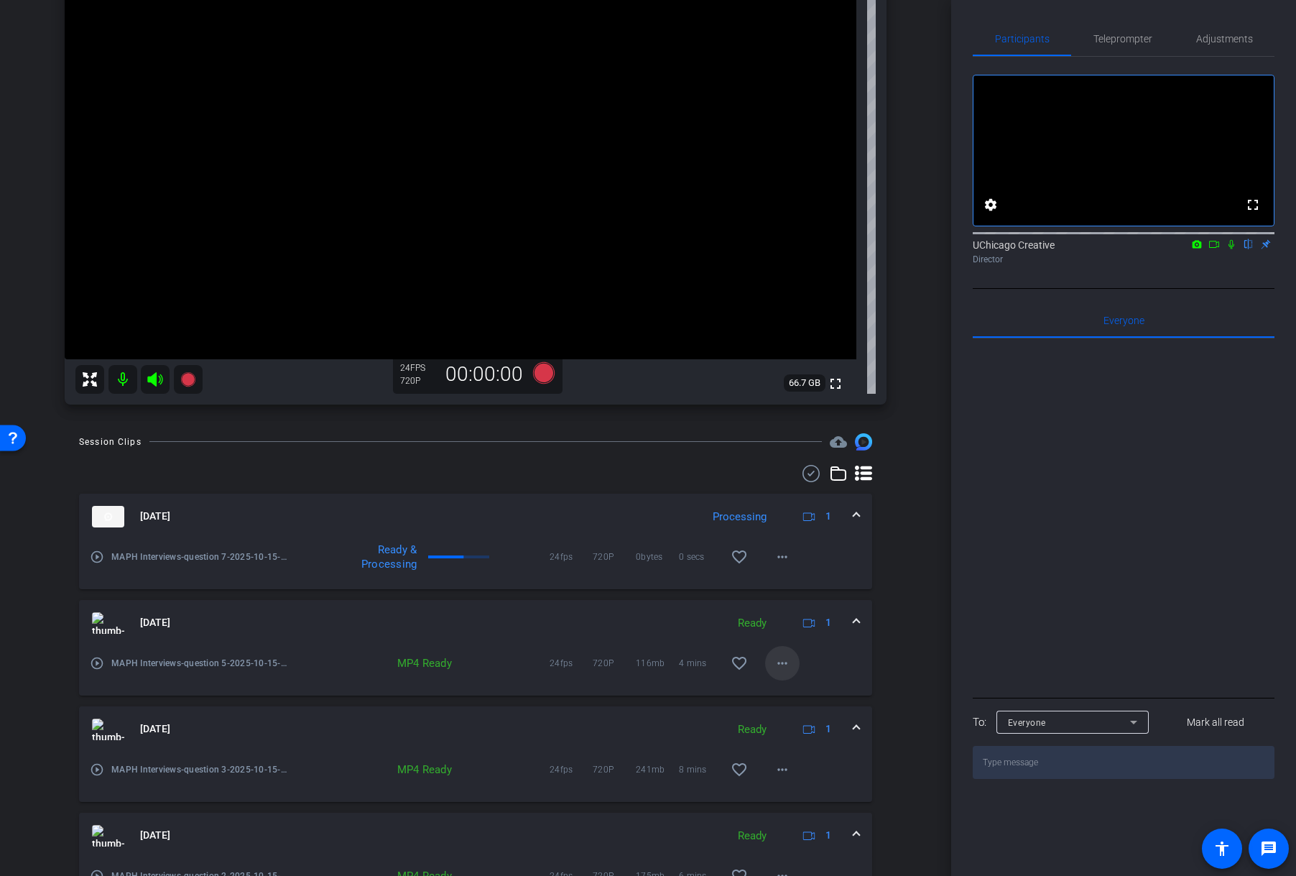
click at [777, 667] on mat-icon "more_horiz" at bounding box center [782, 662] width 17 height 17
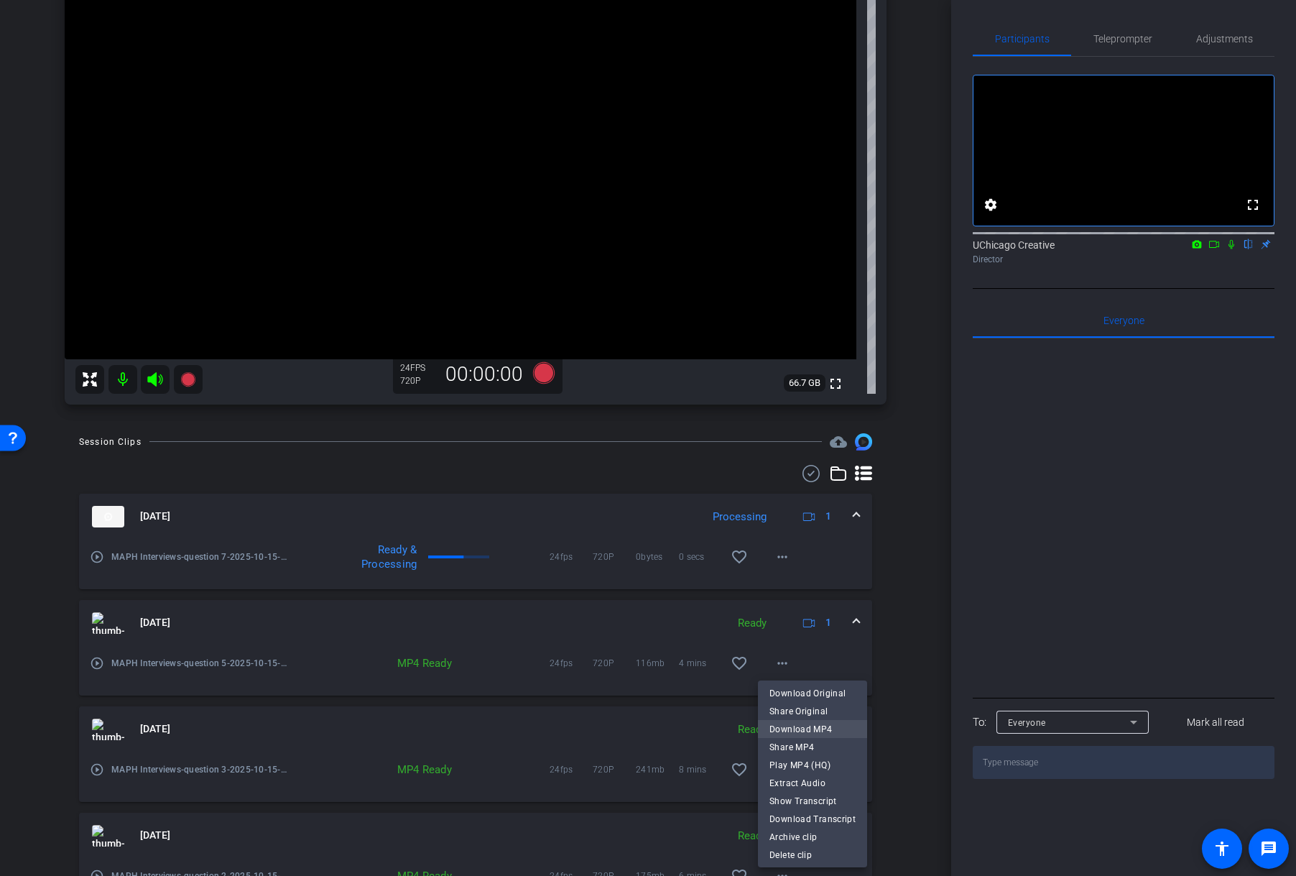
click at [810, 712] on span "Download MP4" at bounding box center [812, 729] width 86 height 17
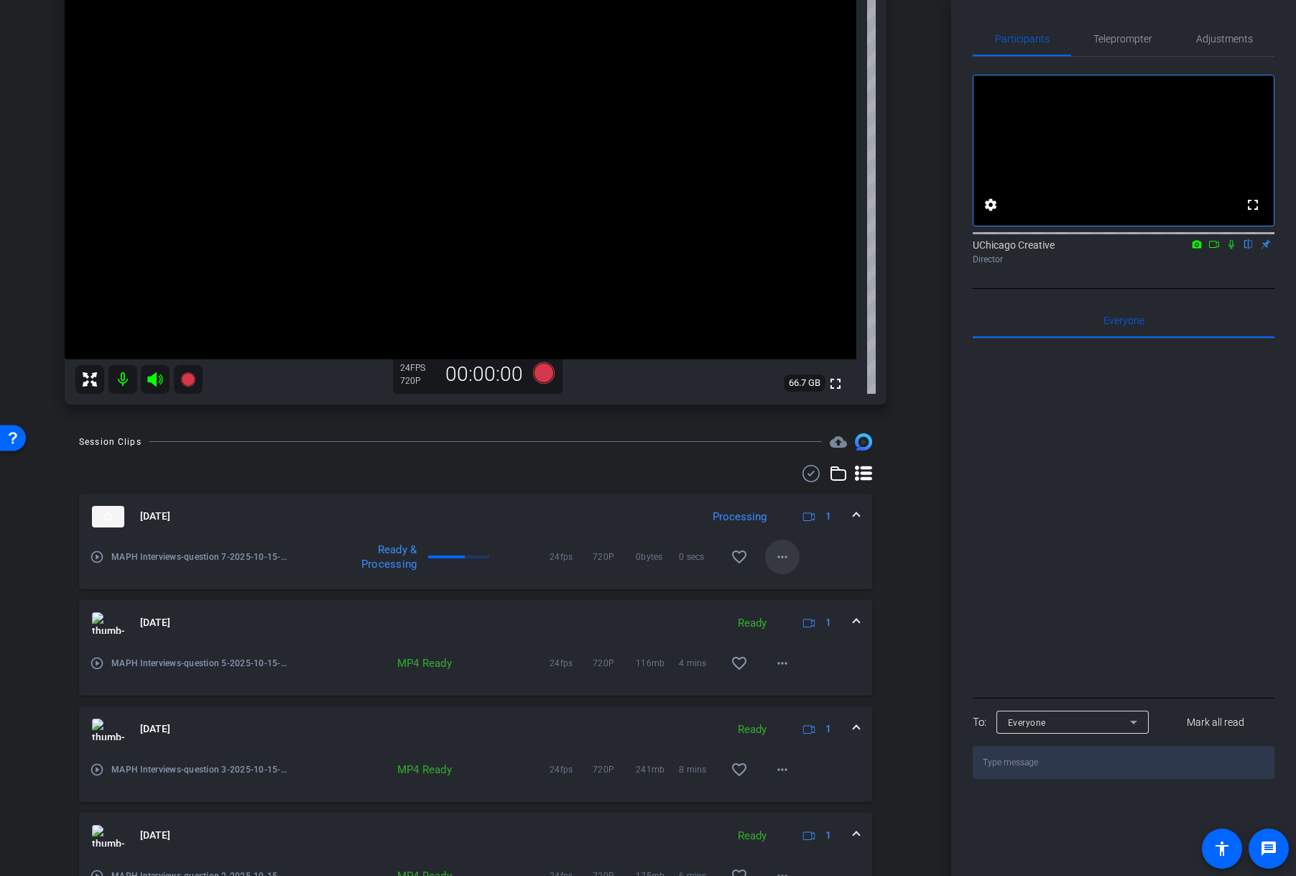
click at [776, 557] on mat-icon "more_horiz" at bounding box center [782, 556] width 17 height 17
click at [884, 557] on div at bounding box center [648, 438] width 1296 height 876
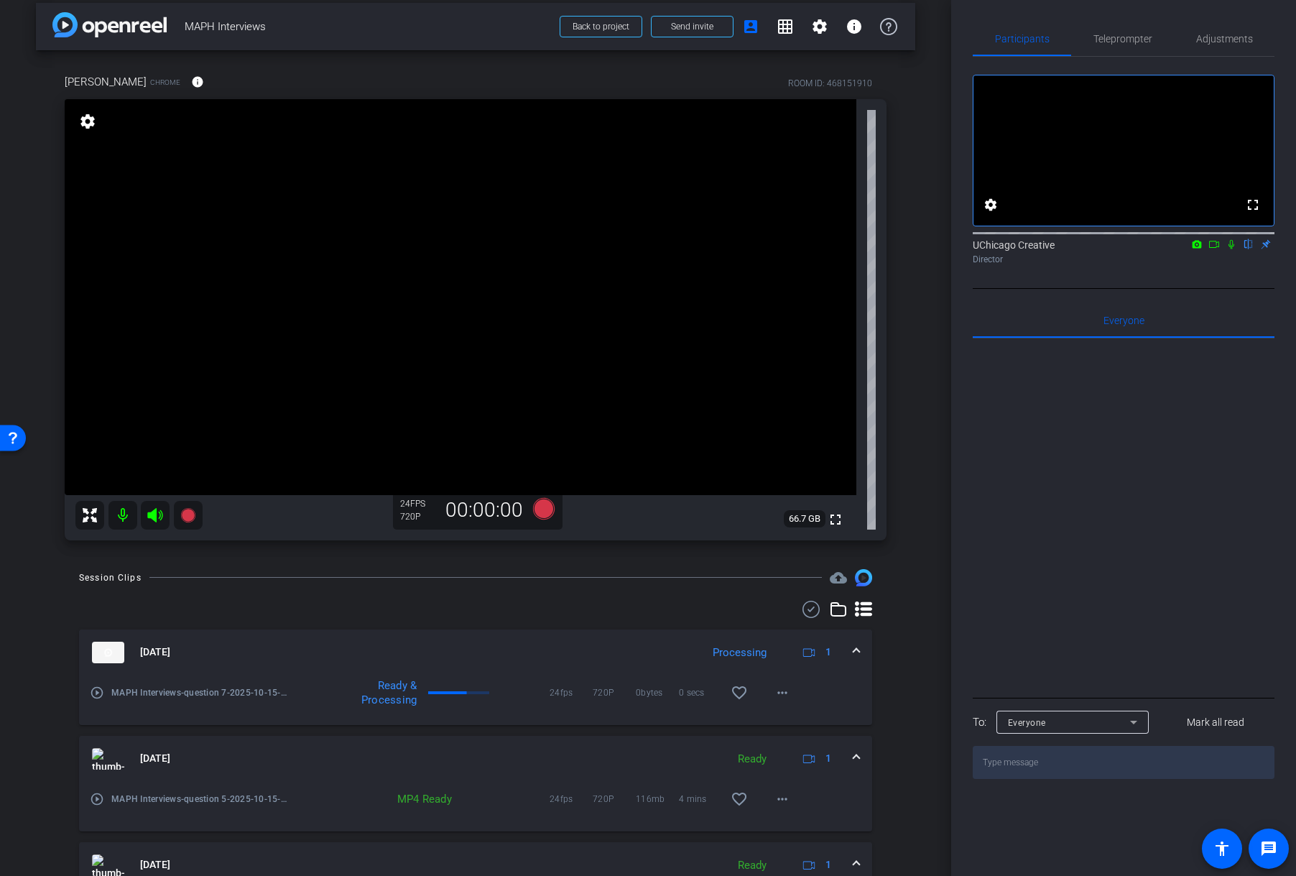
scroll to position [0, 0]
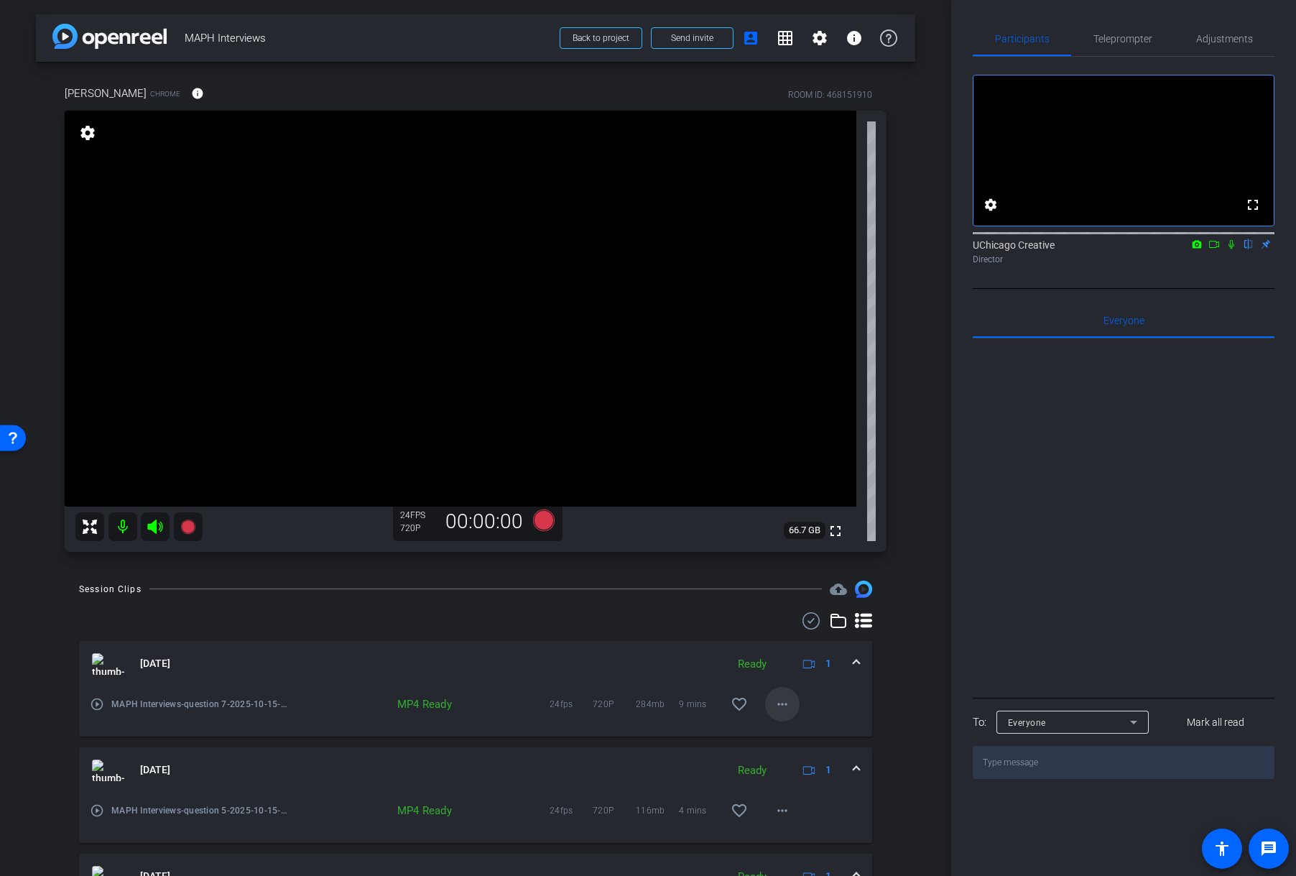
click at [780, 704] on mat-icon "more_horiz" at bounding box center [782, 703] width 17 height 17
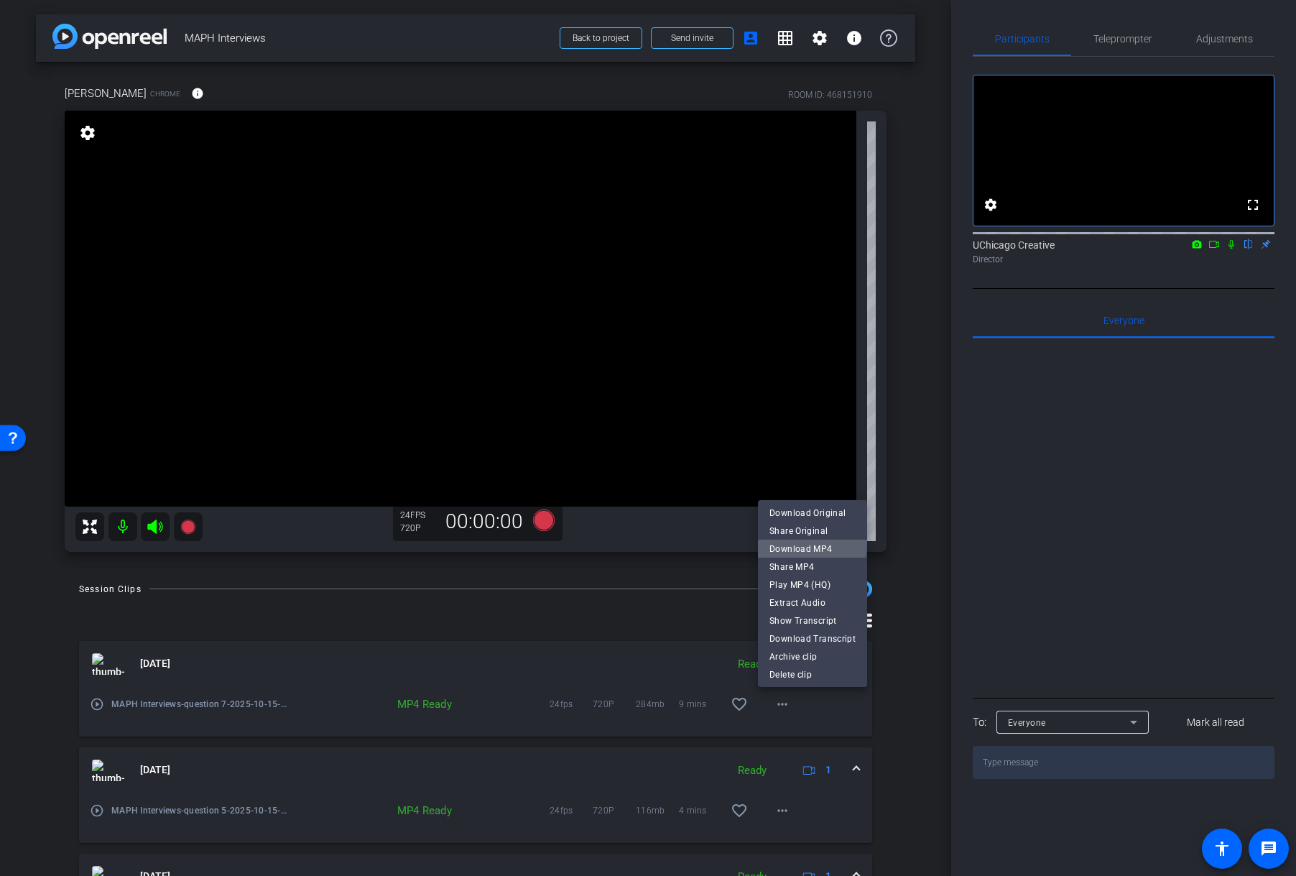
click at [802, 542] on span "Download MP4" at bounding box center [812, 548] width 86 height 17
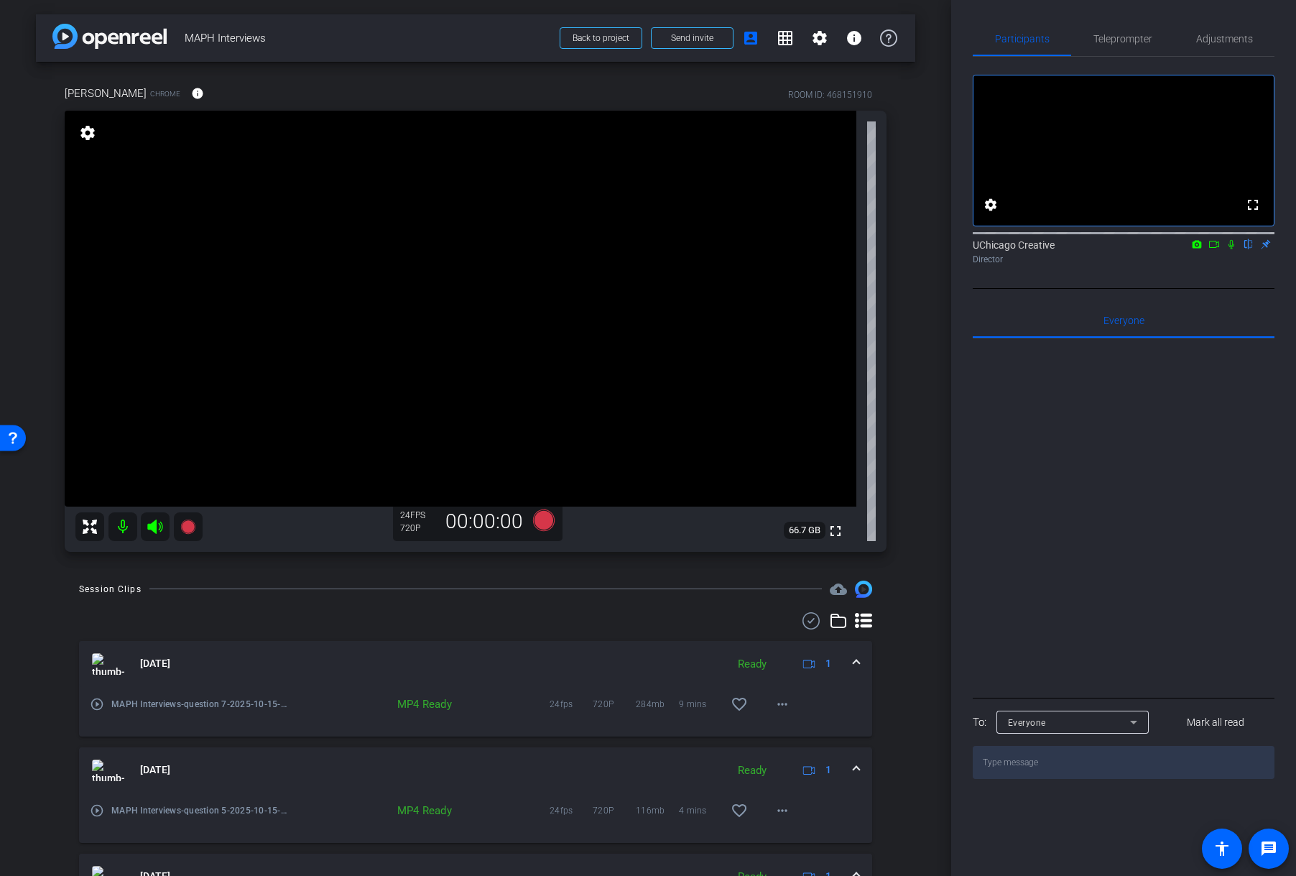
click at [853, 662] on span at bounding box center [856, 663] width 6 height 15
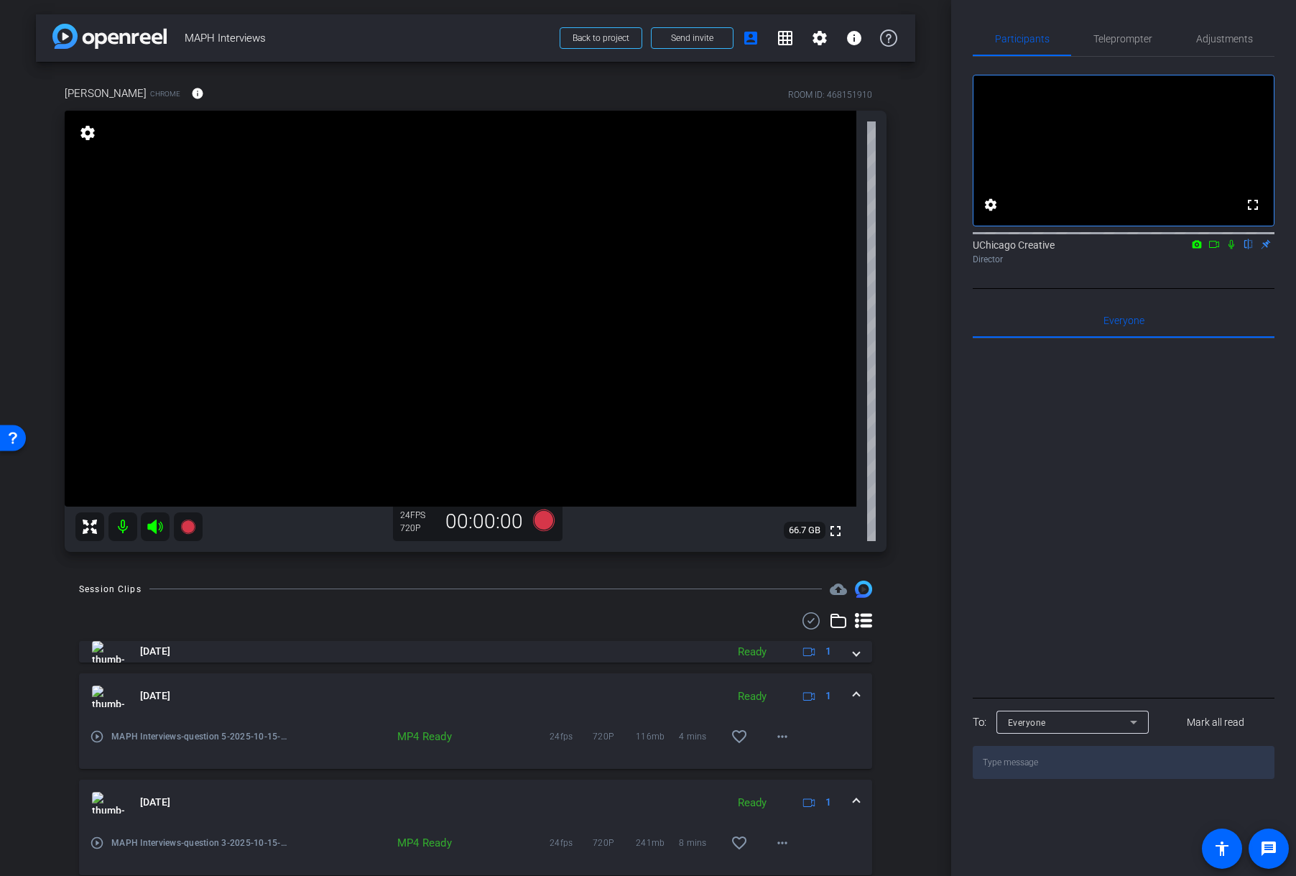
click at [853, 692] on span at bounding box center [856, 695] width 6 height 15
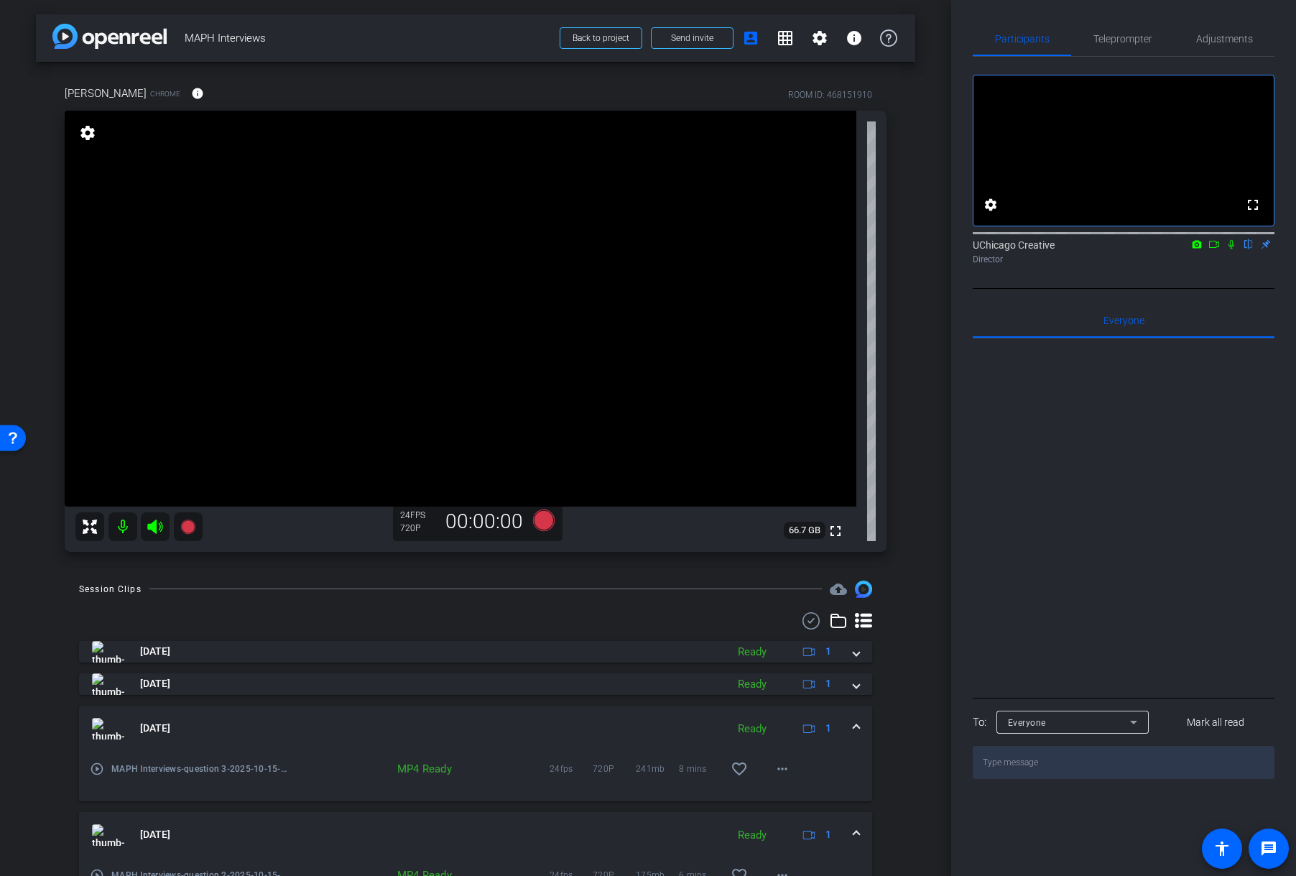
click at [853, 712] on span at bounding box center [856, 728] width 6 height 15
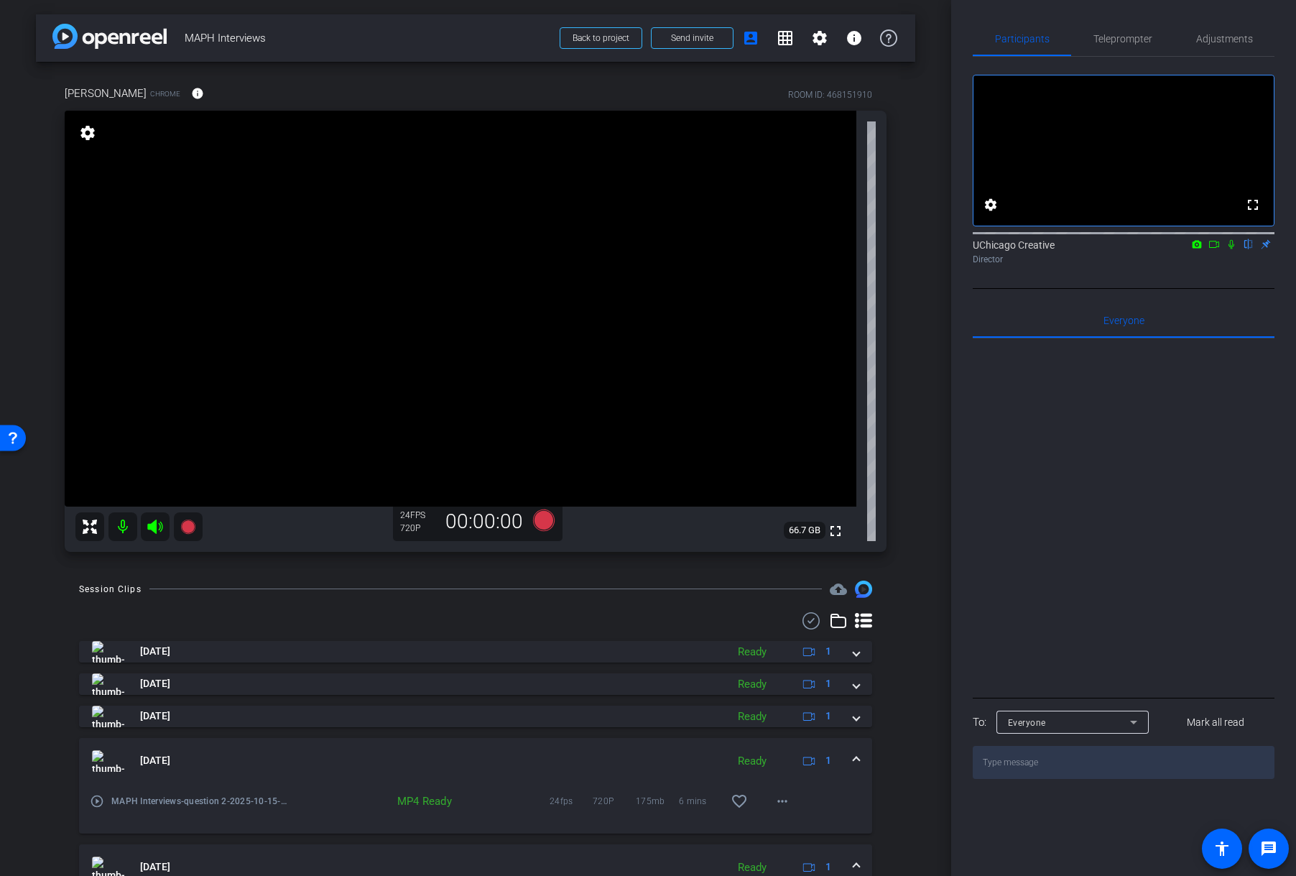
click at [850, 712] on mat-expansion-panel-header "[DATE] Ready 1" at bounding box center [475, 761] width 793 height 46
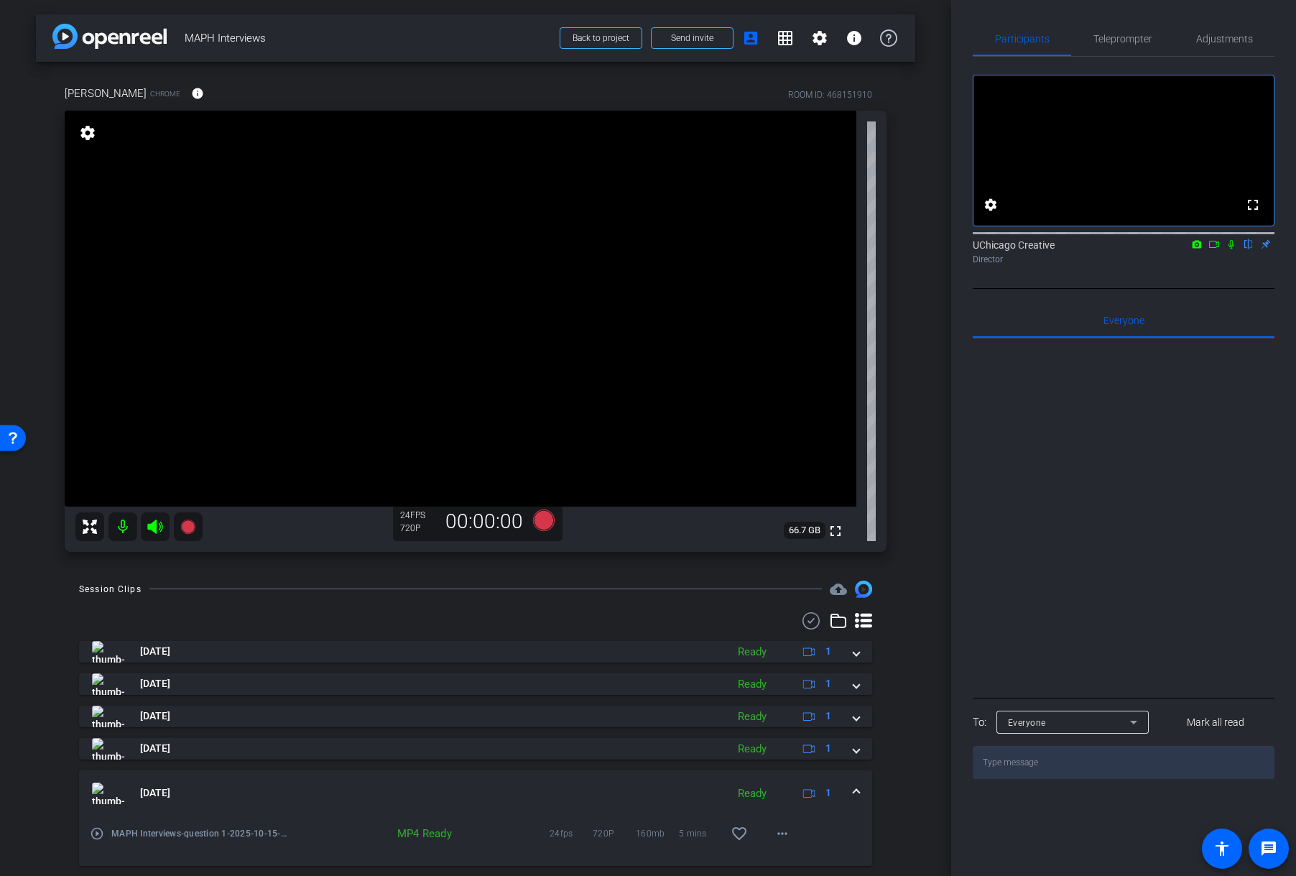
click at [848, 712] on mat-expansion-panel-header "[DATE] Ready 1" at bounding box center [475, 793] width 793 height 46
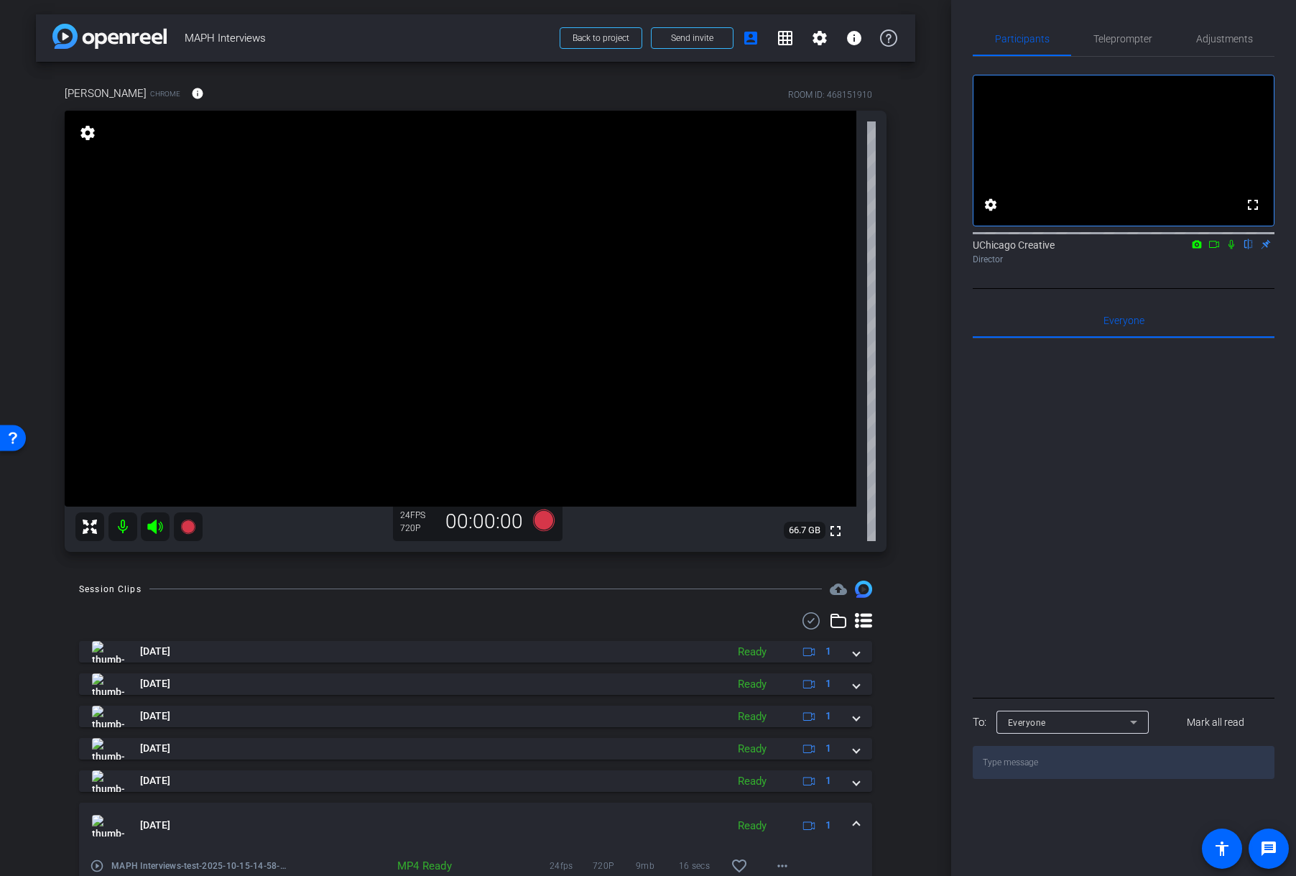
click at [858, 712] on mat-expansion-panel-header "[DATE] Ready 1" at bounding box center [475, 825] width 793 height 46
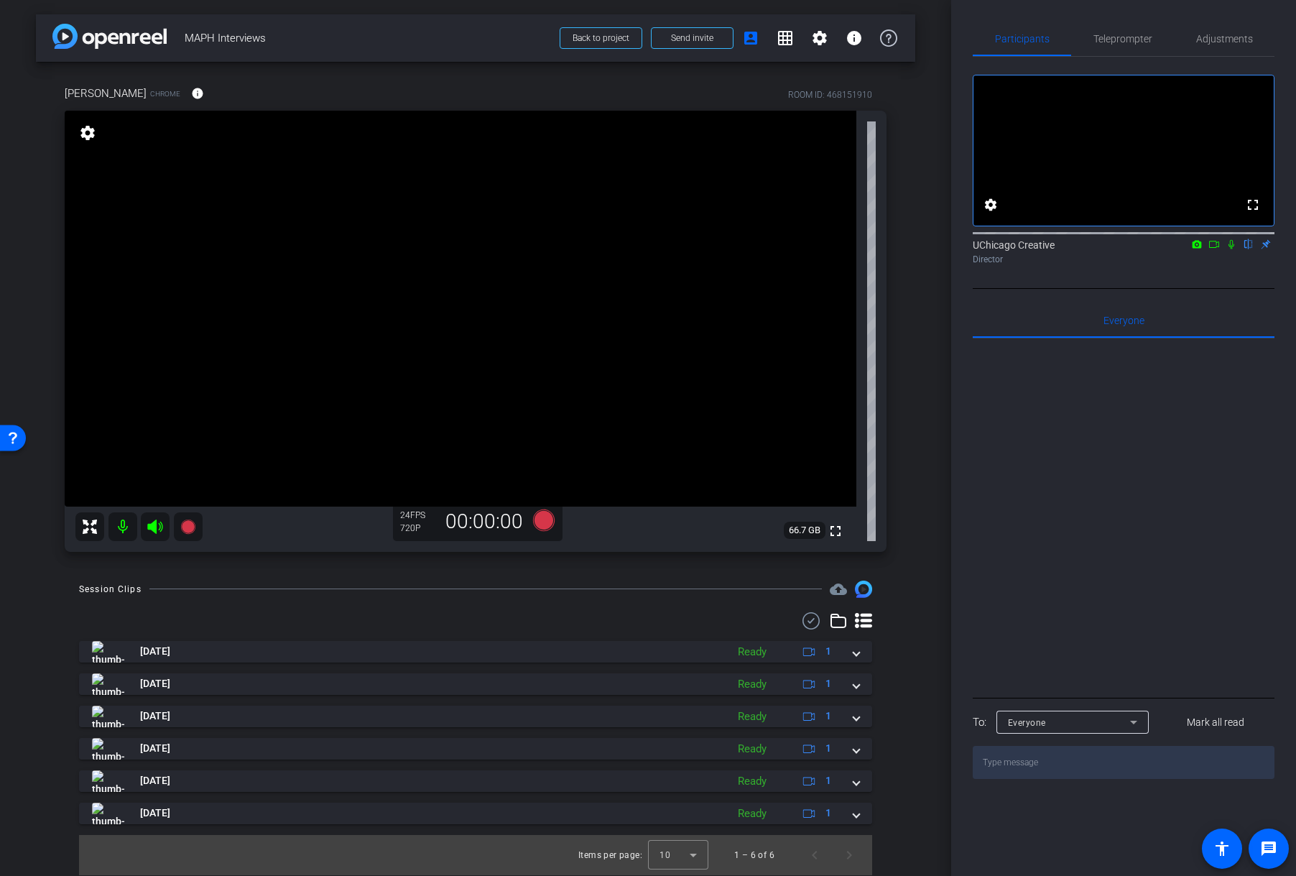
click at [905, 457] on div "[PERSON_NAME] Chrome info ROOM ID: 468151910 fullscreen settings 66.7 GB 24 FPS…" at bounding box center [475, 314] width 879 height 504
